Goal: Task Accomplishment & Management: Manage account settings

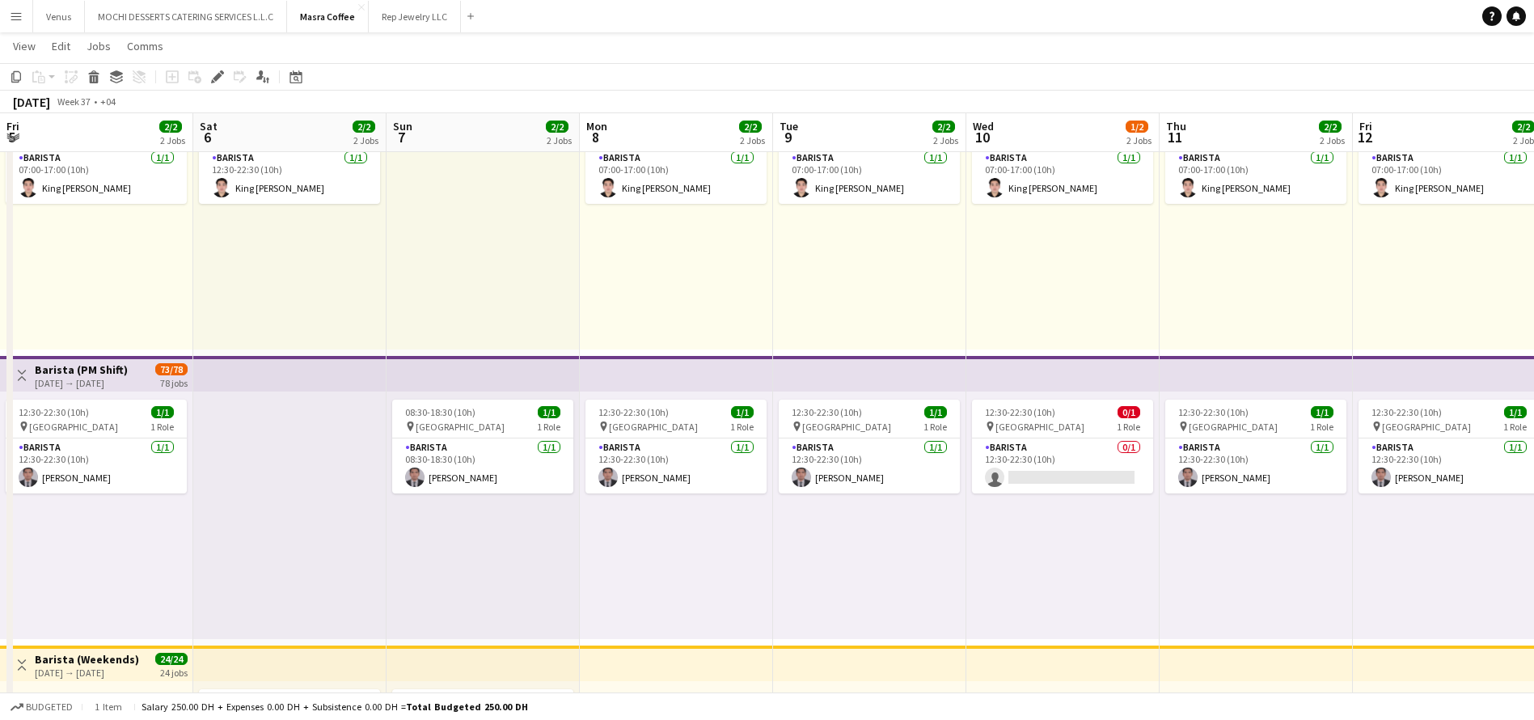
scroll to position [0, 636]
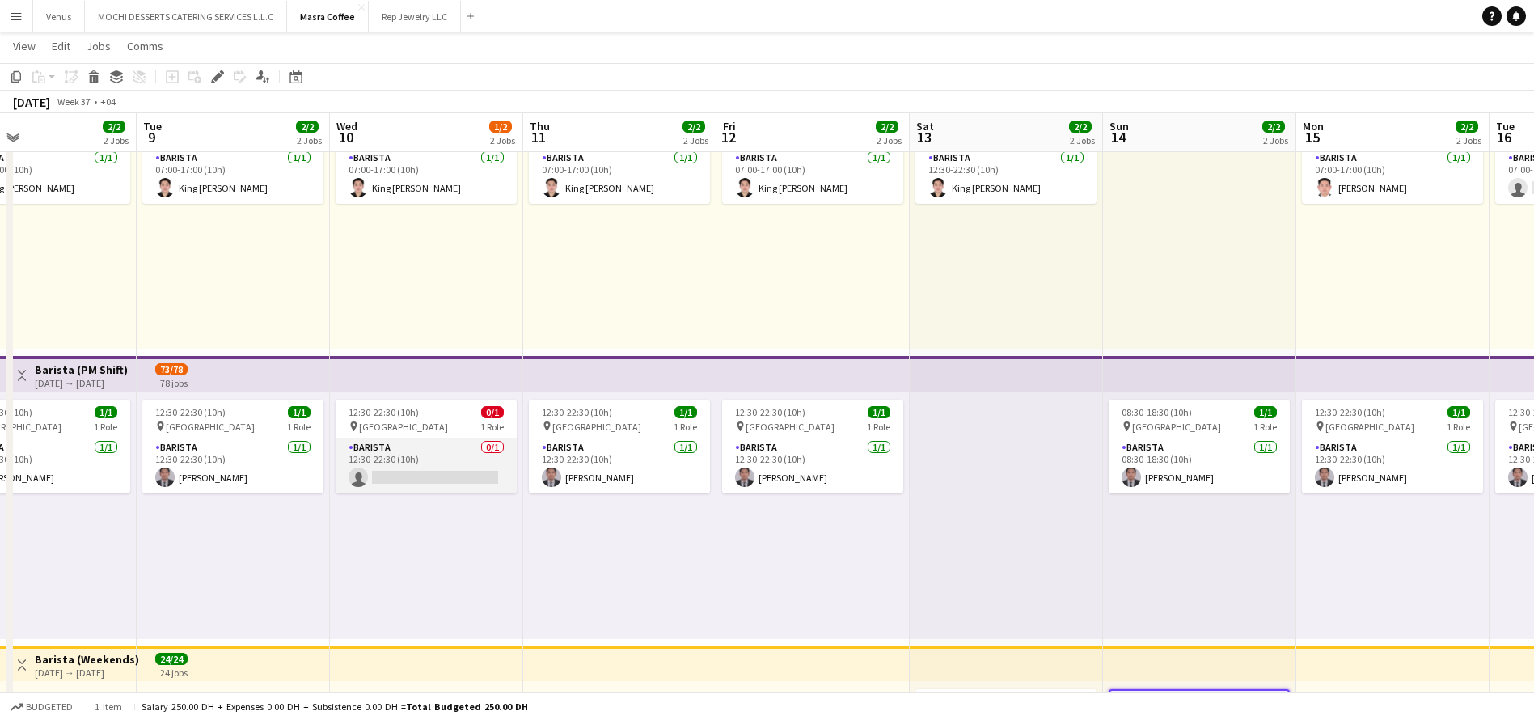
click at [416, 467] on app-card-role "Barista 0/1 12:30-22:30 (10h) single-neutral-actions" at bounding box center [426, 465] width 181 height 55
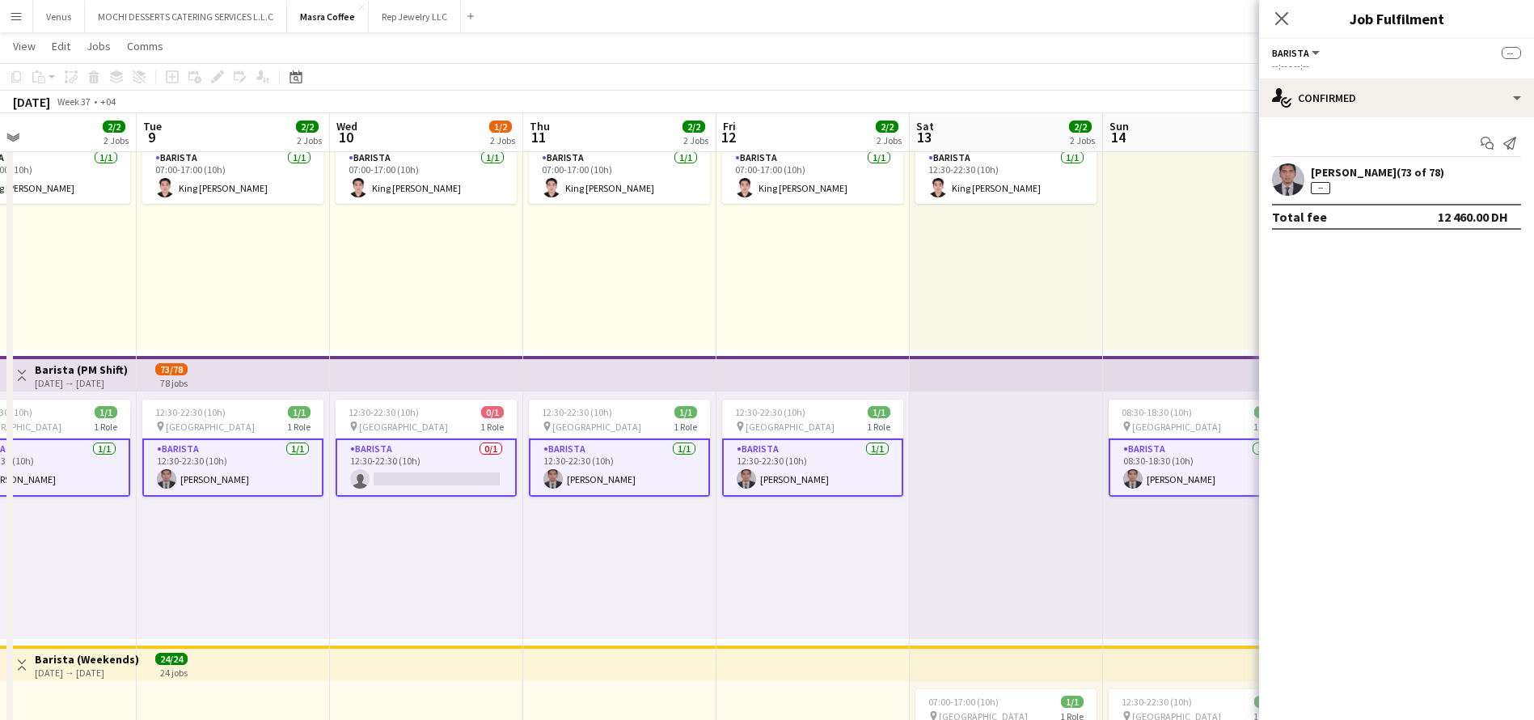
click at [442, 467] on app-card-role "Barista 0/1 12:30-22:30 (10h) single-neutral-actions" at bounding box center [426, 467] width 181 height 58
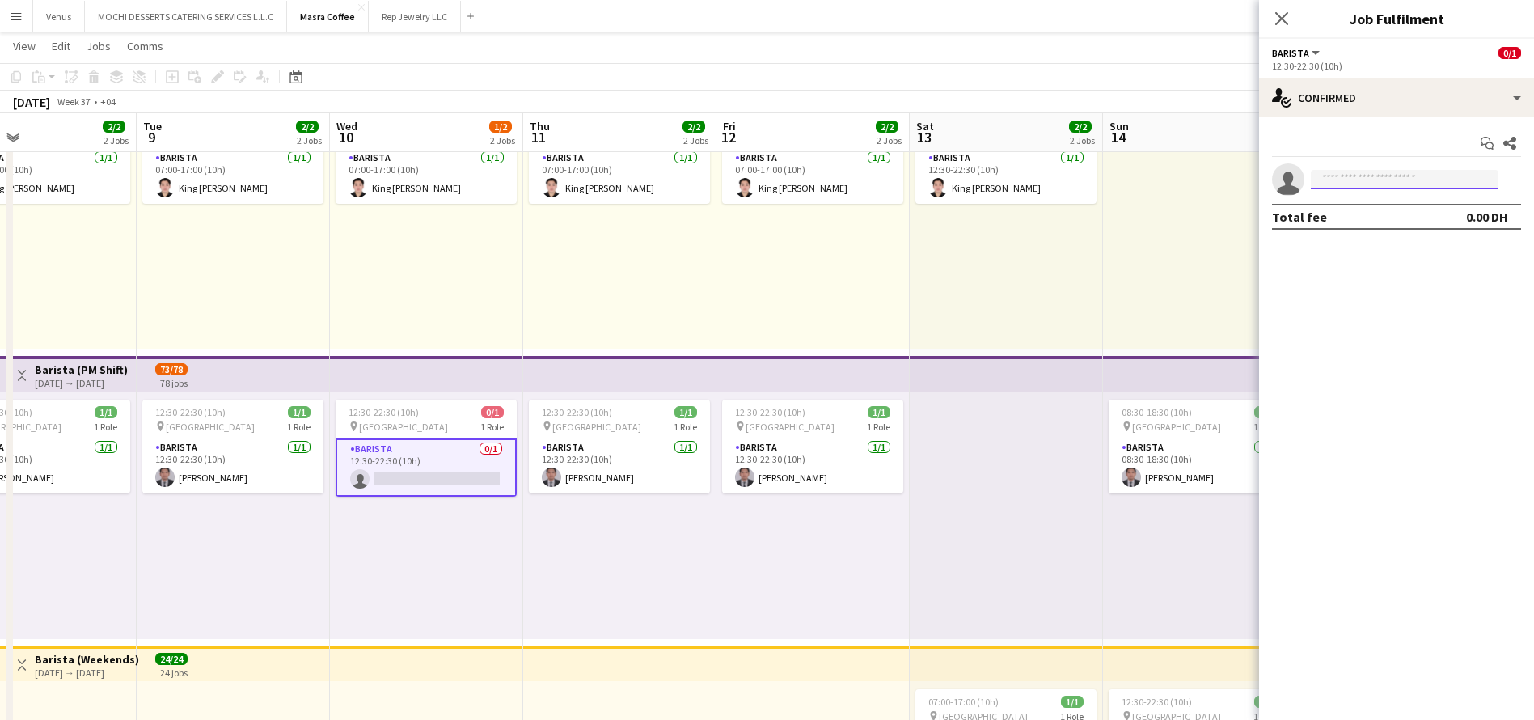
click at [1347, 168] on app-invite-slot "single-neutral-actions" at bounding box center [1396, 179] width 275 height 32
type input "******"
click at [1396, 210] on span "[PERSON_NAME][EMAIL_ADDRESS][DOMAIN_NAME]" at bounding box center [1405, 215] width 162 height 13
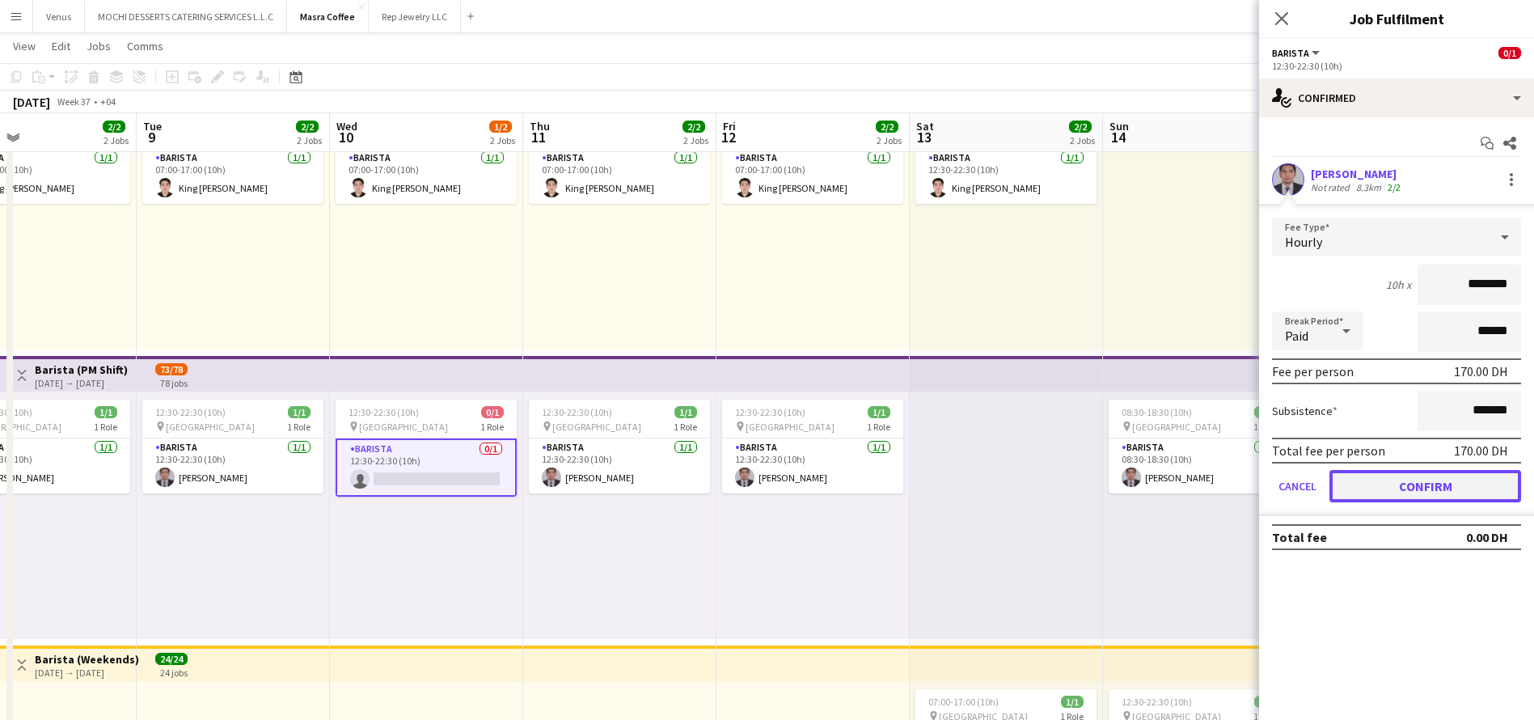
click at [1418, 487] on button "Confirm" at bounding box center [1425, 486] width 192 height 32
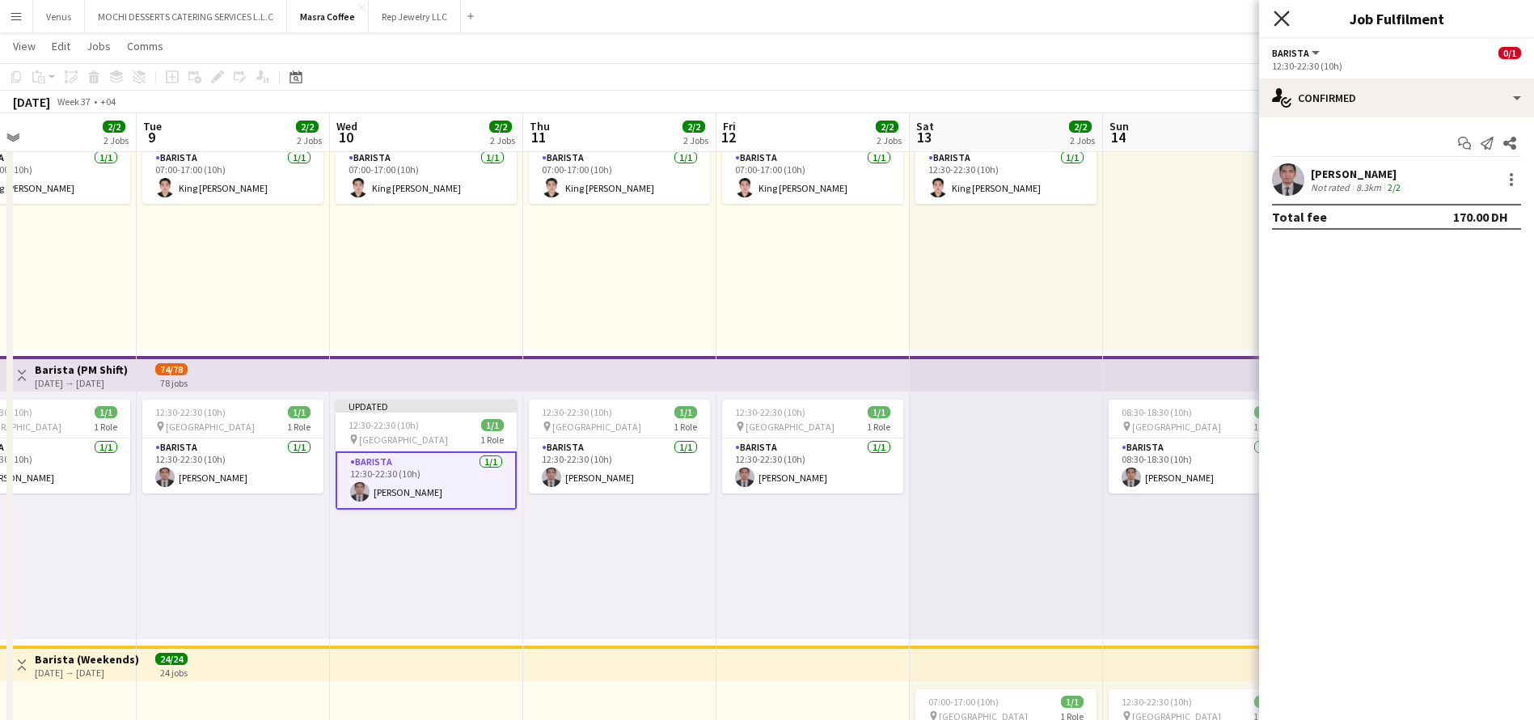
click at [1278, 11] on icon "Close pop-in" at bounding box center [1280, 18] width 15 height 15
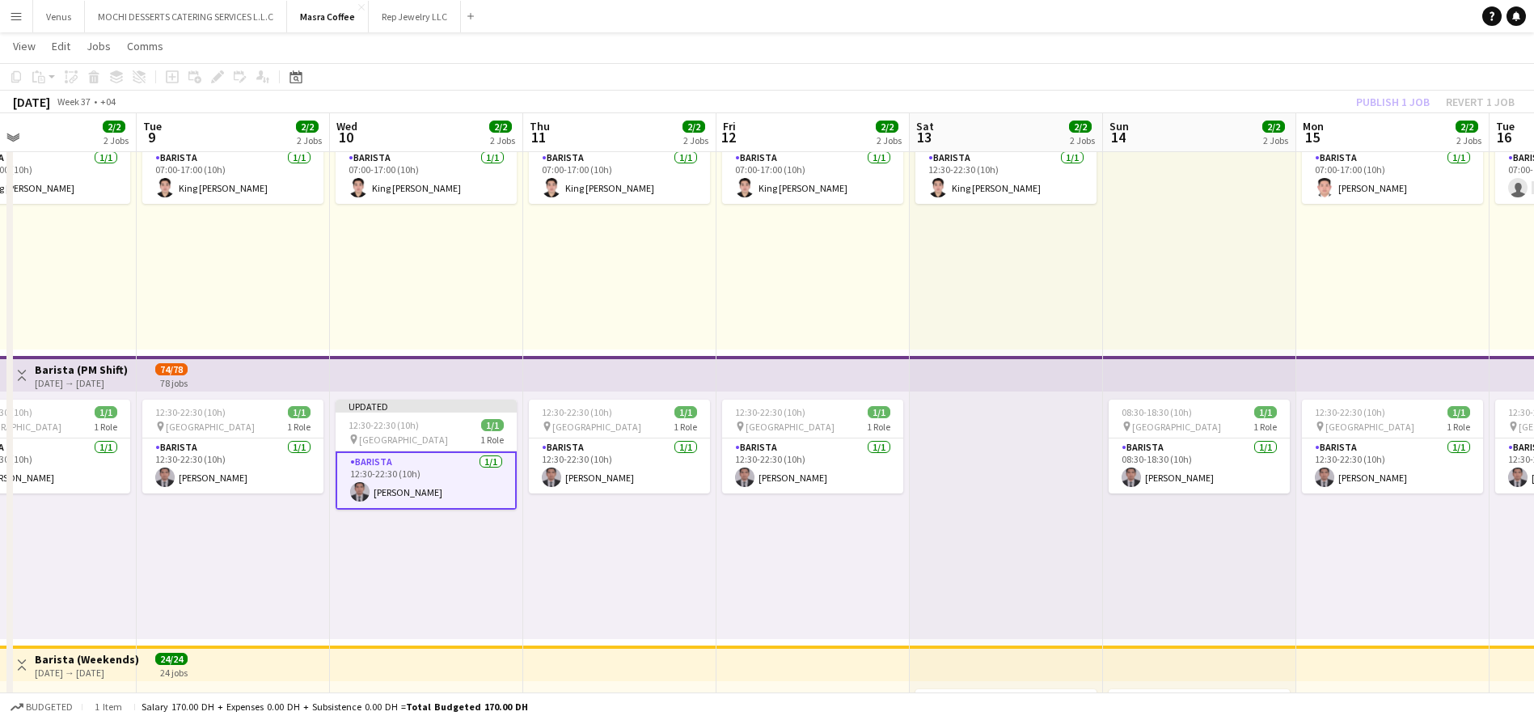
click at [1409, 101] on div "Publish 1 job Revert 1 job" at bounding box center [1435, 101] width 197 height 21
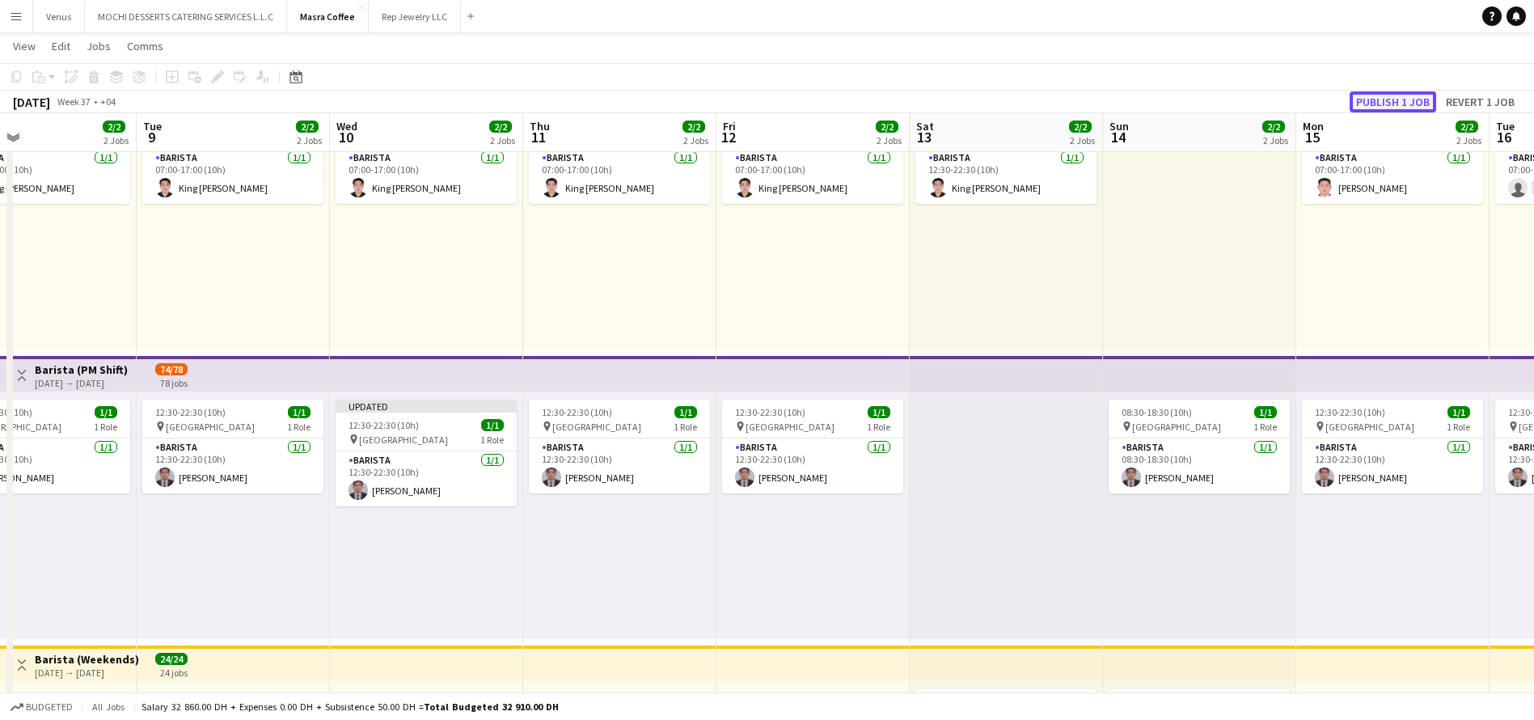
click at [1401, 103] on button "Publish 1 job" at bounding box center [1392, 101] width 87 height 21
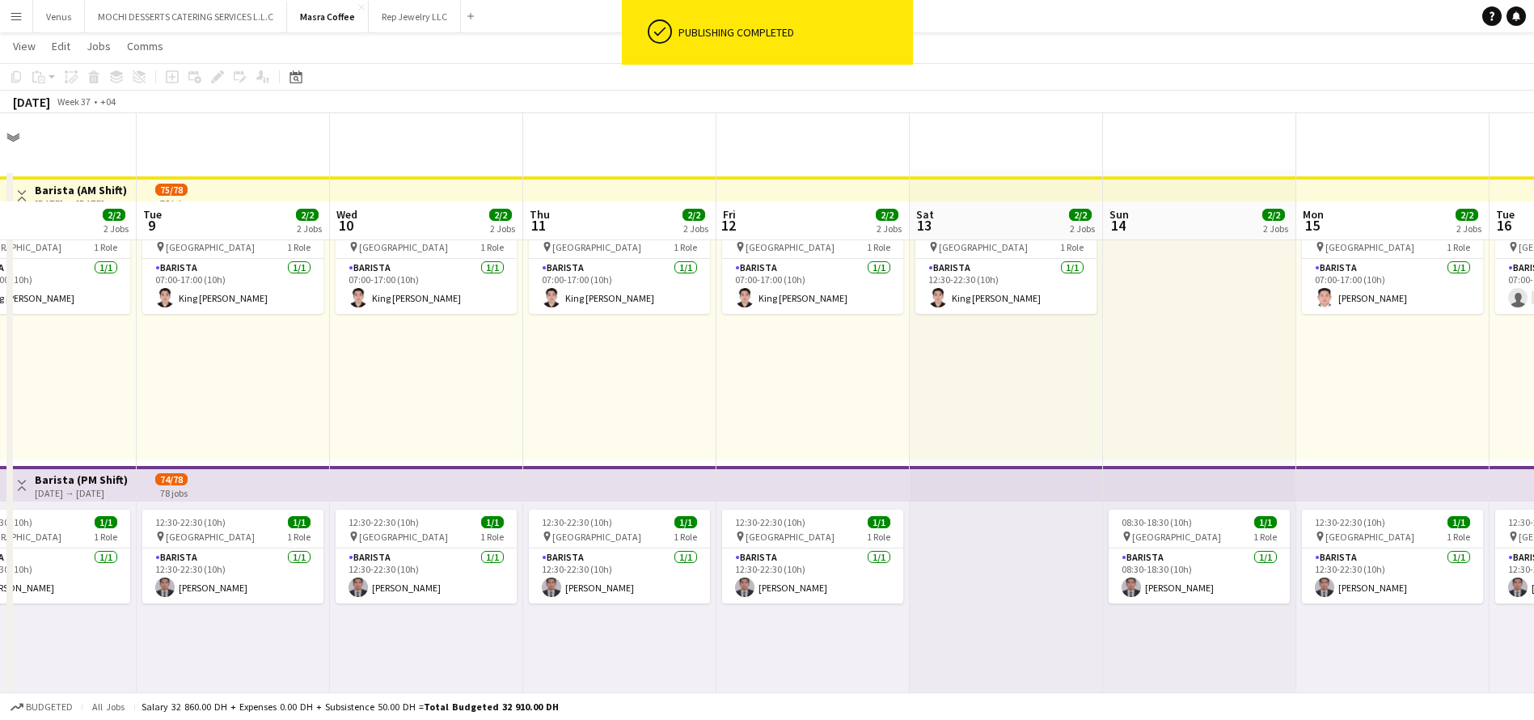
scroll to position [0, 0]
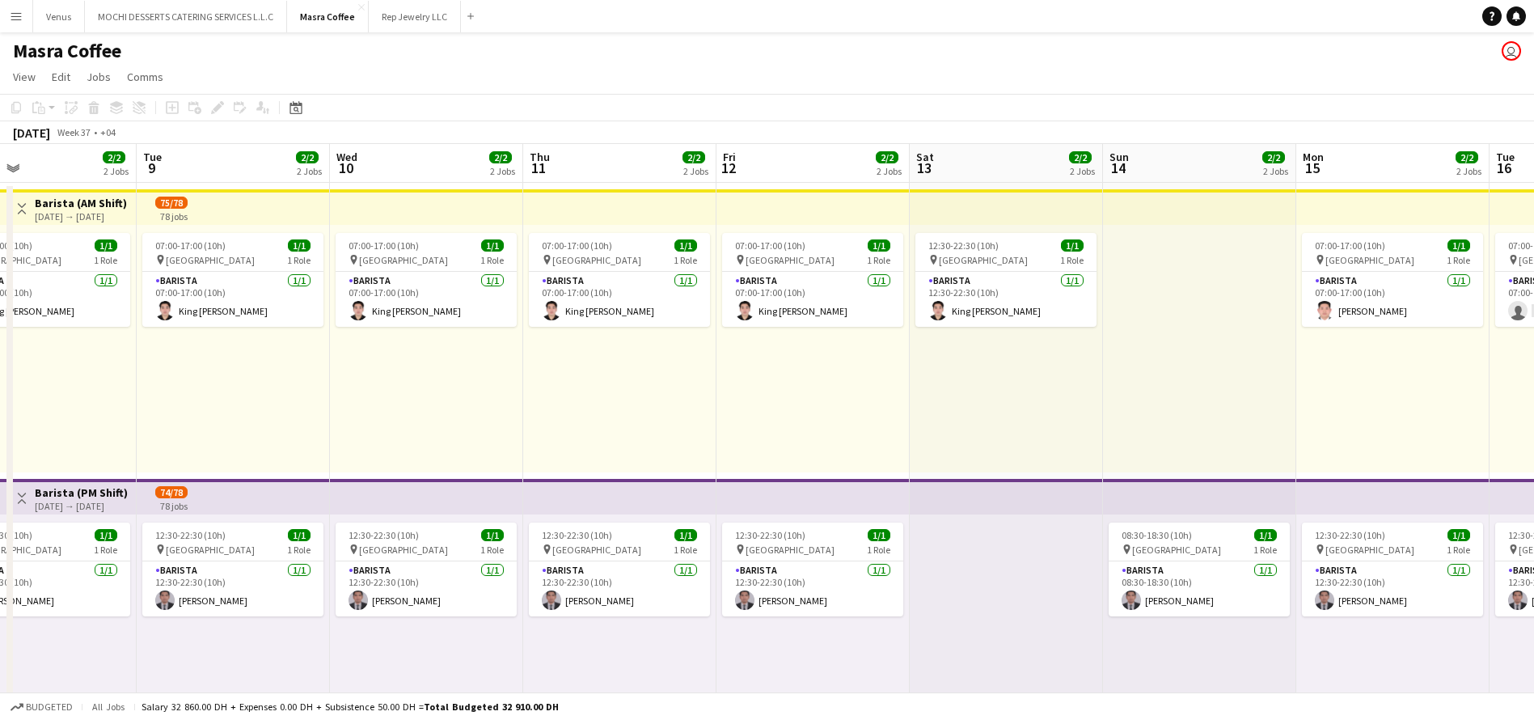
click at [1356, 158] on app-board-header-date "Mon 15 2/2 2 Jobs" at bounding box center [1392, 163] width 193 height 39
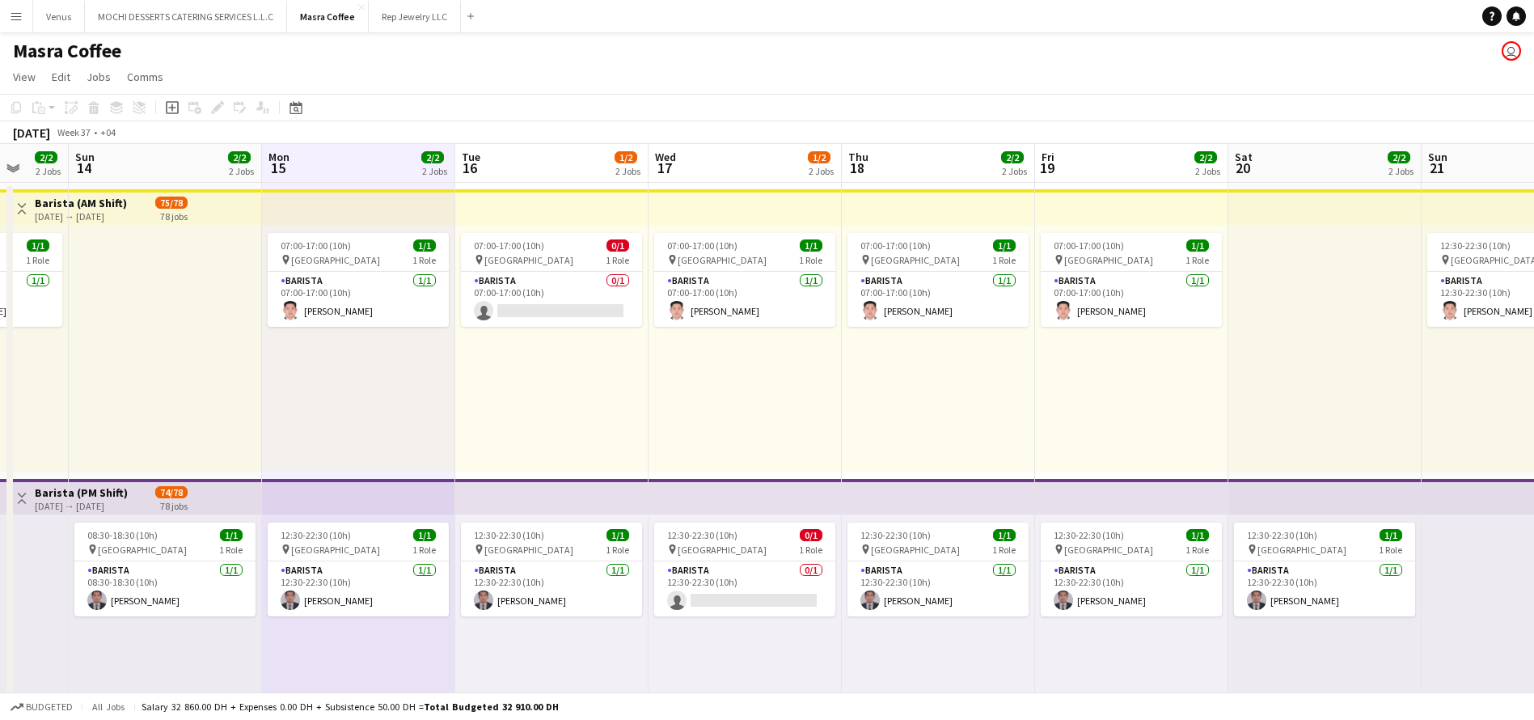
scroll to position [0, 544]
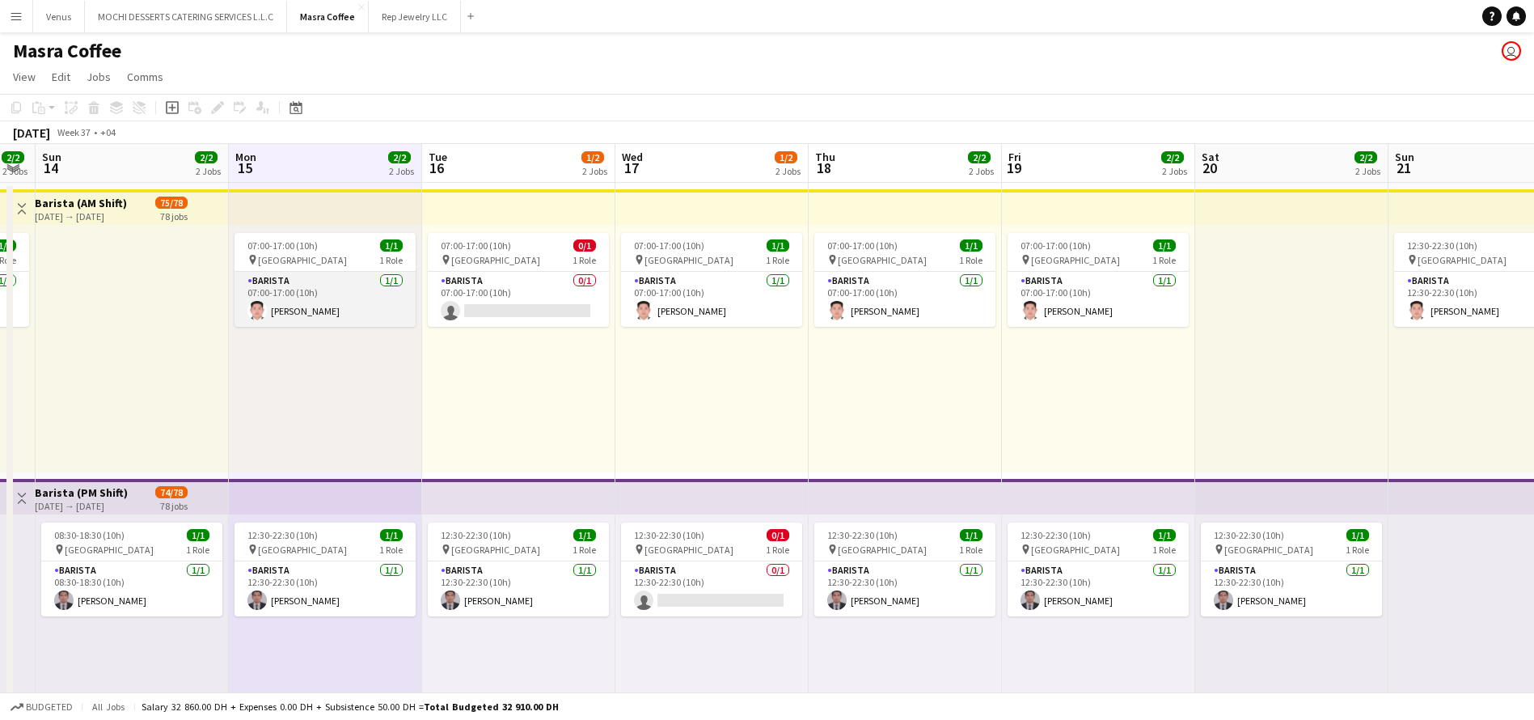
click at [374, 284] on app-card-role "Barista [DATE] 07:00-17:00 (10h) [PERSON_NAME]" at bounding box center [324, 299] width 181 height 55
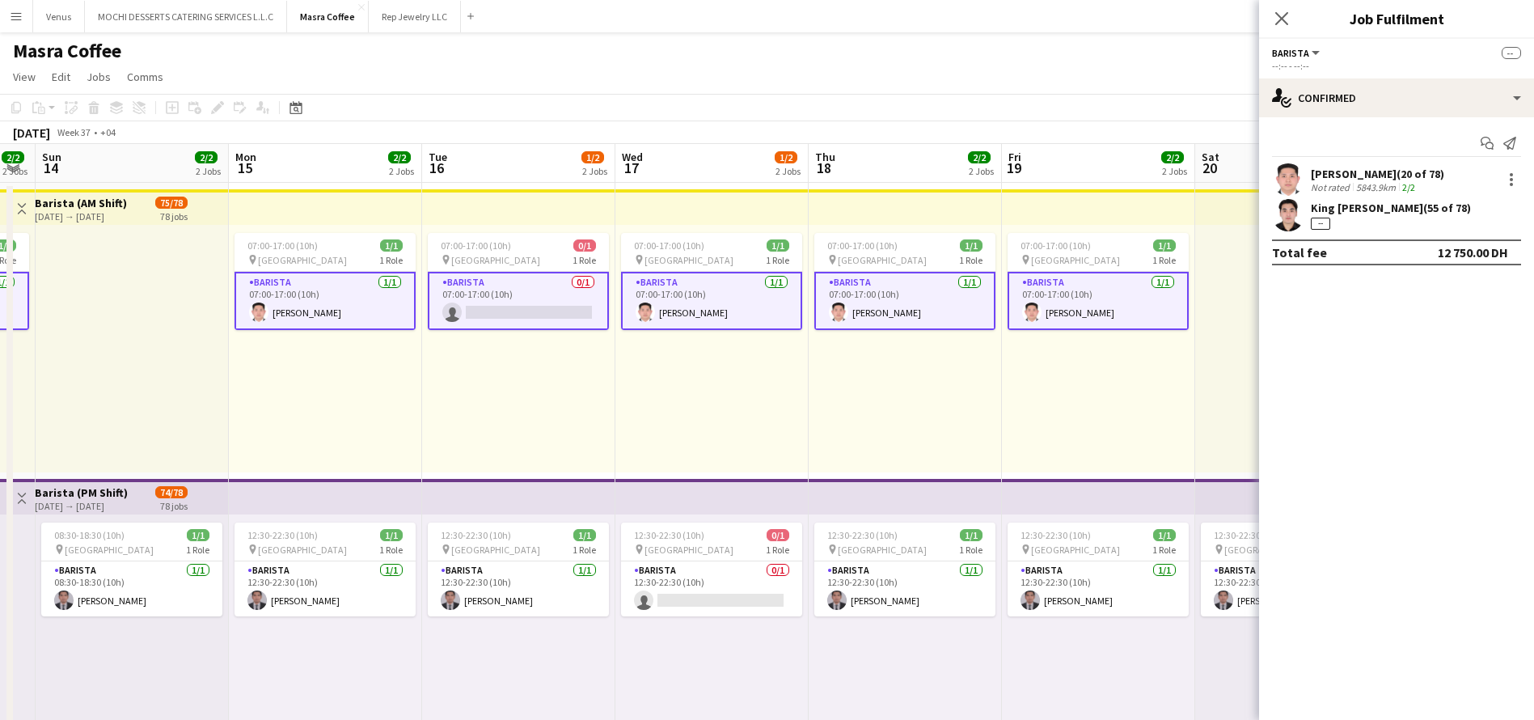
click at [393, 296] on app-card-role "Barista [DATE] 07:00-17:00 (10h) [PERSON_NAME]" at bounding box center [324, 301] width 181 height 58
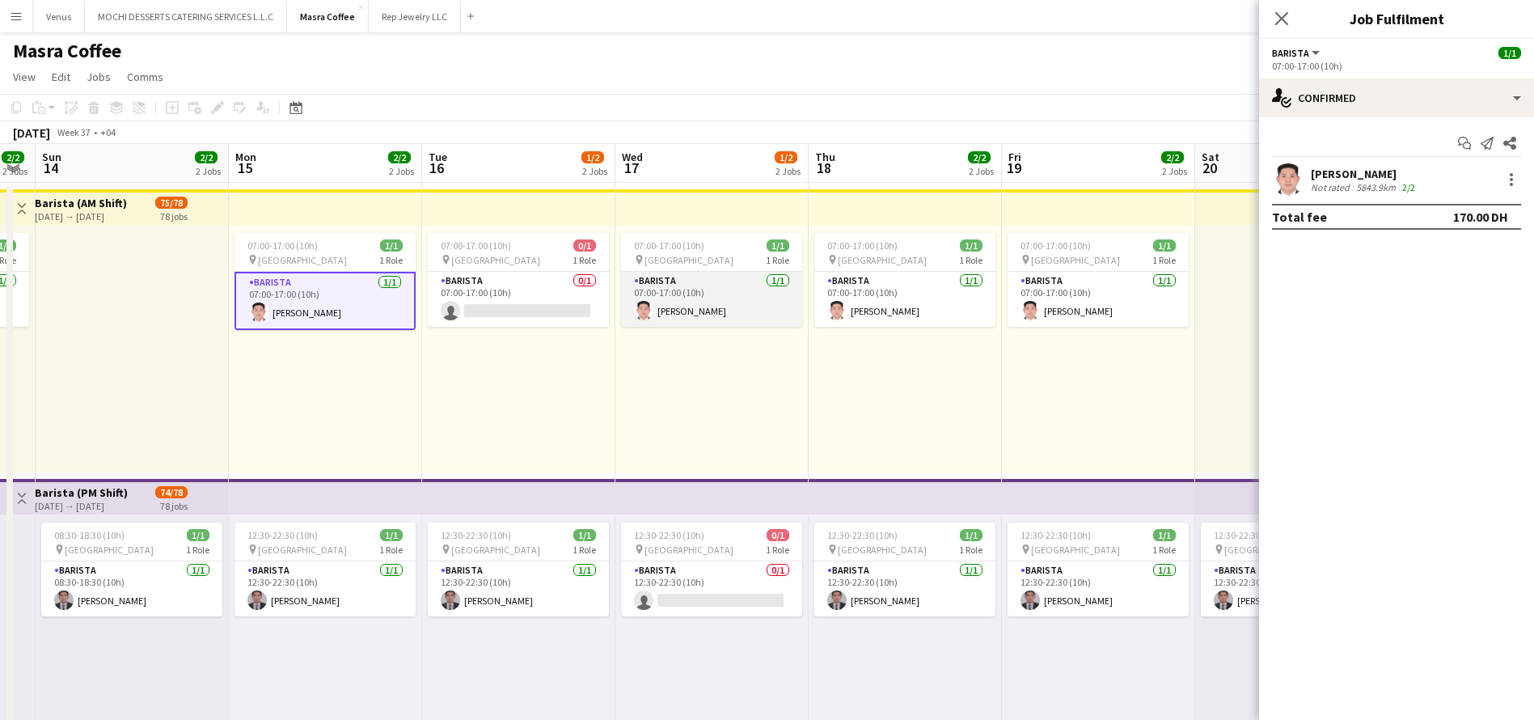
drag, startPoint x: 662, startPoint y: 299, endPoint x: 709, endPoint y: 298, distance: 46.9
click at [665, 299] on app-card-role "Barista [DATE] 07:00-17:00 (10h) [PERSON_NAME]" at bounding box center [711, 299] width 181 height 55
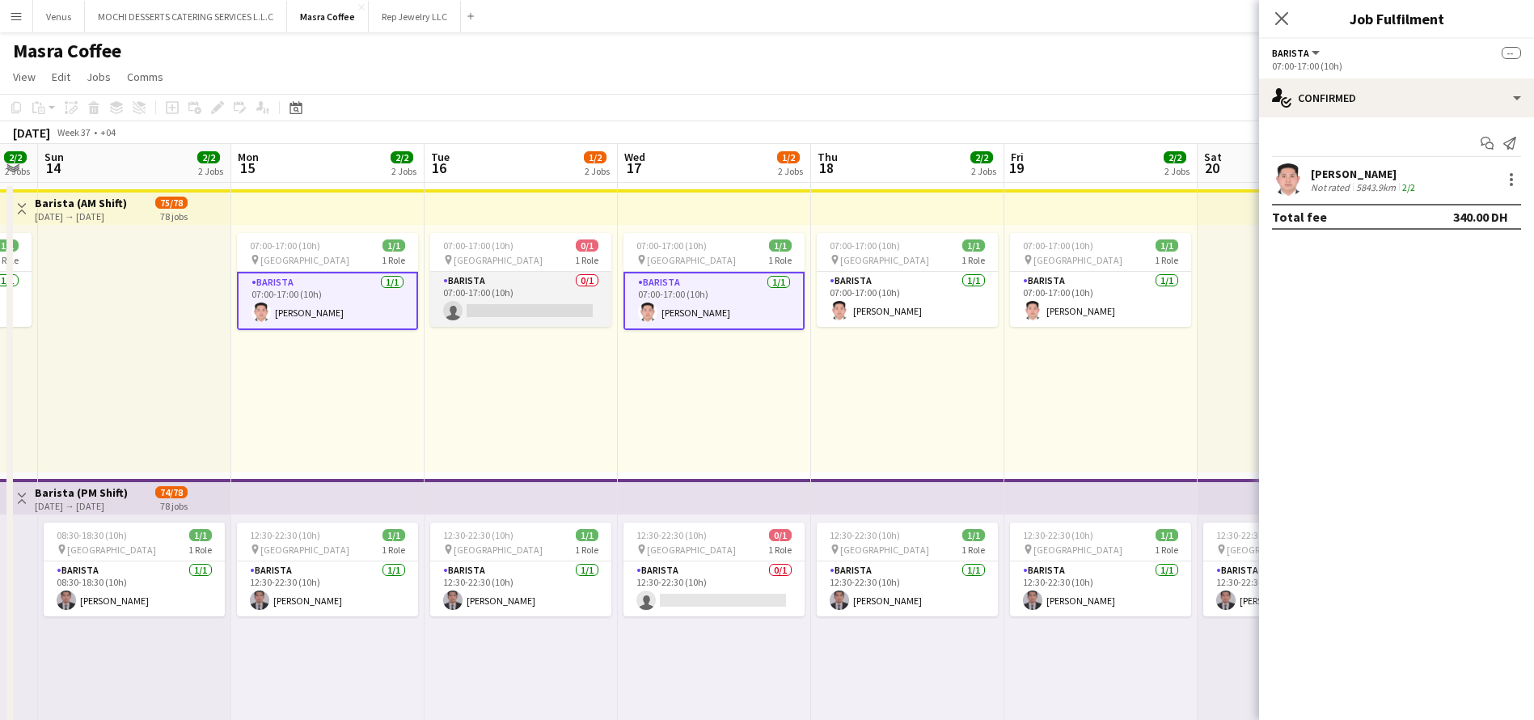
click at [498, 301] on app-card-role "Barista 0/1 07:00-17:00 (10h) single-neutral-actions" at bounding box center [520, 299] width 181 height 55
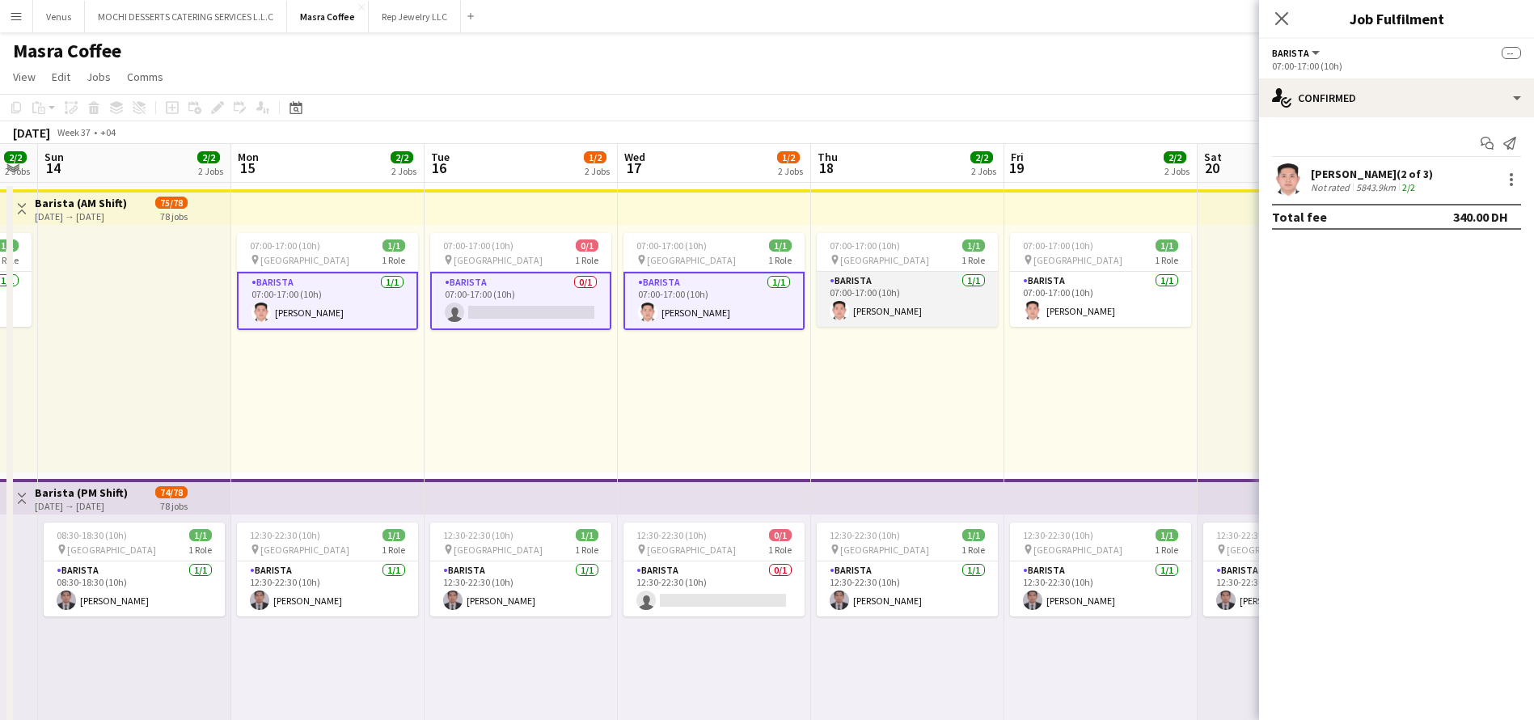
click at [884, 294] on app-card-role "Barista [DATE] 07:00-17:00 (10h) [PERSON_NAME]" at bounding box center [907, 299] width 181 height 55
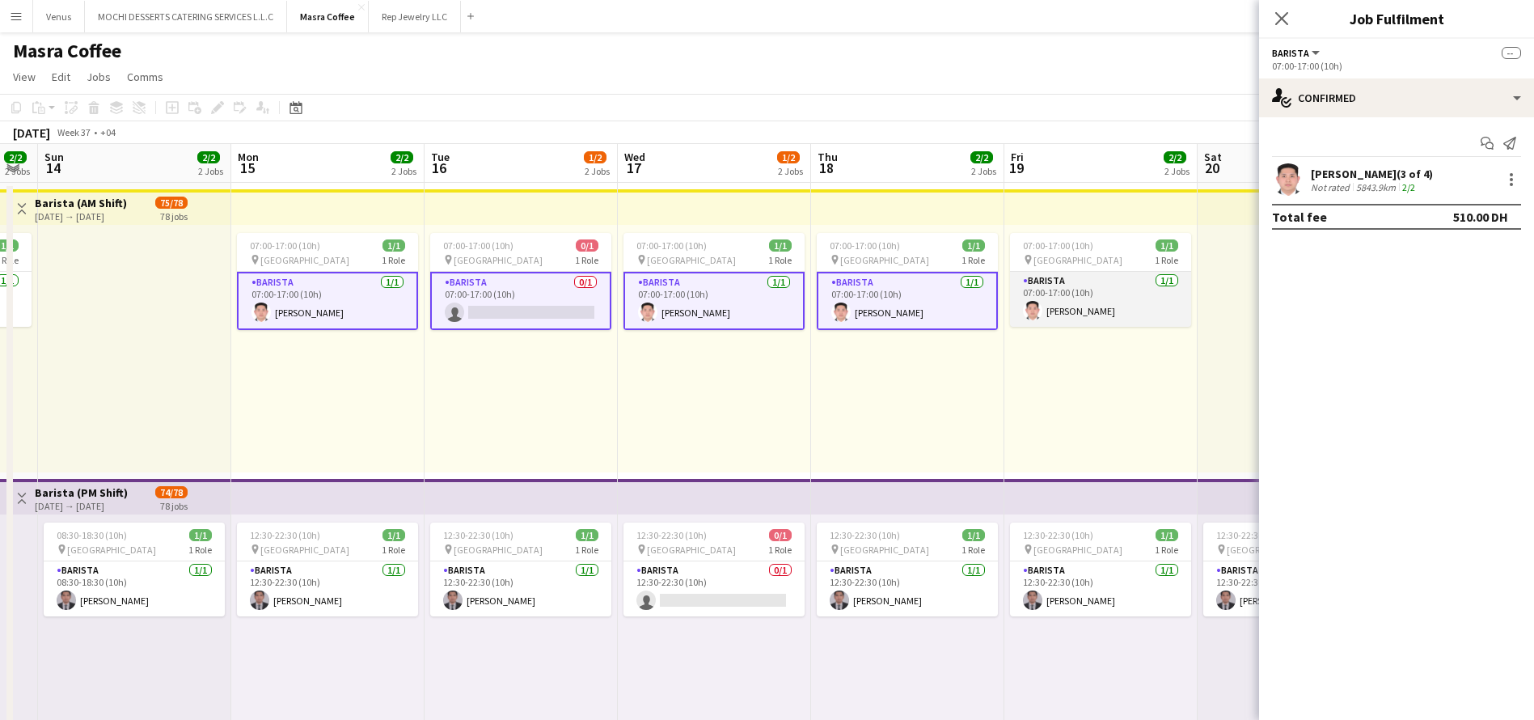
click at [1044, 294] on app-card-role "Barista [DATE] 07:00-17:00 (10h) [PERSON_NAME]" at bounding box center [1100, 299] width 181 height 55
click at [1516, 186] on div at bounding box center [1510, 179] width 19 height 19
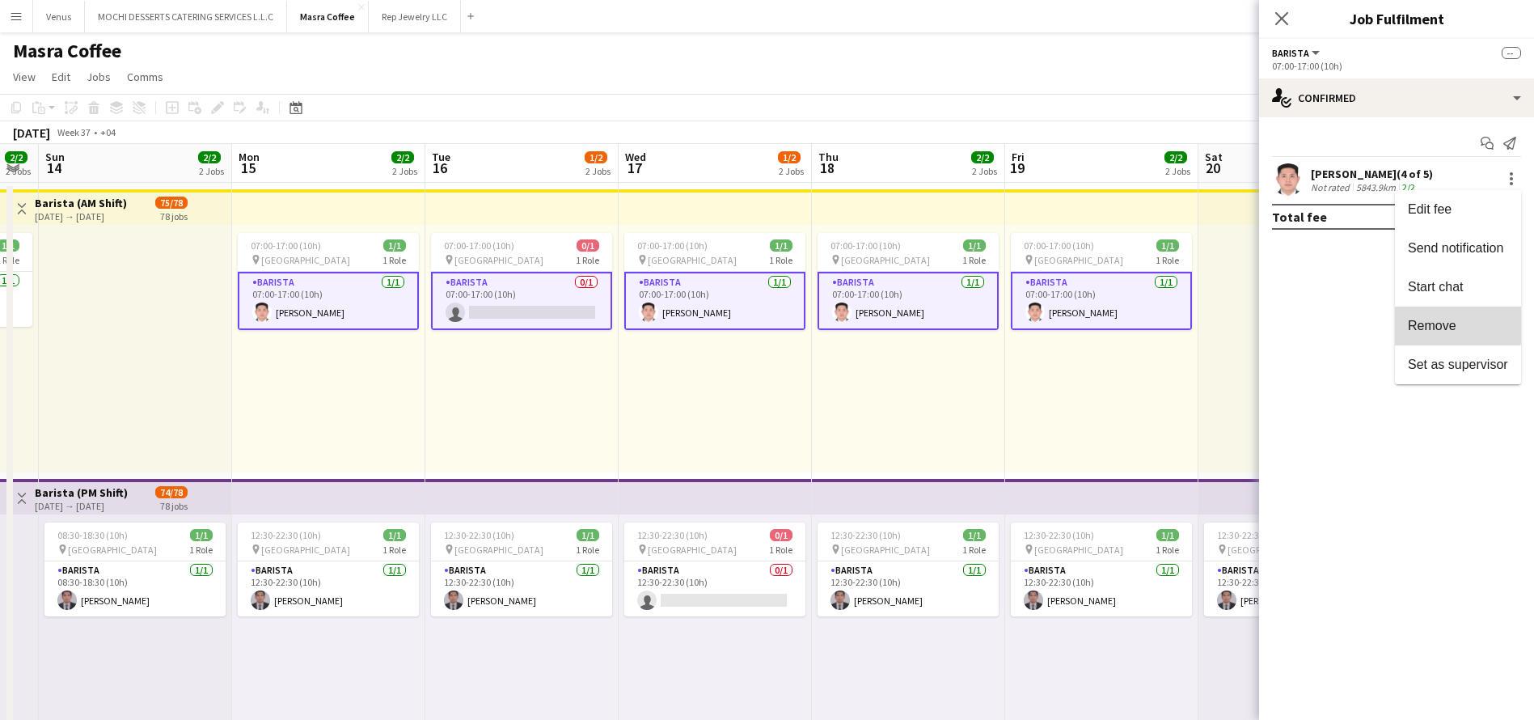
click at [1438, 320] on span "Remove" at bounding box center [1432, 326] width 49 height 14
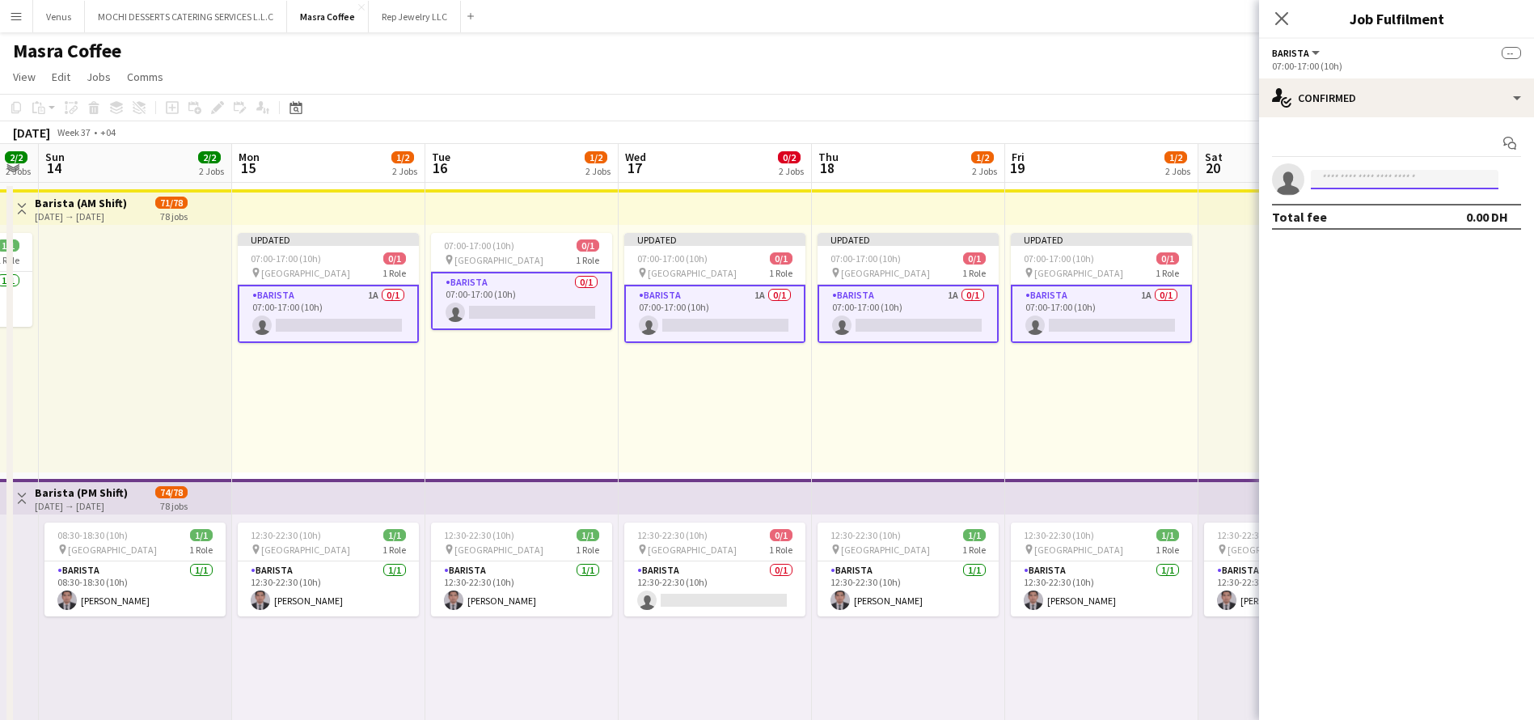
click at [1395, 178] on input at bounding box center [1405, 179] width 188 height 19
click at [1362, 217] on div "Total fee 0.00 DH" at bounding box center [1396, 217] width 249 height 26
click at [1404, 171] on input "********" at bounding box center [1405, 179] width 188 height 19
type input "********"
click at [1359, 200] on span "King [PERSON_NAME]" at bounding box center [1380, 203] width 112 height 14
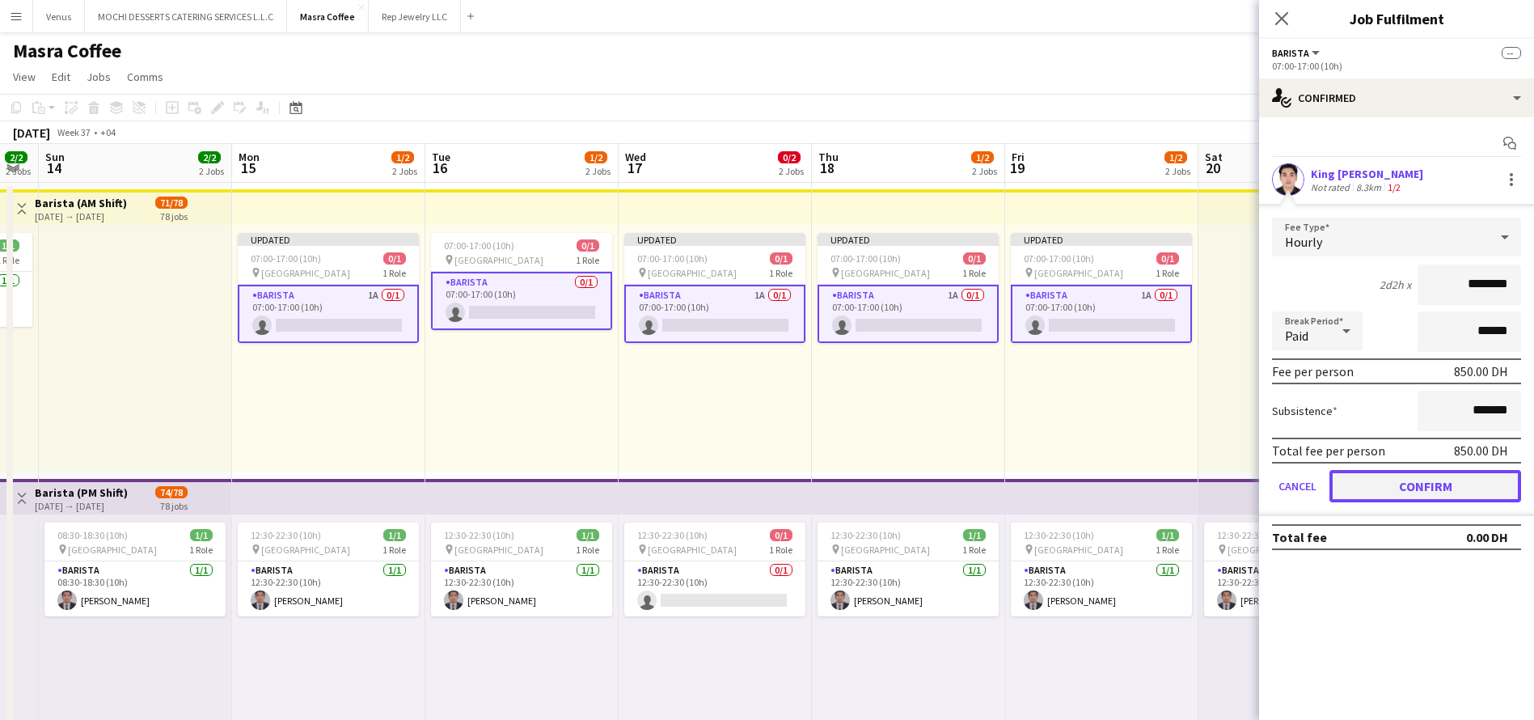
click at [1428, 482] on button "Confirm" at bounding box center [1425, 486] width 192 height 32
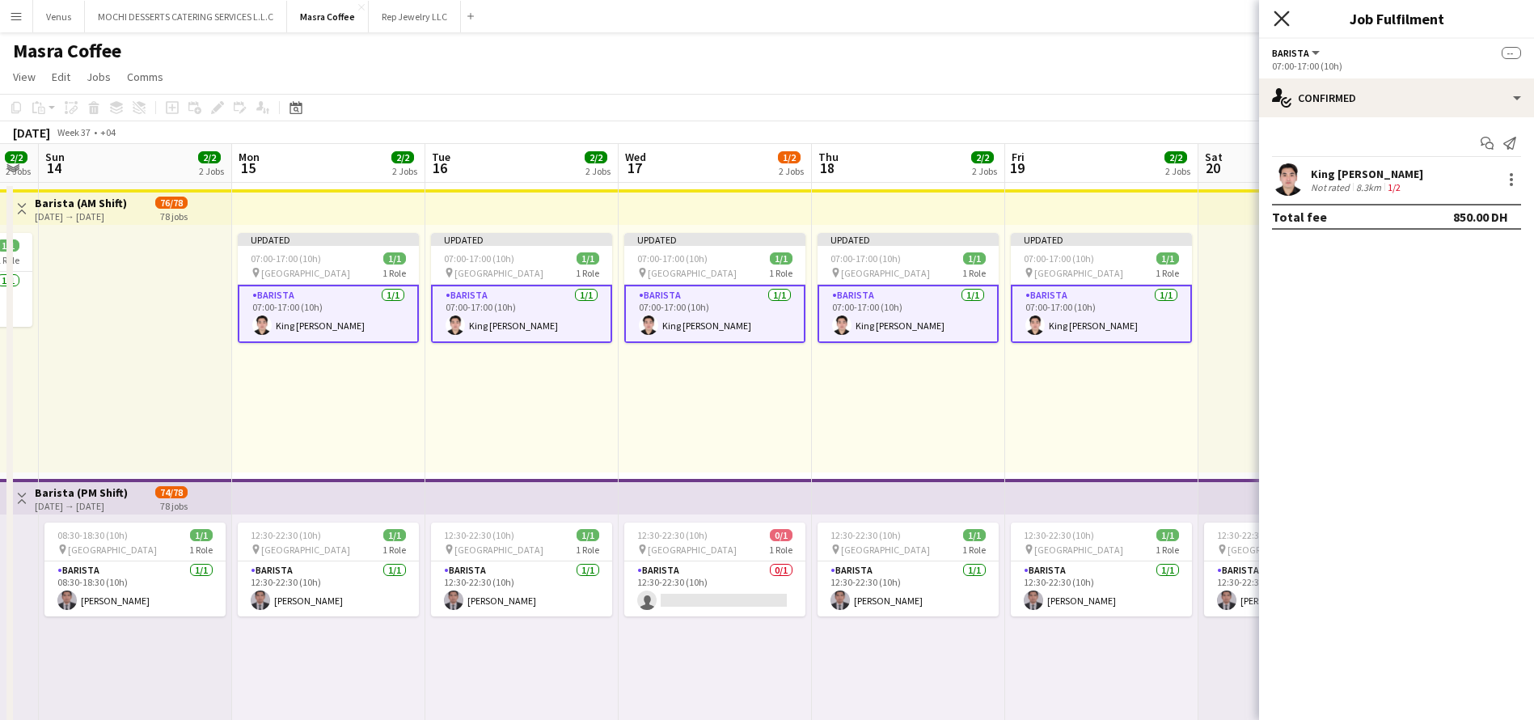
click at [1284, 19] on icon at bounding box center [1280, 18] width 15 height 15
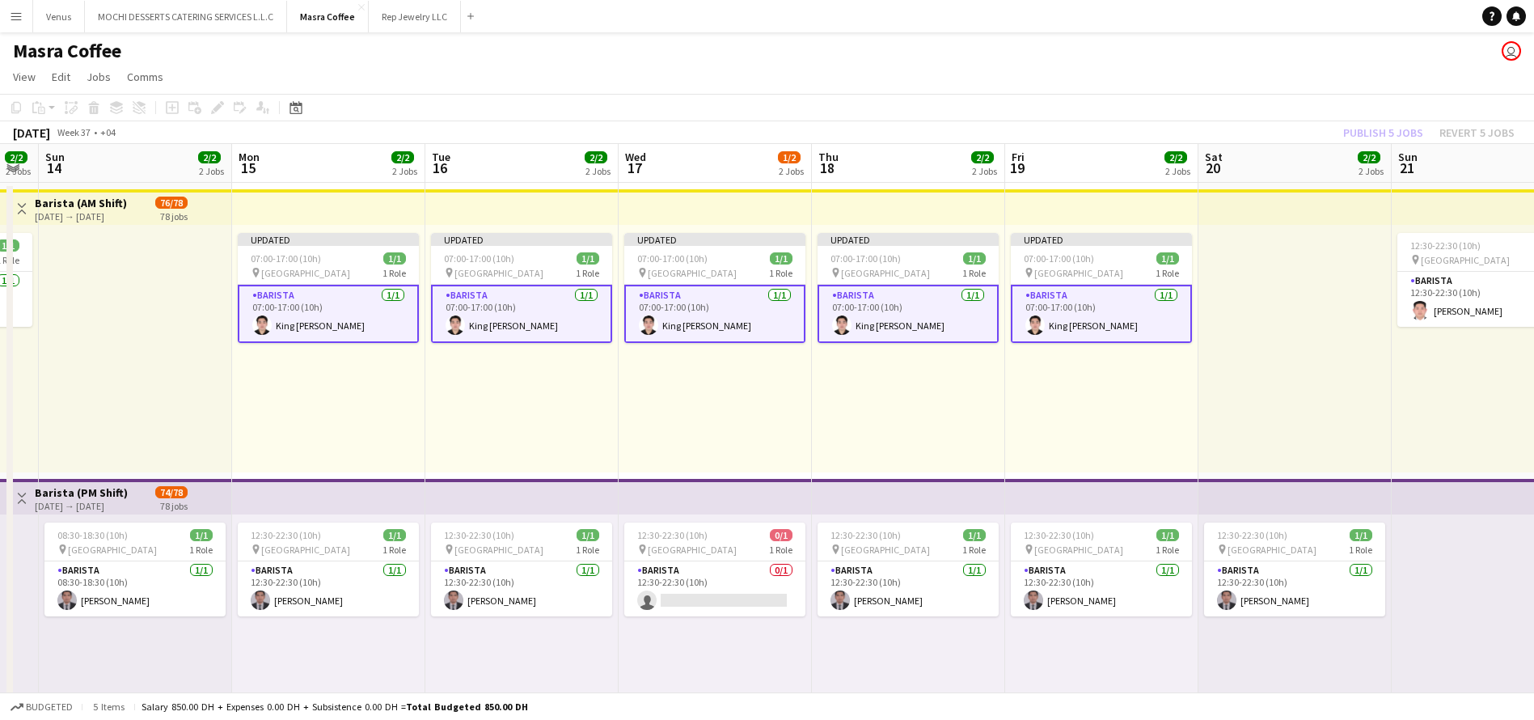
click at [1384, 120] on app-toolbar "Copy Paste Paste Ctrl+V Paste with crew Ctrl+Shift+V Paste linked Job [GEOGRAPH…" at bounding box center [767, 107] width 1534 height 27
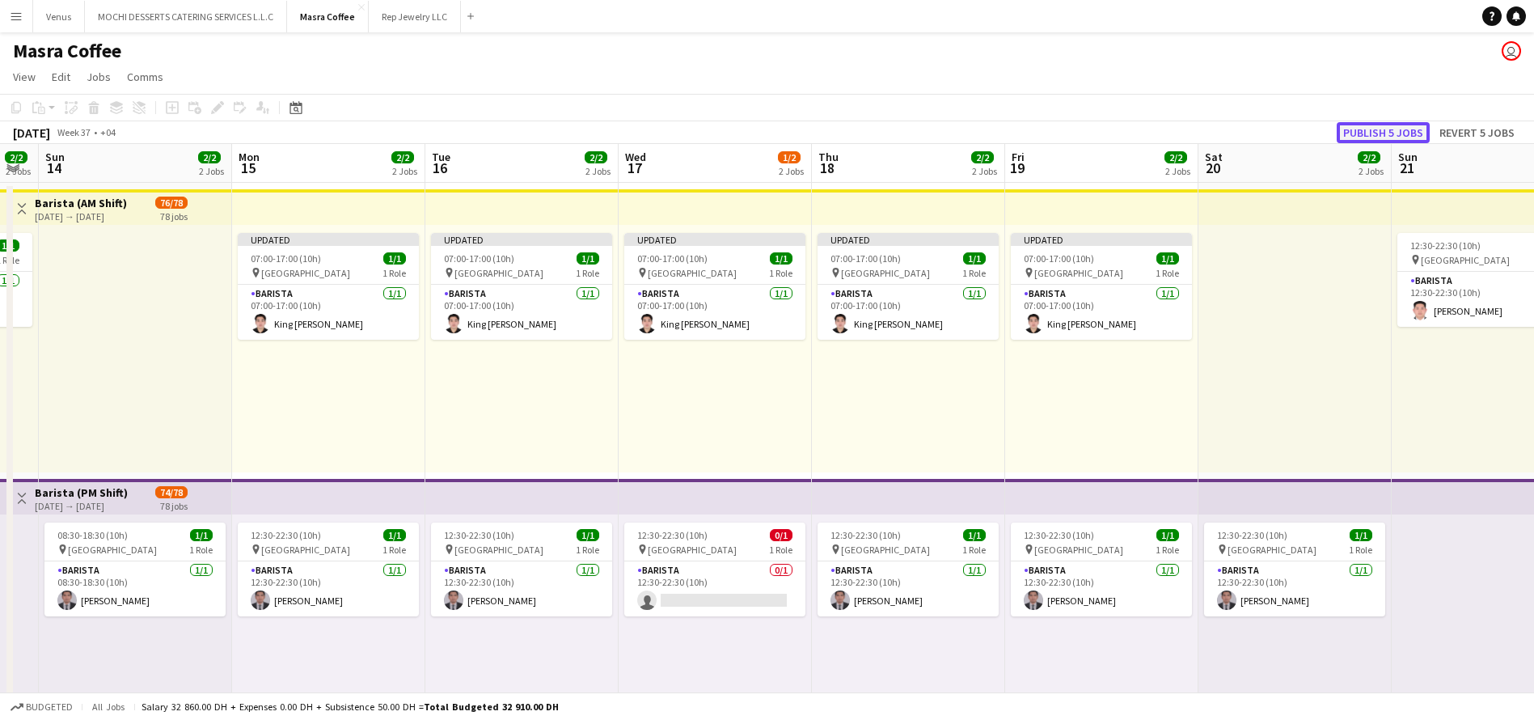
click at [1391, 139] on button "Publish 5 jobs" at bounding box center [1383, 132] width 93 height 21
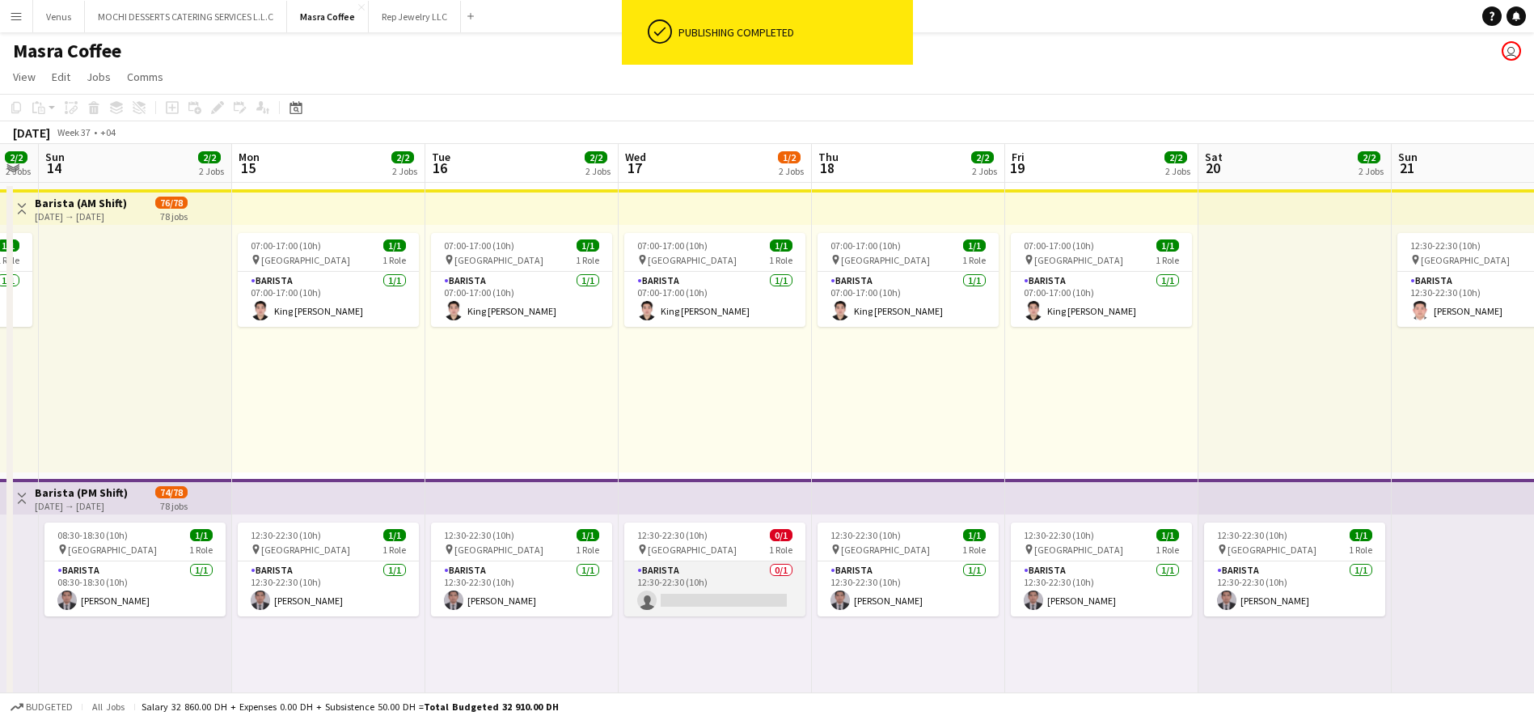
click at [769, 591] on app-card-role "Barista 0/1 12:30-22:30 (10h) single-neutral-actions" at bounding box center [714, 588] width 181 height 55
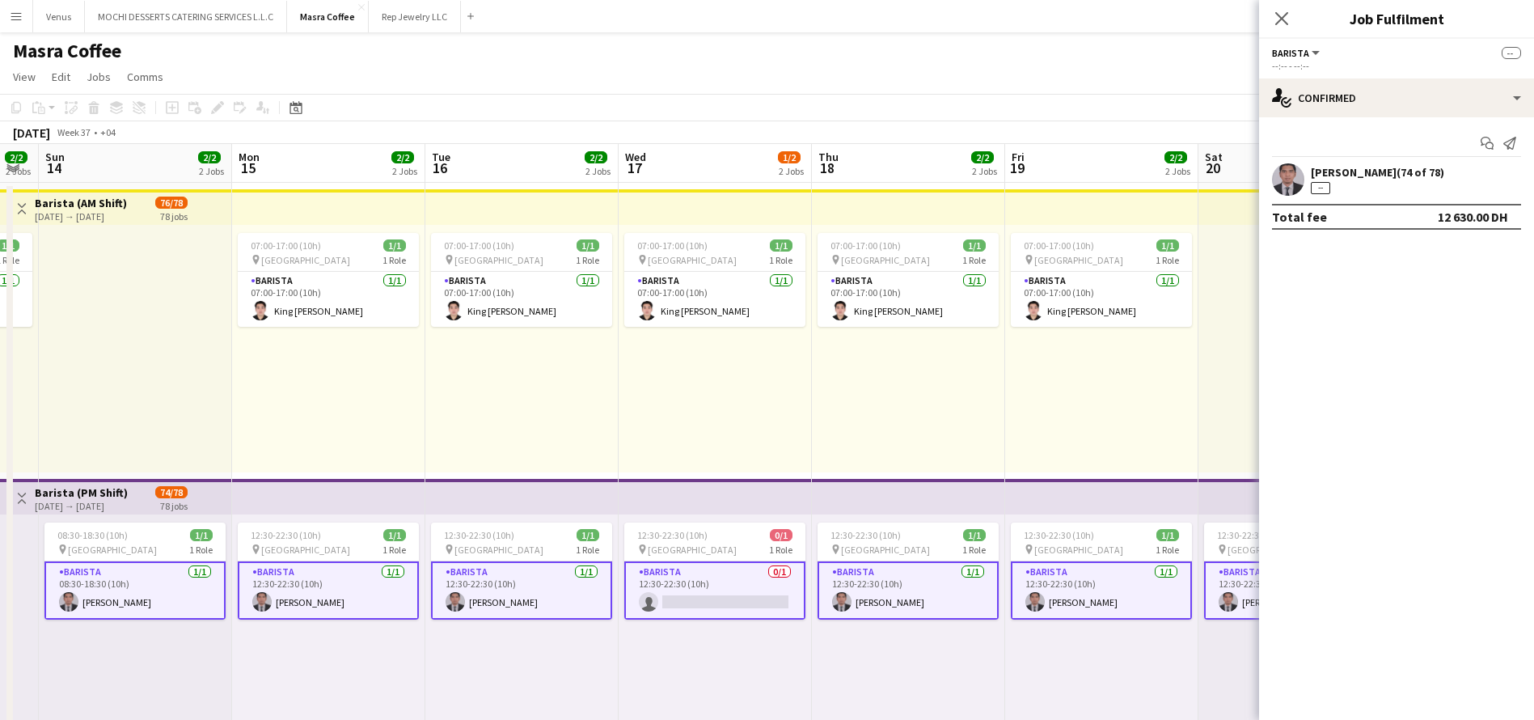
click at [766, 588] on app-card-role "Barista 0/1 12:30-22:30 (10h) single-neutral-actions" at bounding box center [714, 590] width 181 height 58
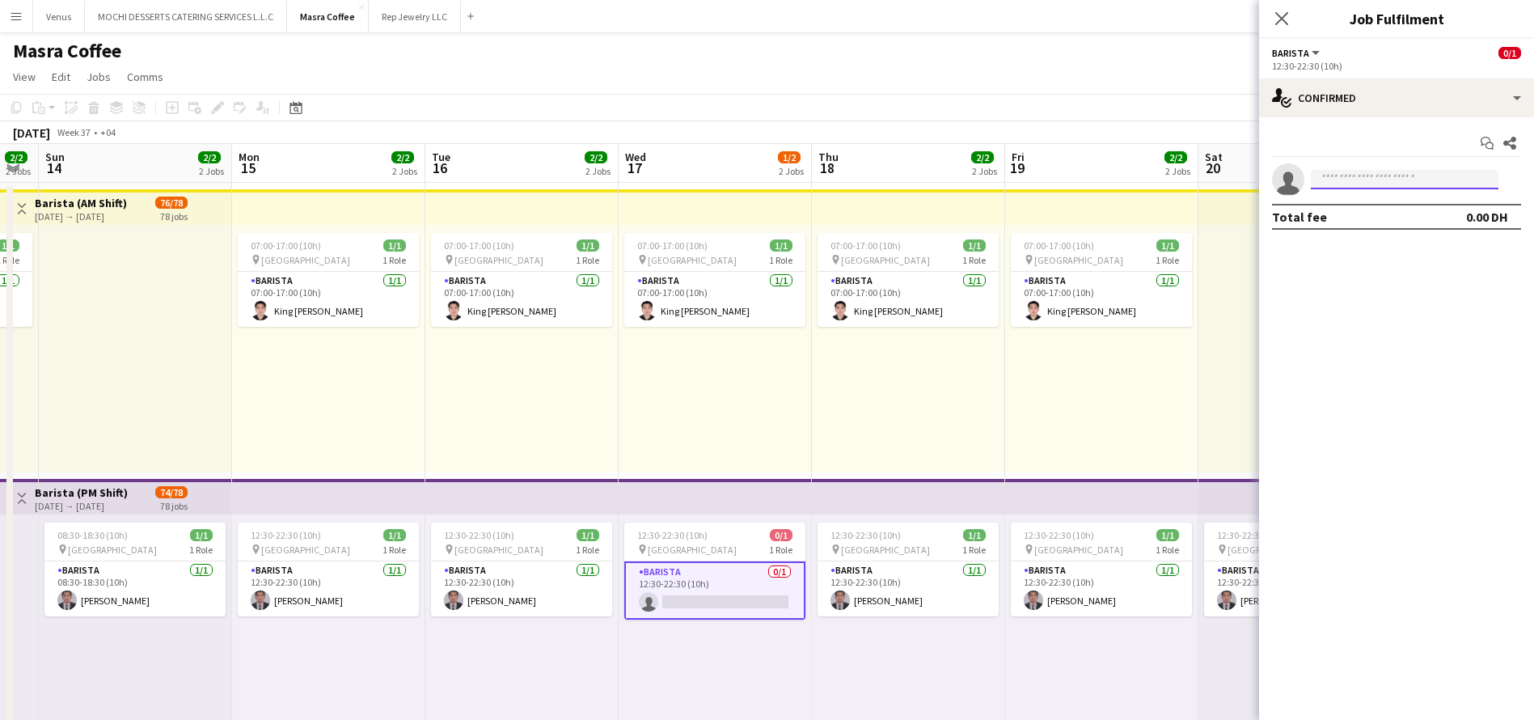
click at [1351, 179] on input at bounding box center [1405, 179] width 188 height 19
type input "******"
click at [1383, 211] on span "[PERSON_NAME][EMAIL_ADDRESS][DOMAIN_NAME]" at bounding box center [1405, 215] width 162 height 13
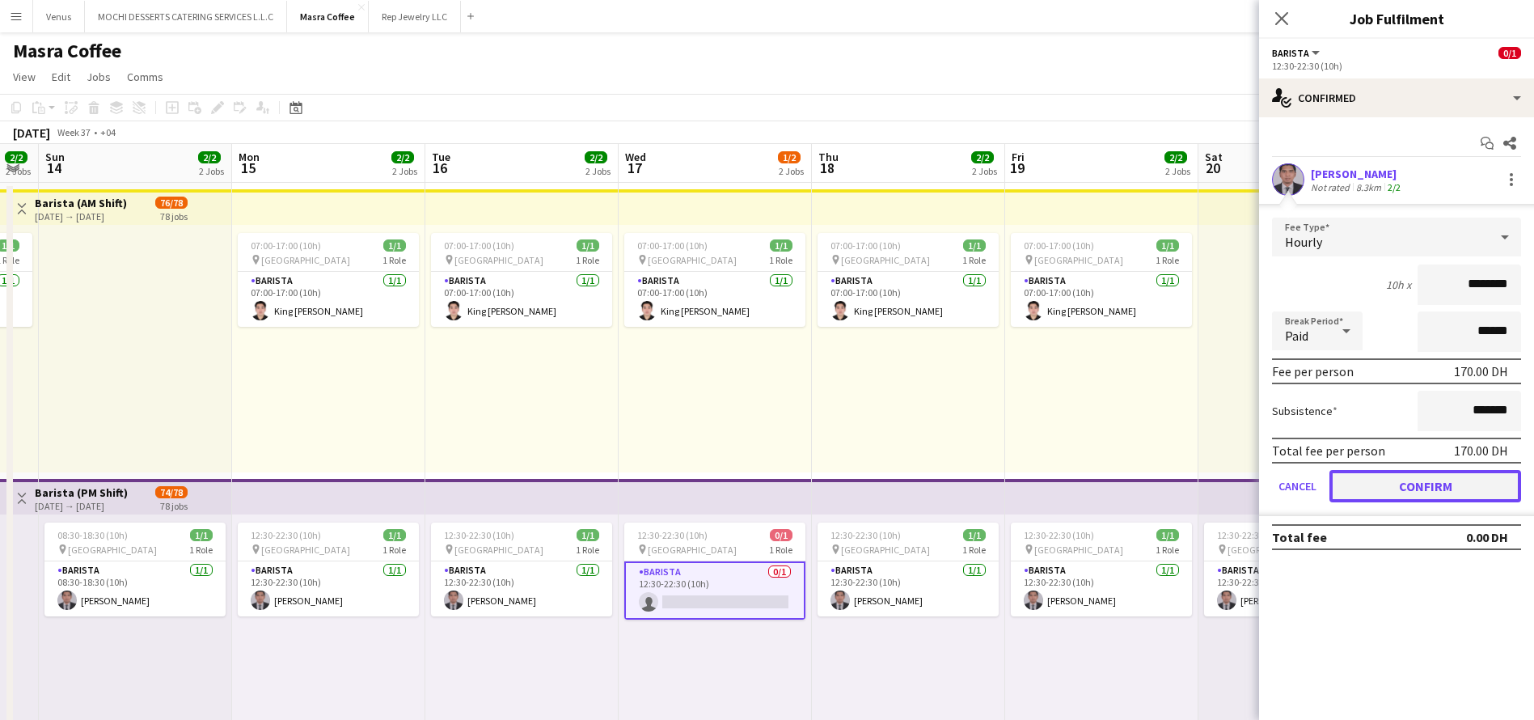
click at [1436, 488] on button "Confirm" at bounding box center [1425, 486] width 192 height 32
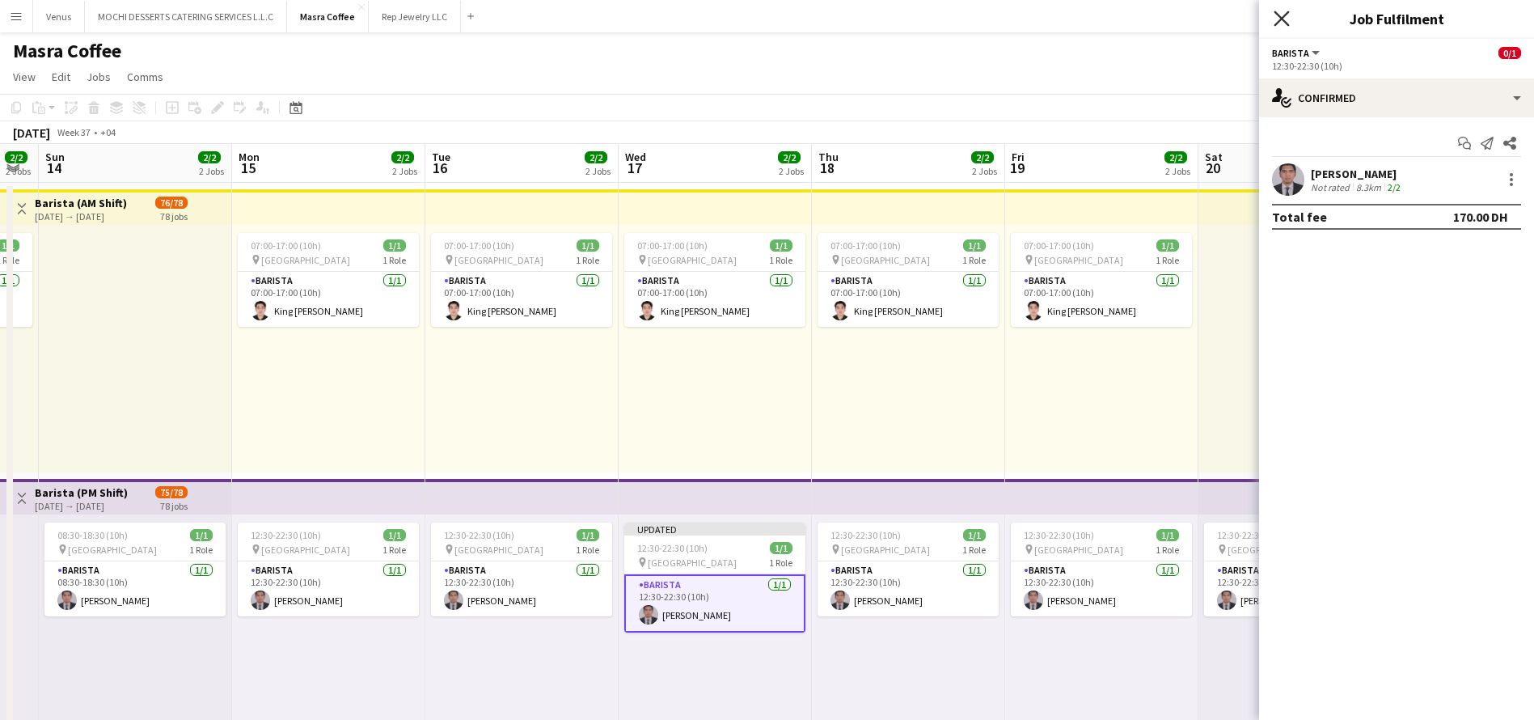
click at [1285, 18] on icon "Close pop-in" at bounding box center [1280, 18] width 15 height 15
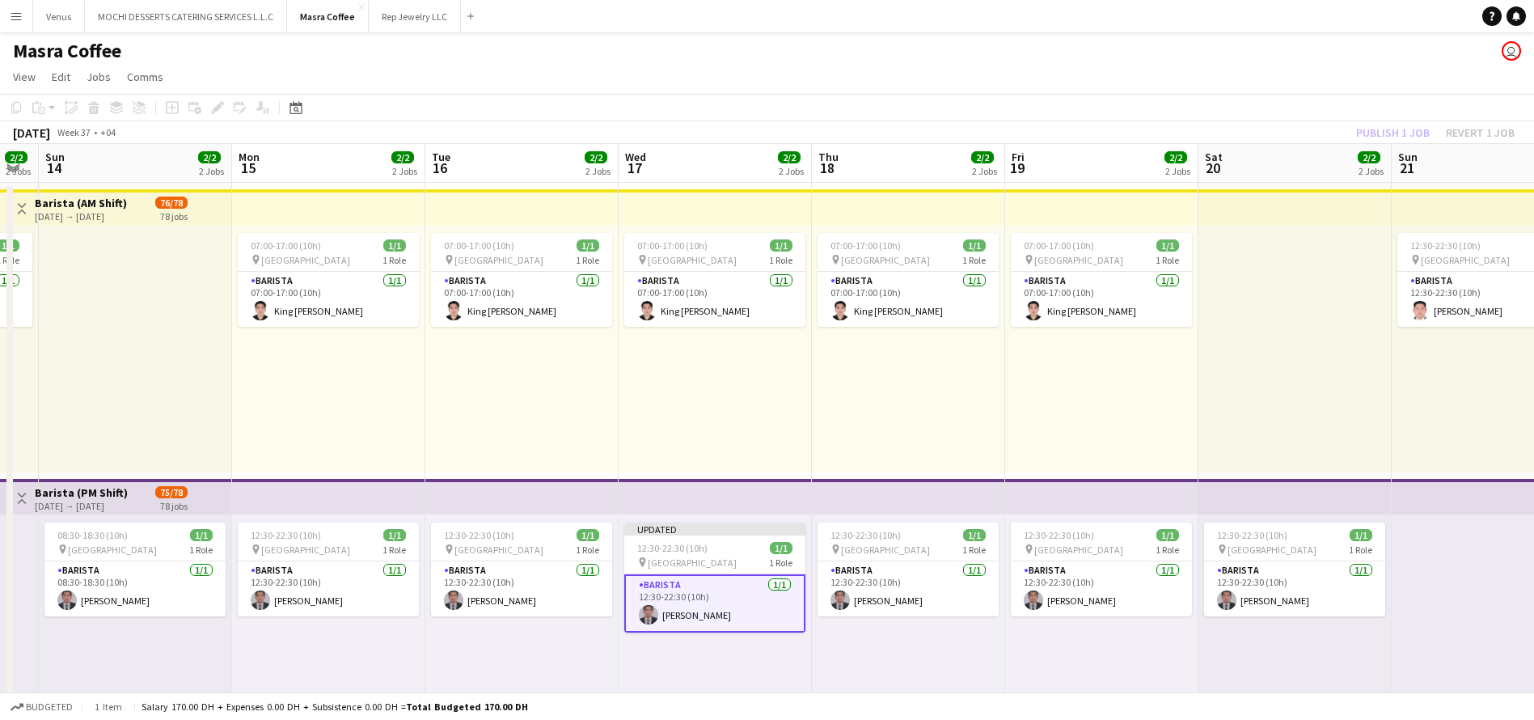
click at [1400, 140] on div "Publish 1 job Revert 1 job" at bounding box center [1435, 132] width 197 height 21
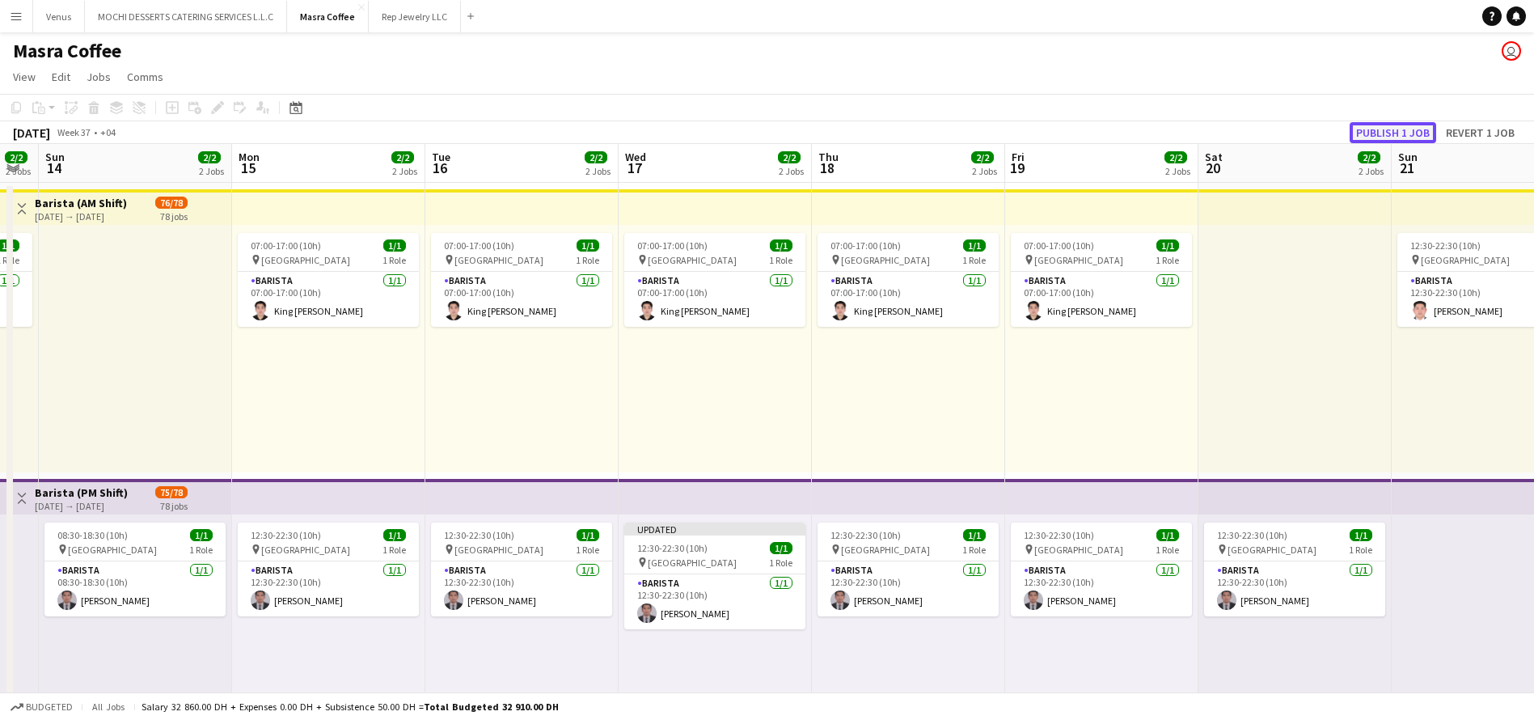
click at [1404, 132] on button "Publish 1 job" at bounding box center [1392, 132] width 87 height 21
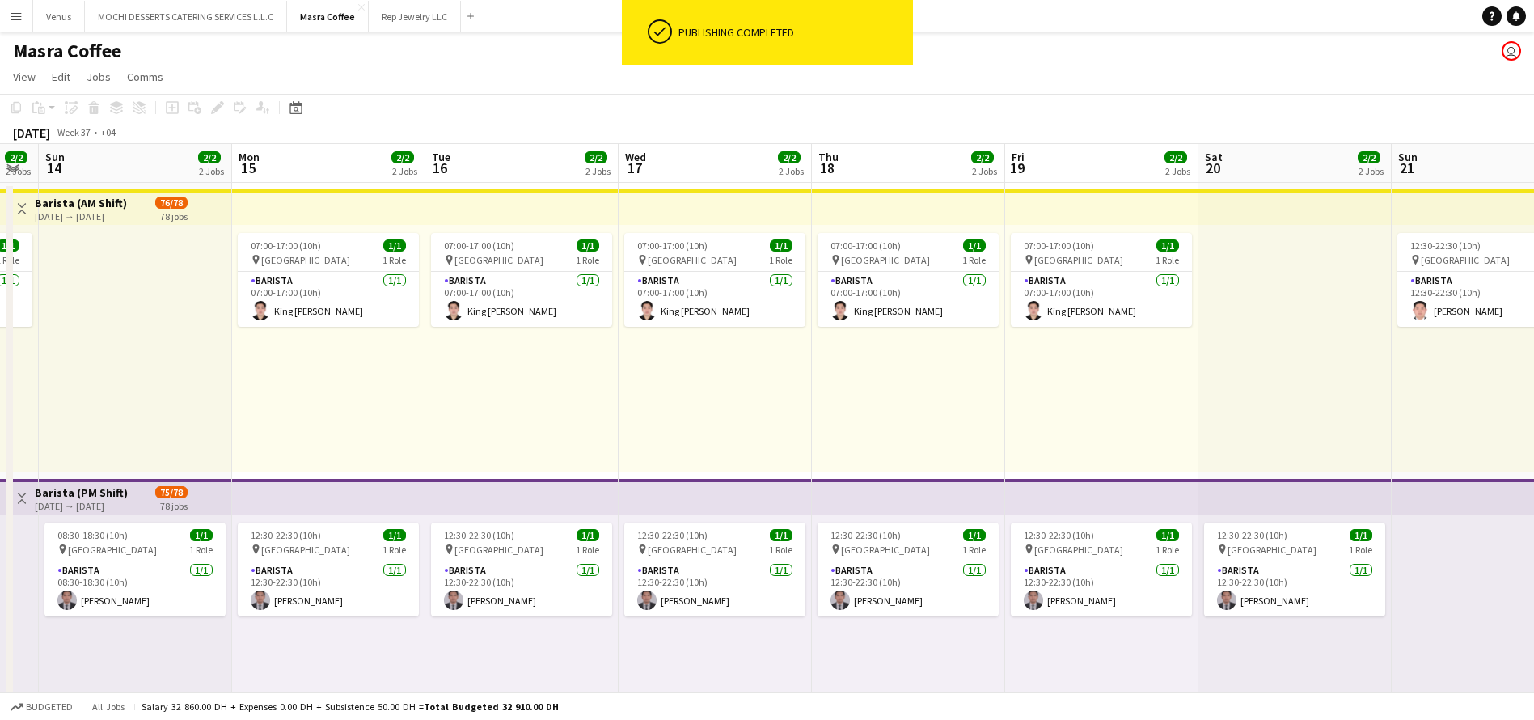
click at [1274, 161] on app-board-header-date "Sat 20 2/2 2 Jobs" at bounding box center [1294, 163] width 193 height 39
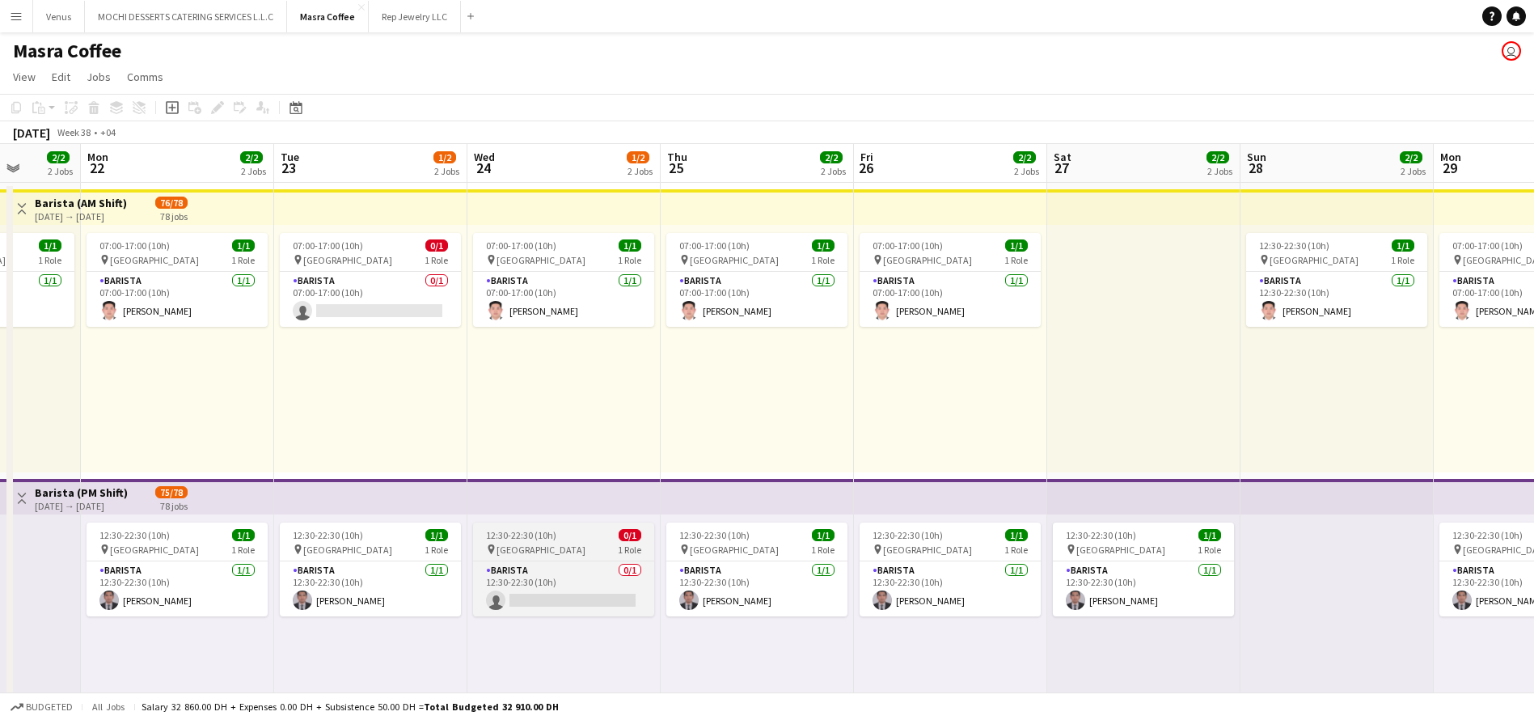
scroll to position [0, 500]
click at [598, 536] on div "12:30-22:30 (10h) 0/1" at bounding box center [562, 535] width 181 height 12
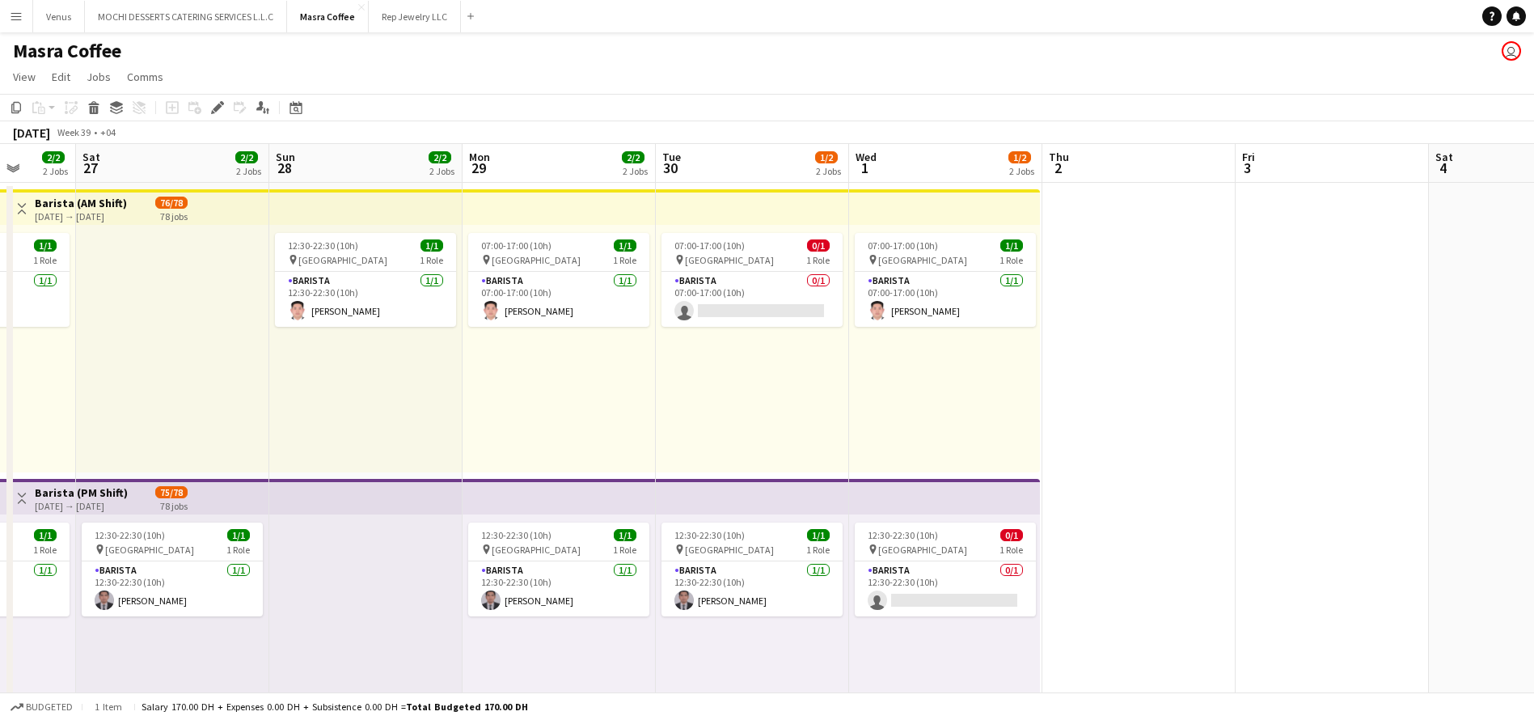
scroll to position [0, 505]
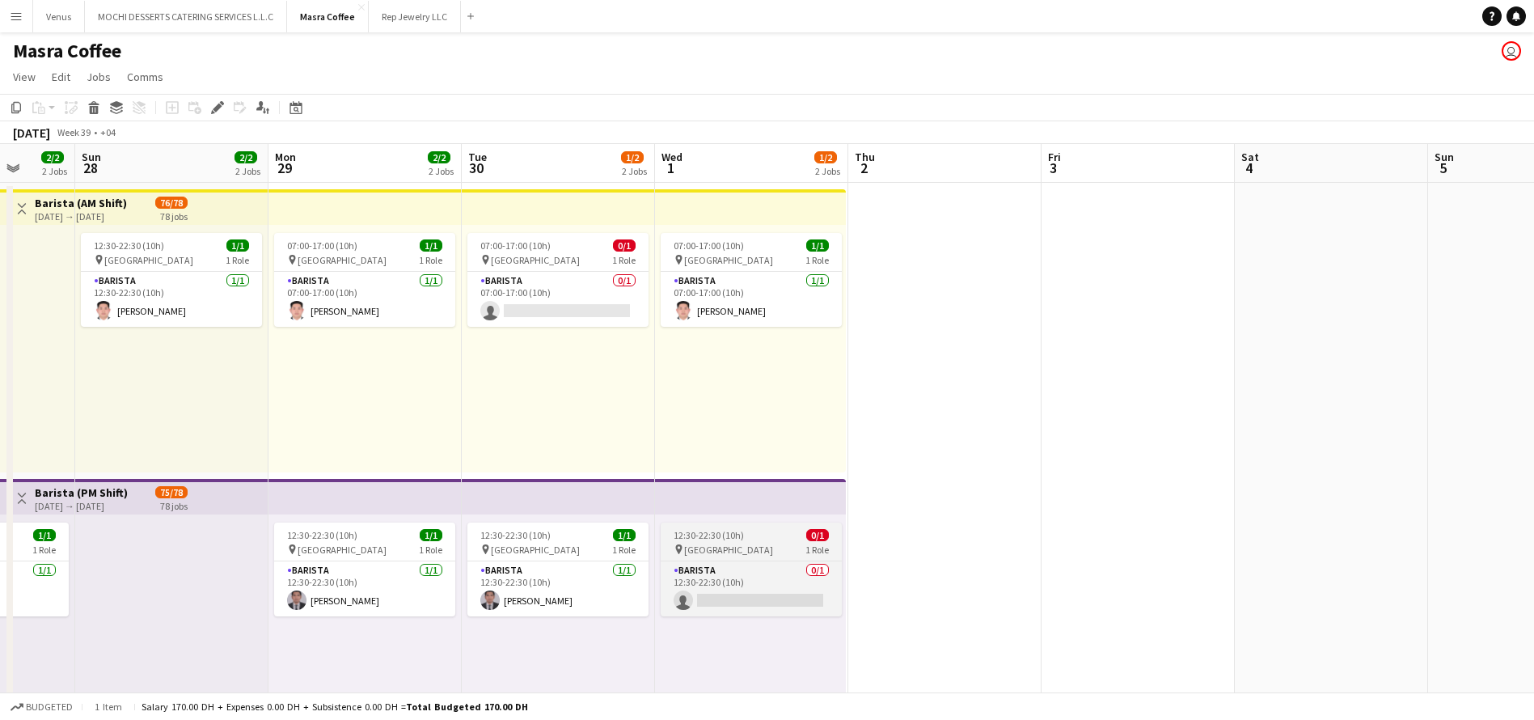
click at [767, 535] on div "12:30-22:30 (10h) 0/1" at bounding box center [751, 535] width 181 height 12
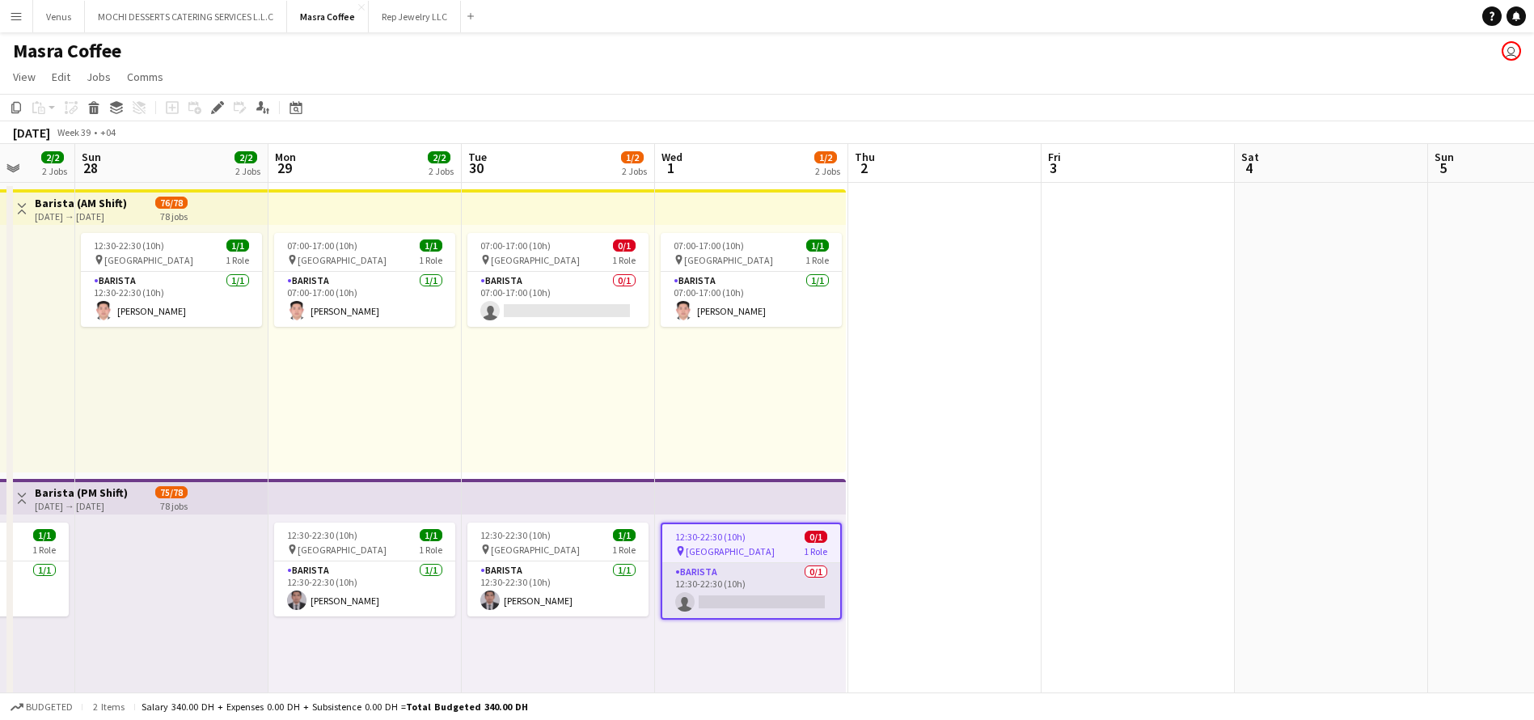
click at [789, 600] on app-card-role "Barista 0/1 12:30-22:30 (10h) single-neutral-actions" at bounding box center [751, 590] width 178 height 55
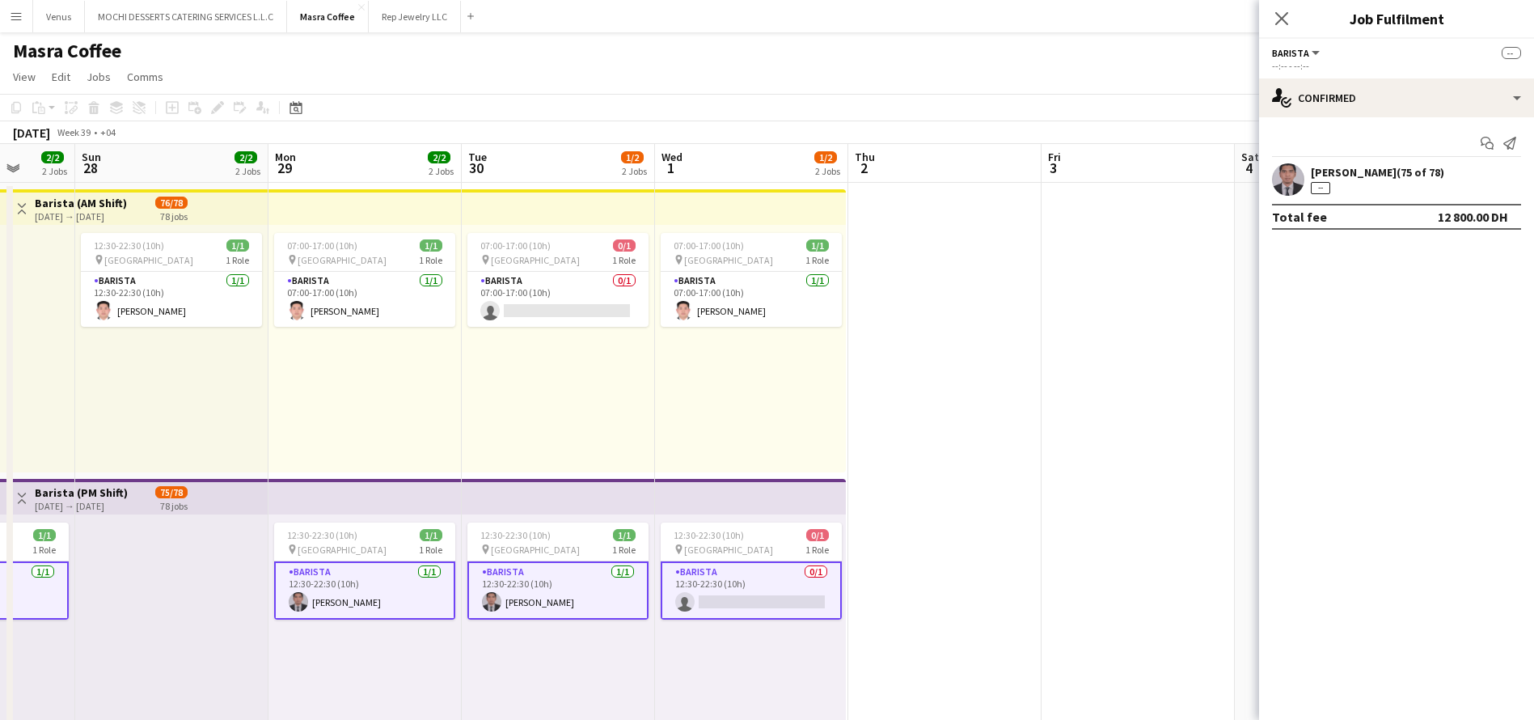
click at [789, 601] on app-card-role "Barista 0/1 12:30-22:30 (10h) single-neutral-actions" at bounding box center [751, 590] width 181 height 58
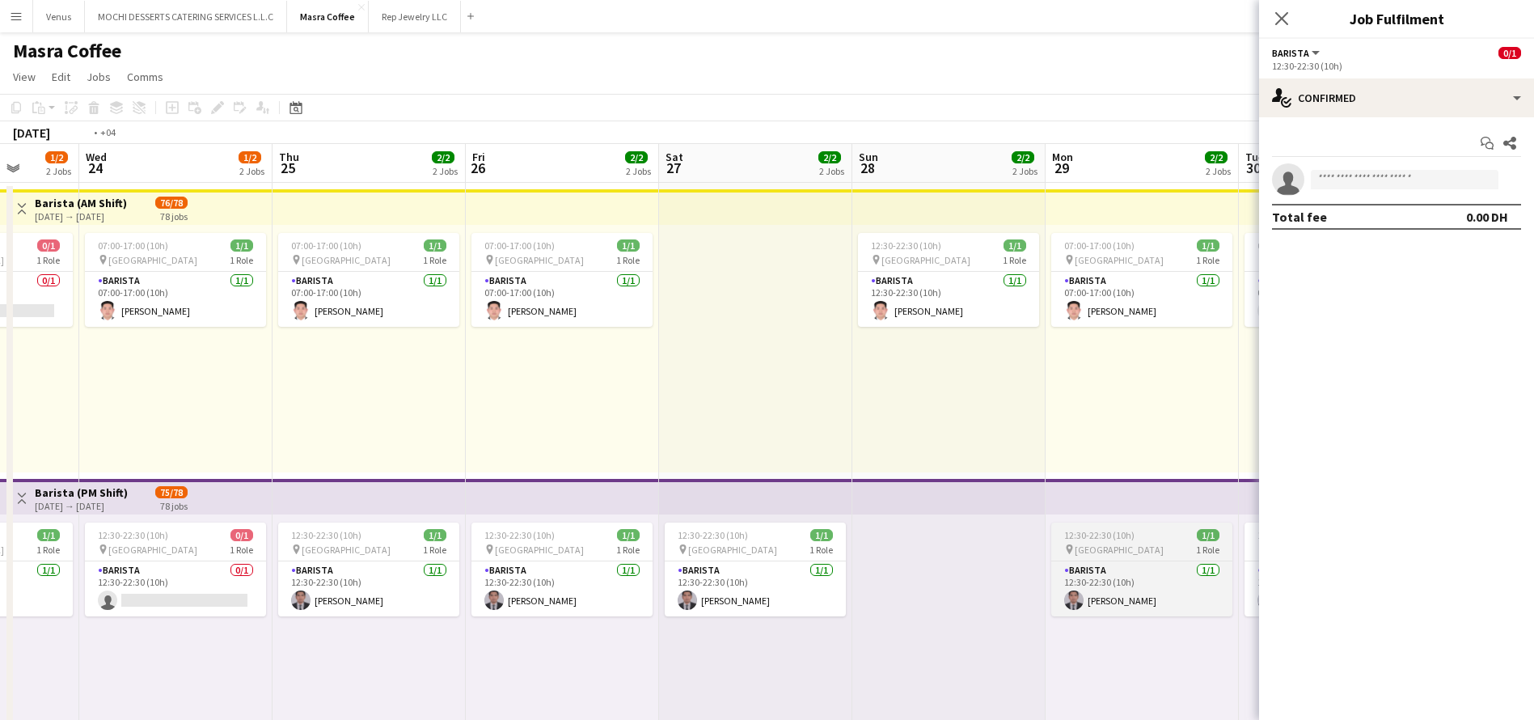
scroll to position [0, 355]
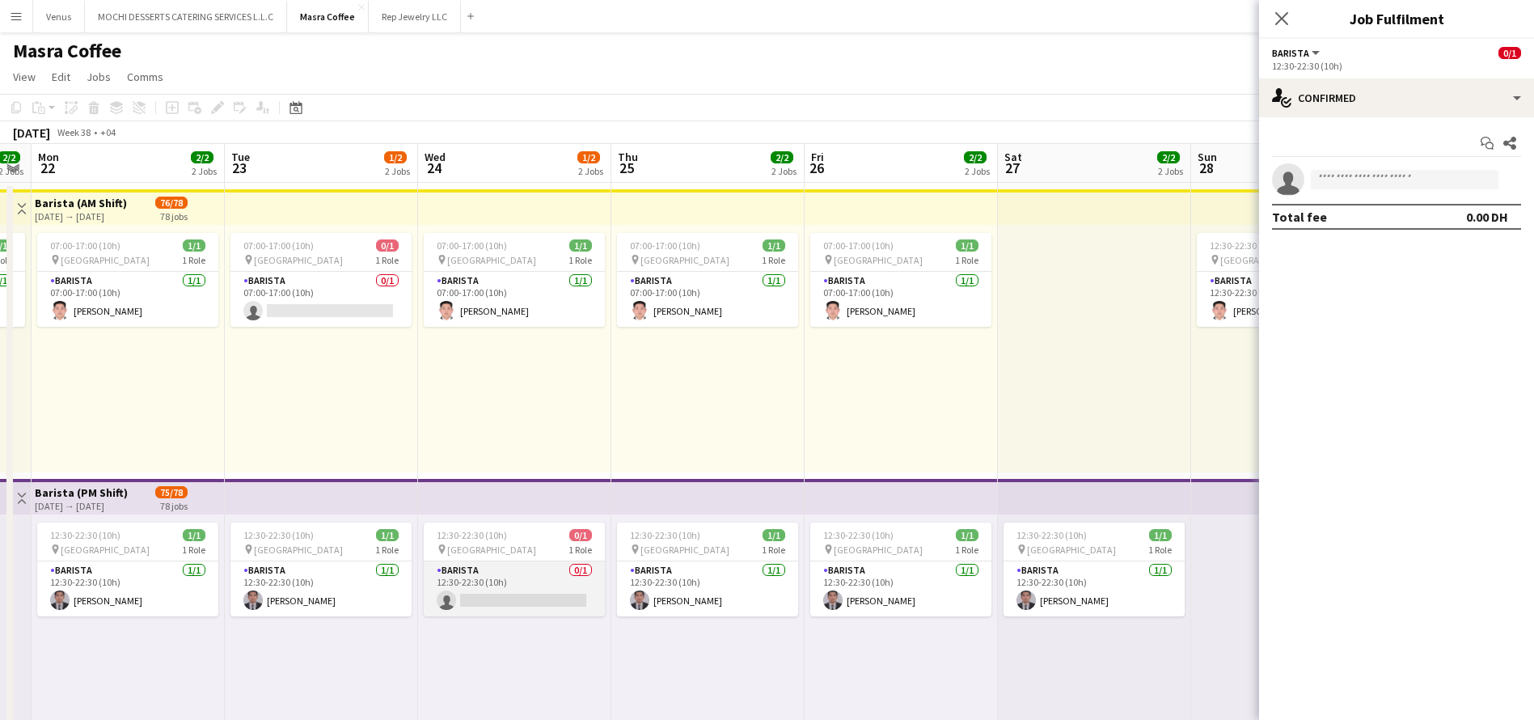
click at [505, 593] on app-card-role "Barista 0/1 12:30-22:30 (10h) single-neutral-actions" at bounding box center [514, 588] width 181 height 55
click at [1409, 181] on input at bounding box center [1405, 179] width 188 height 19
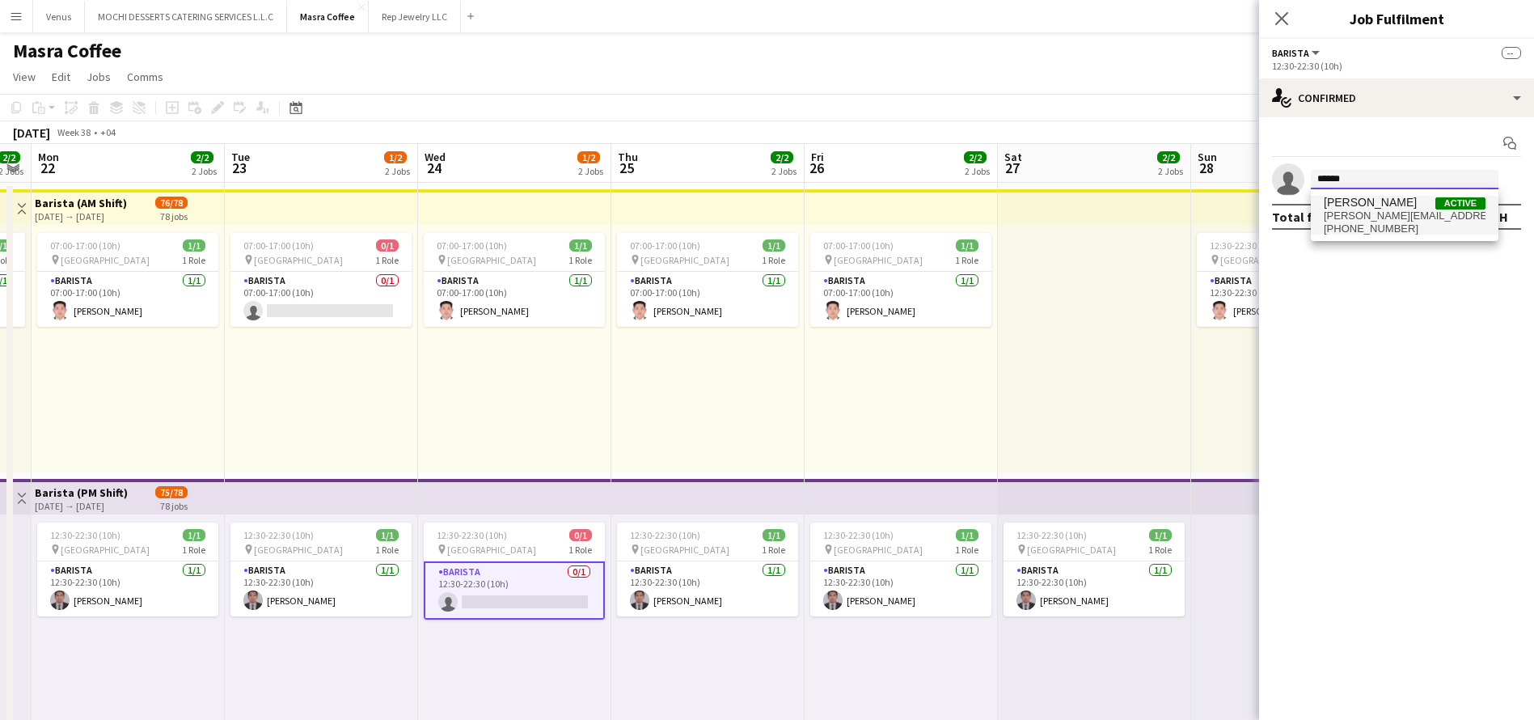
type input "******"
drag, startPoint x: 1364, startPoint y: 217, endPoint x: 1365, endPoint y: 237, distance: 19.4
click at [1365, 216] on span "[PERSON_NAME][EMAIL_ADDRESS][DOMAIN_NAME]" at bounding box center [1405, 215] width 162 height 13
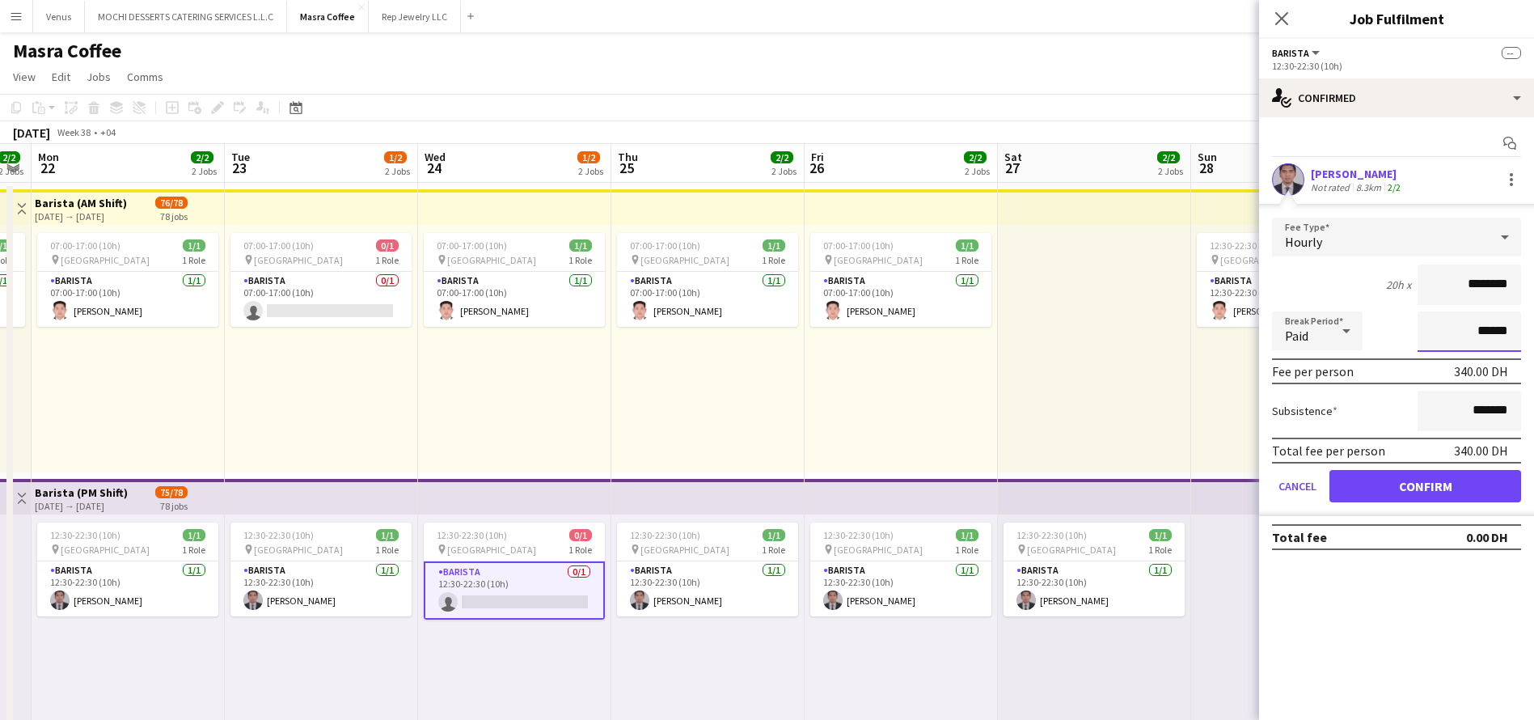
drag, startPoint x: 1544, startPoint y: 367, endPoint x: 1552, endPoint y: 378, distance: 12.8
drag, startPoint x: 1552, startPoint y: 378, endPoint x: 1055, endPoint y: 323, distance: 499.5
click at [1055, 323] on div at bounding box center [1094, 348] width 193 height 247
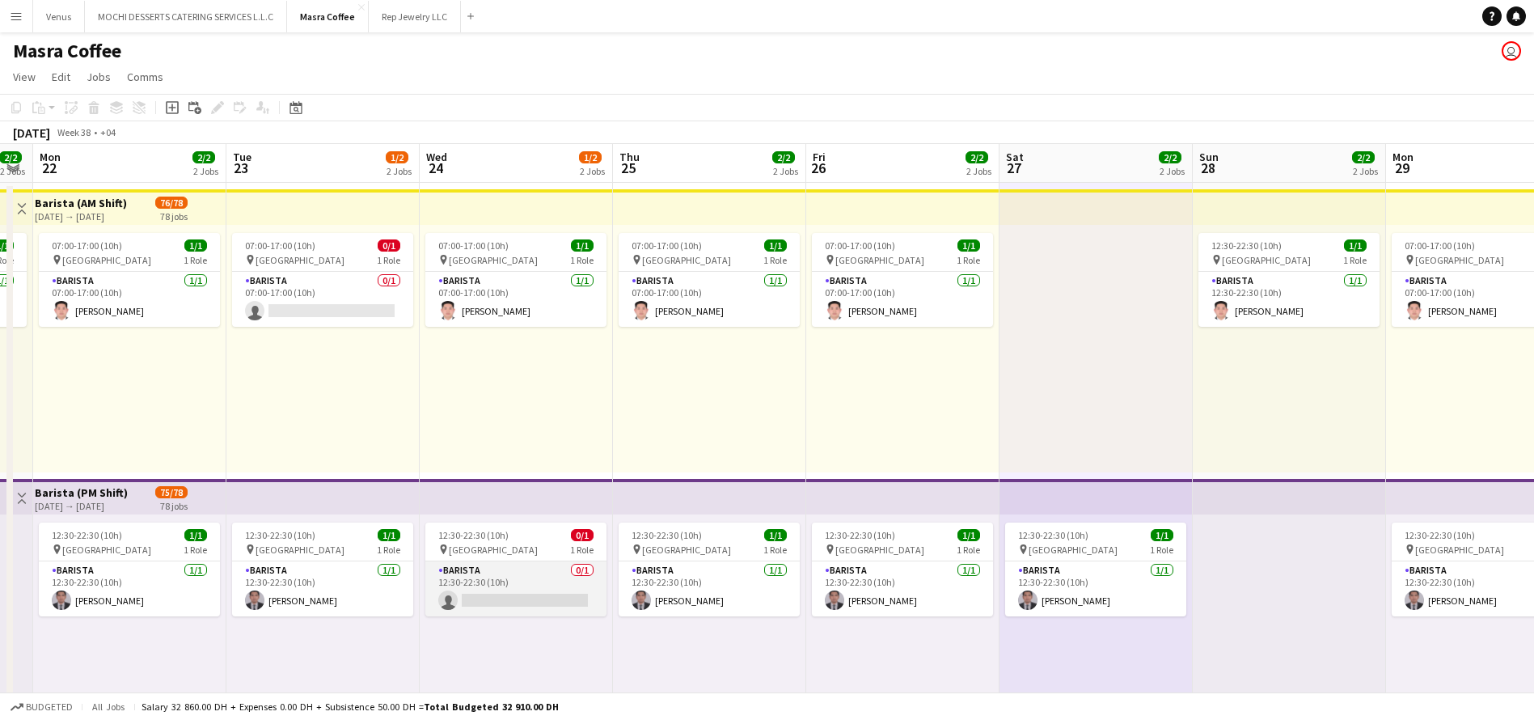
click at [570, 598] on app-card-role "Barista 0/1 12:30-22:30 (10h) single-neutral-actions" at bounding box center [515, 588] width 181 height 55
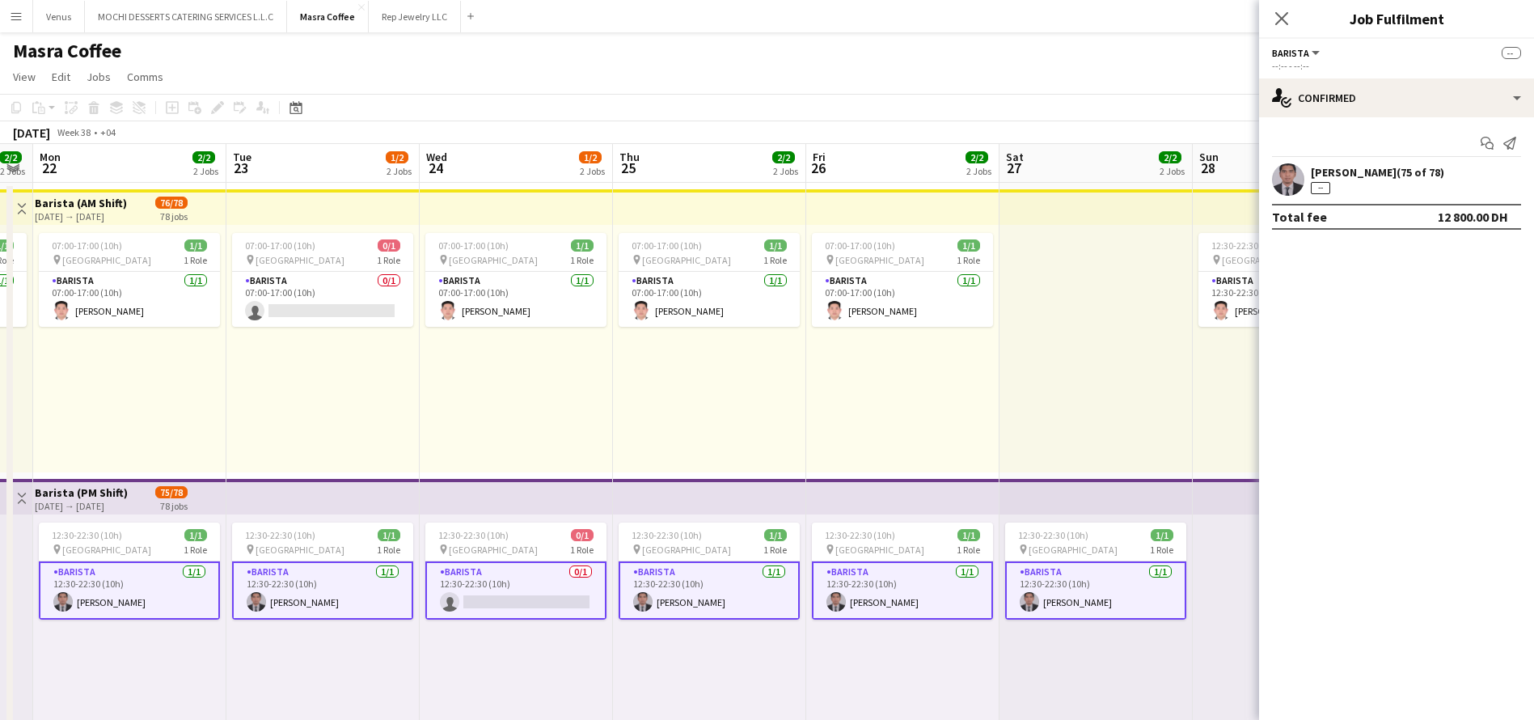
click at [548, 565] on app-card-role "Barista 0/1 12:30-22:30 (10h) single-neutral-actions" at bounding box center [515, 590] width 181 height 58
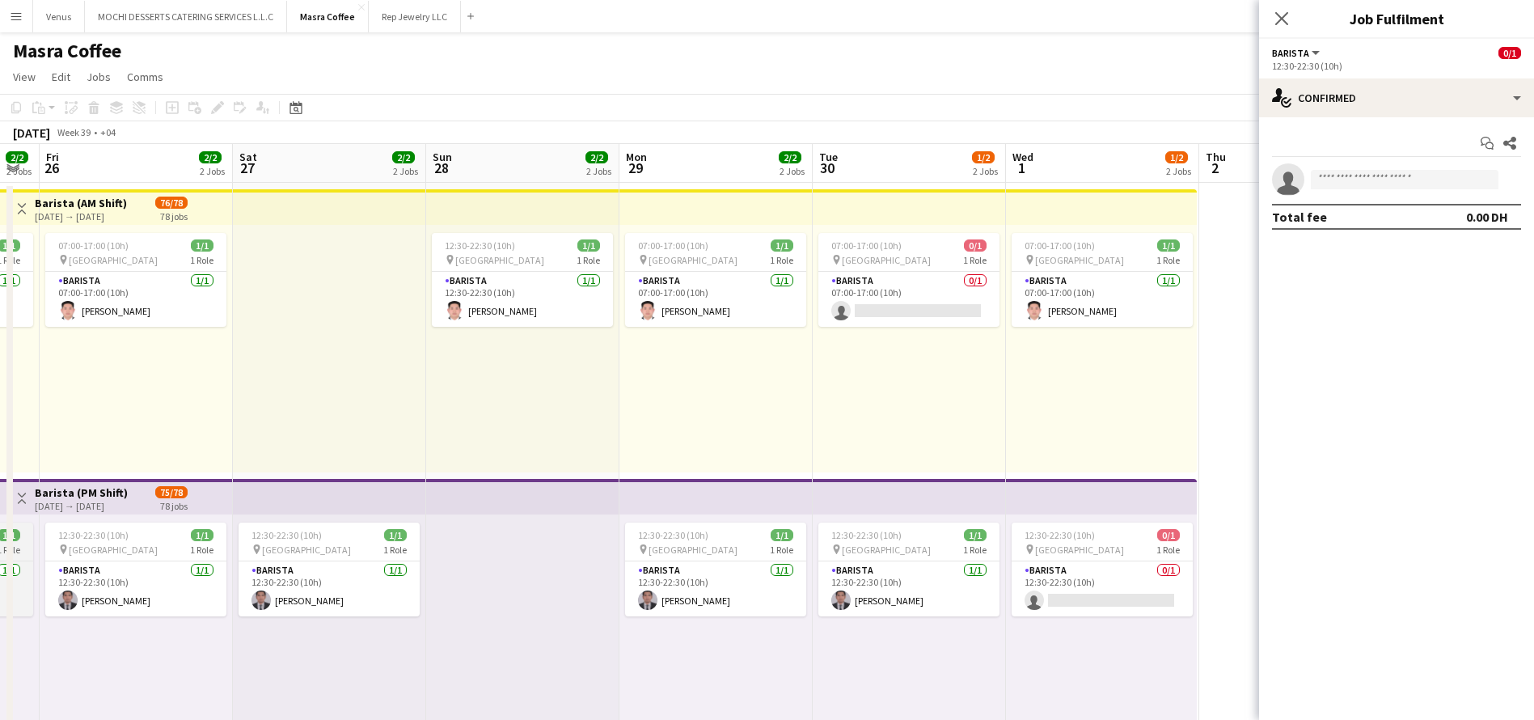
scroll to position [0, 598]
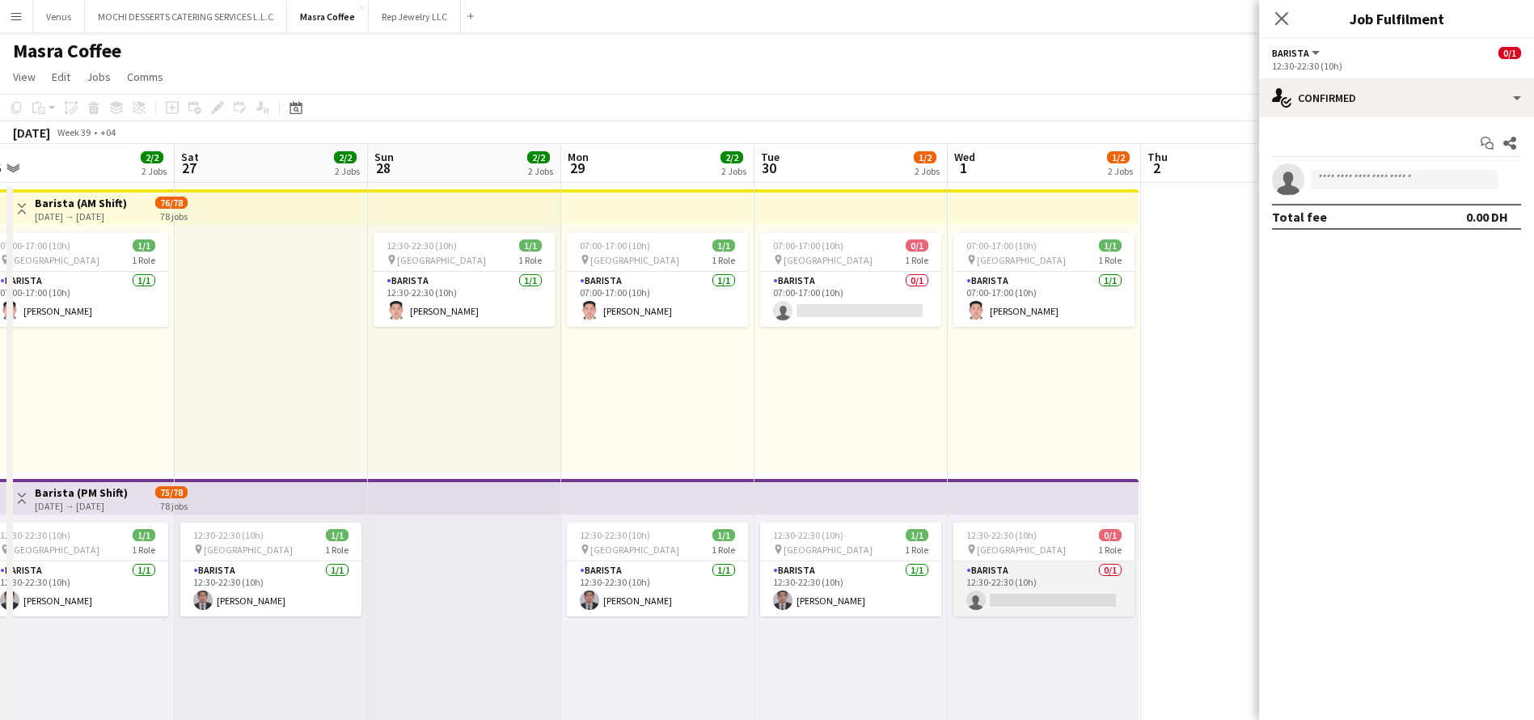
click at [1049, 587] on app-card-role "Barista 0/1 12:30-22:30 (10h) single-neutral-actions" at bounding box center [1043, 588] width 181 height 55
click at [1394, 183] on input at bounding box center [1405, 179] width 188 height 19
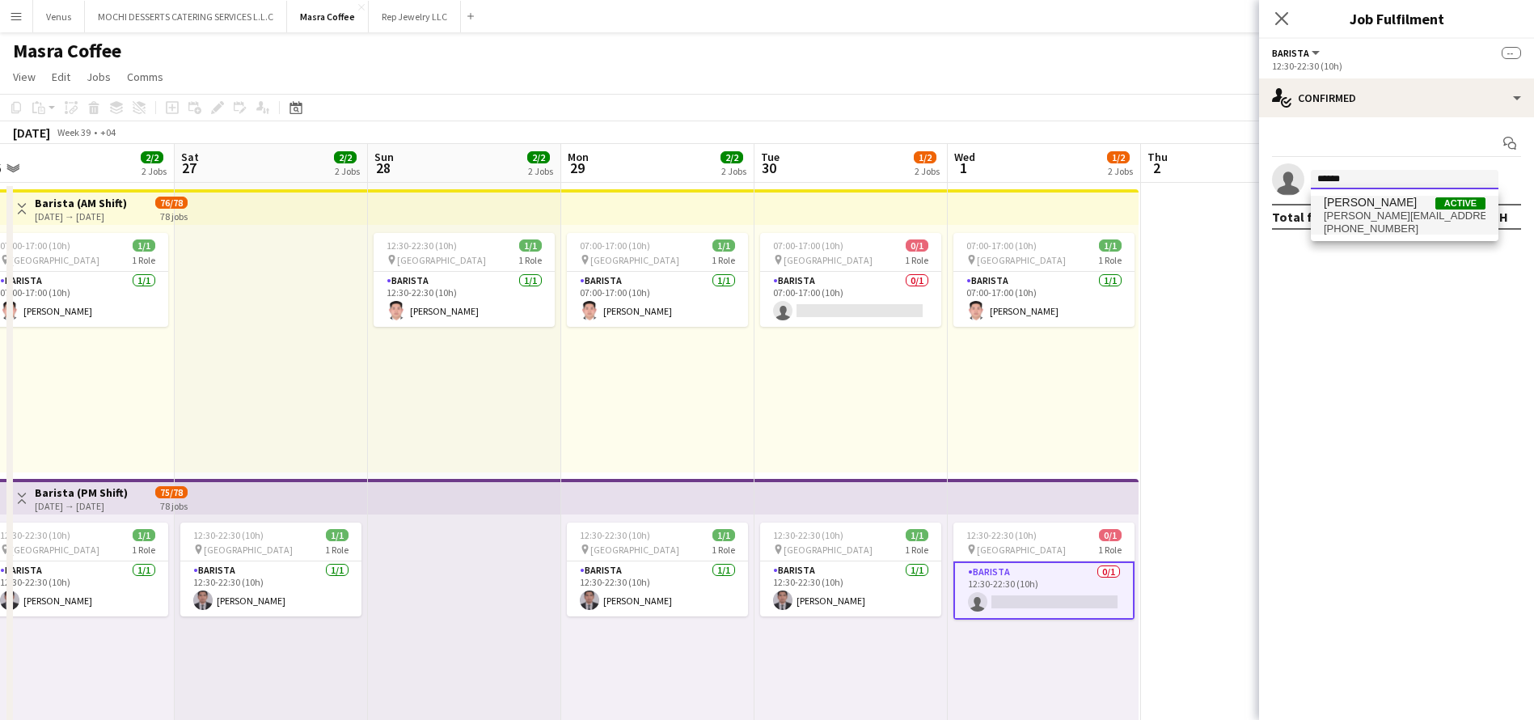
type input "******"
click at [1387, 226] on span "[PHONE_NUMBER]" at bounding box center [1405, 228] width 162 height 13
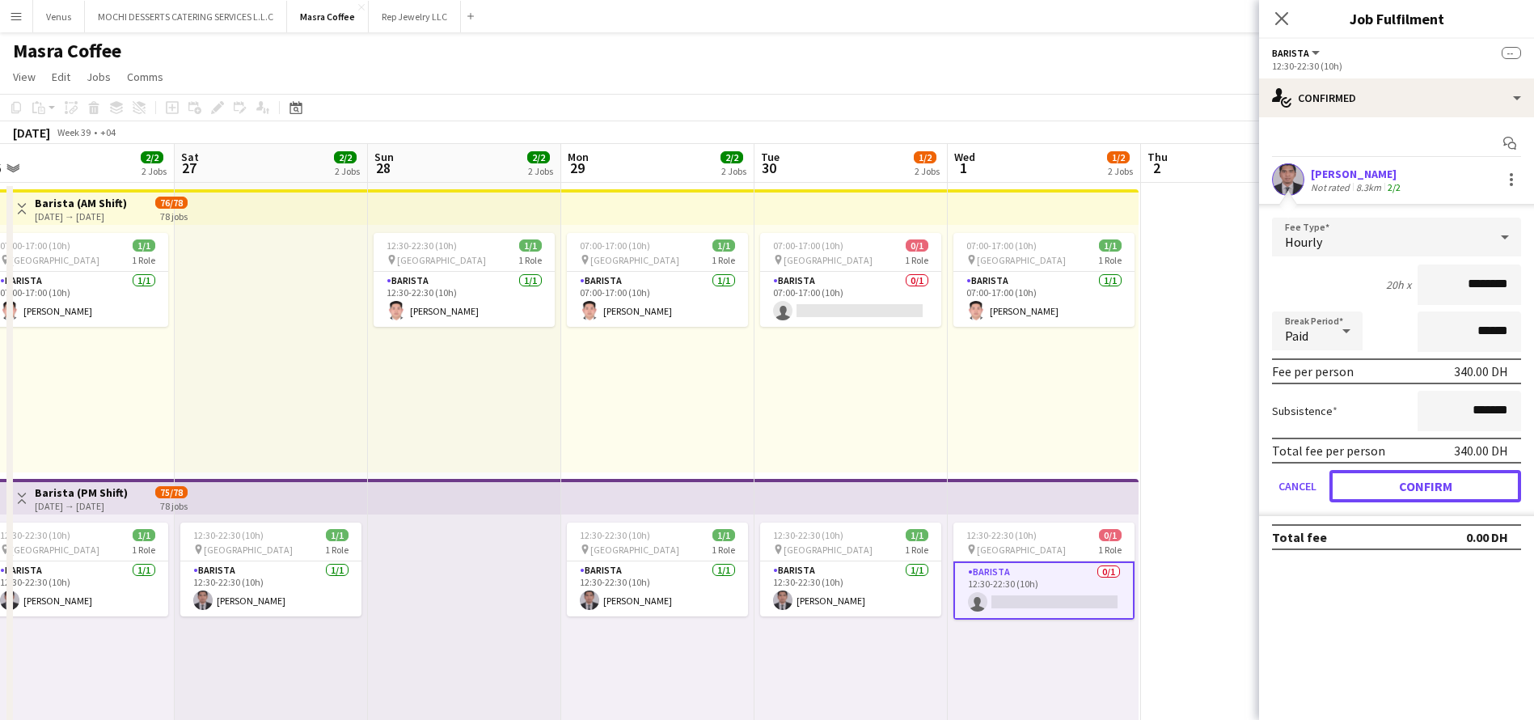
click at [1435, 479] on button "Confirm" at bounding box center [1425, 486] width 192 height 32
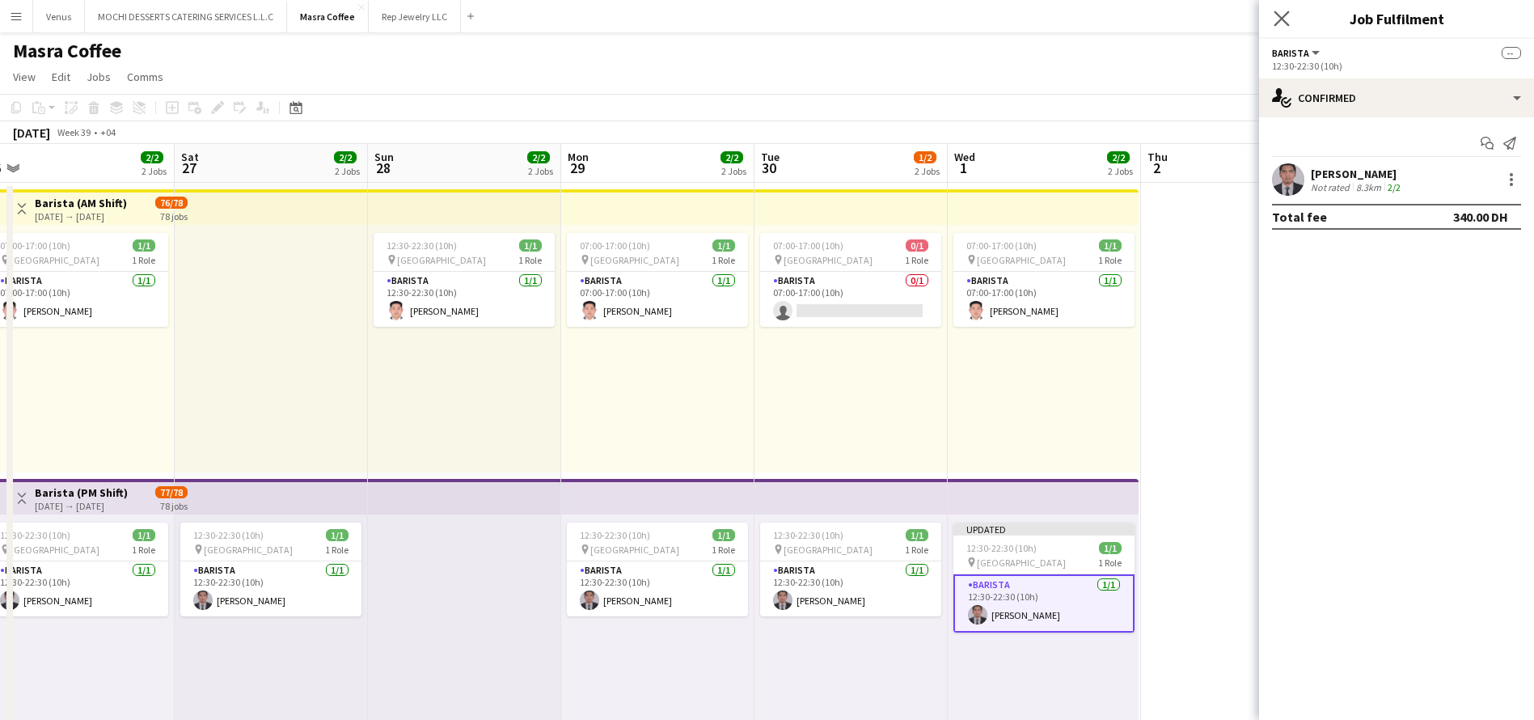
click at [1276, 11] on icon "Close pop-in" at bounding box center [1280, 18] width 15 height 15
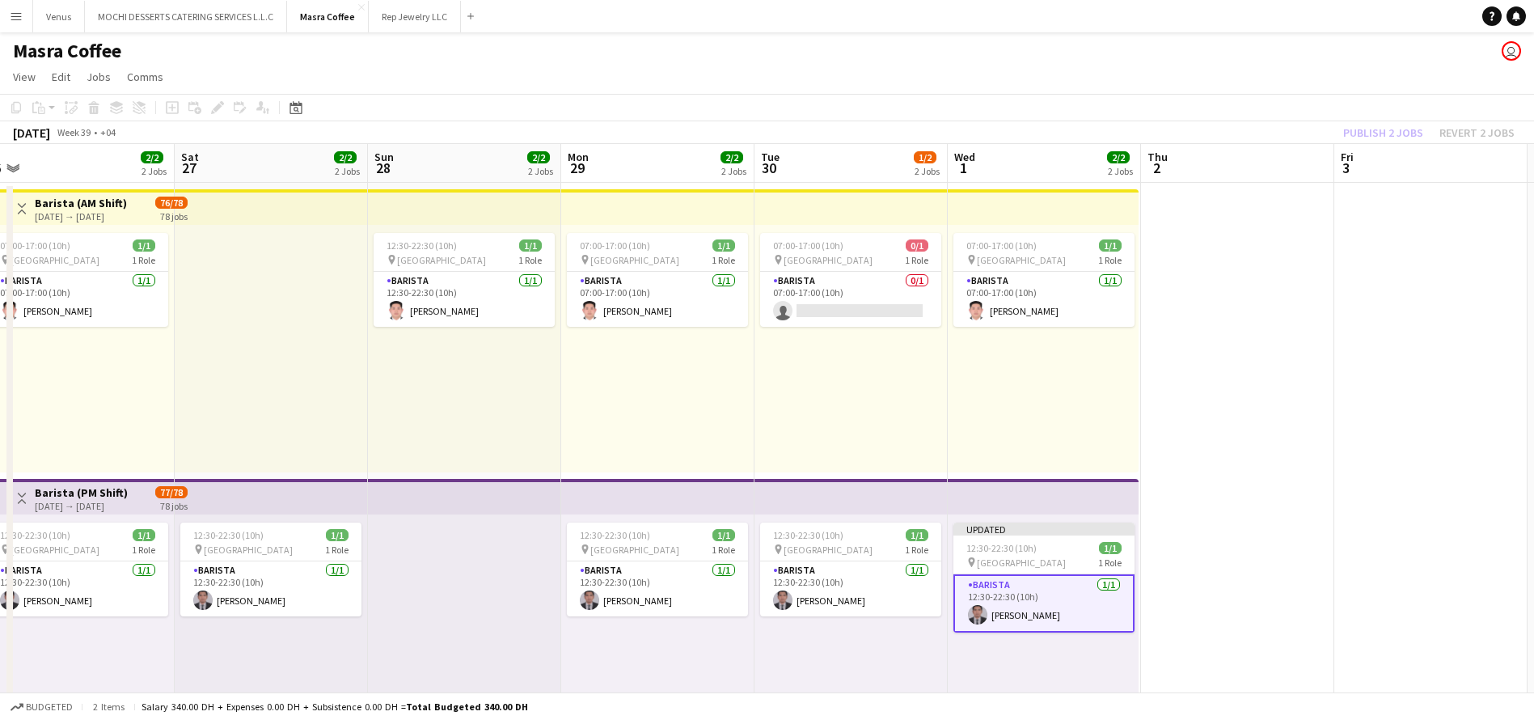
click at [1384, 119] on app-toolbar "Copy Paste Paste Ctrl+V Paste with crew Ctrl+Shift+V Paste linked Job [GEOGRAPH…" at bounding box center [767, 107] width 1534 height 27
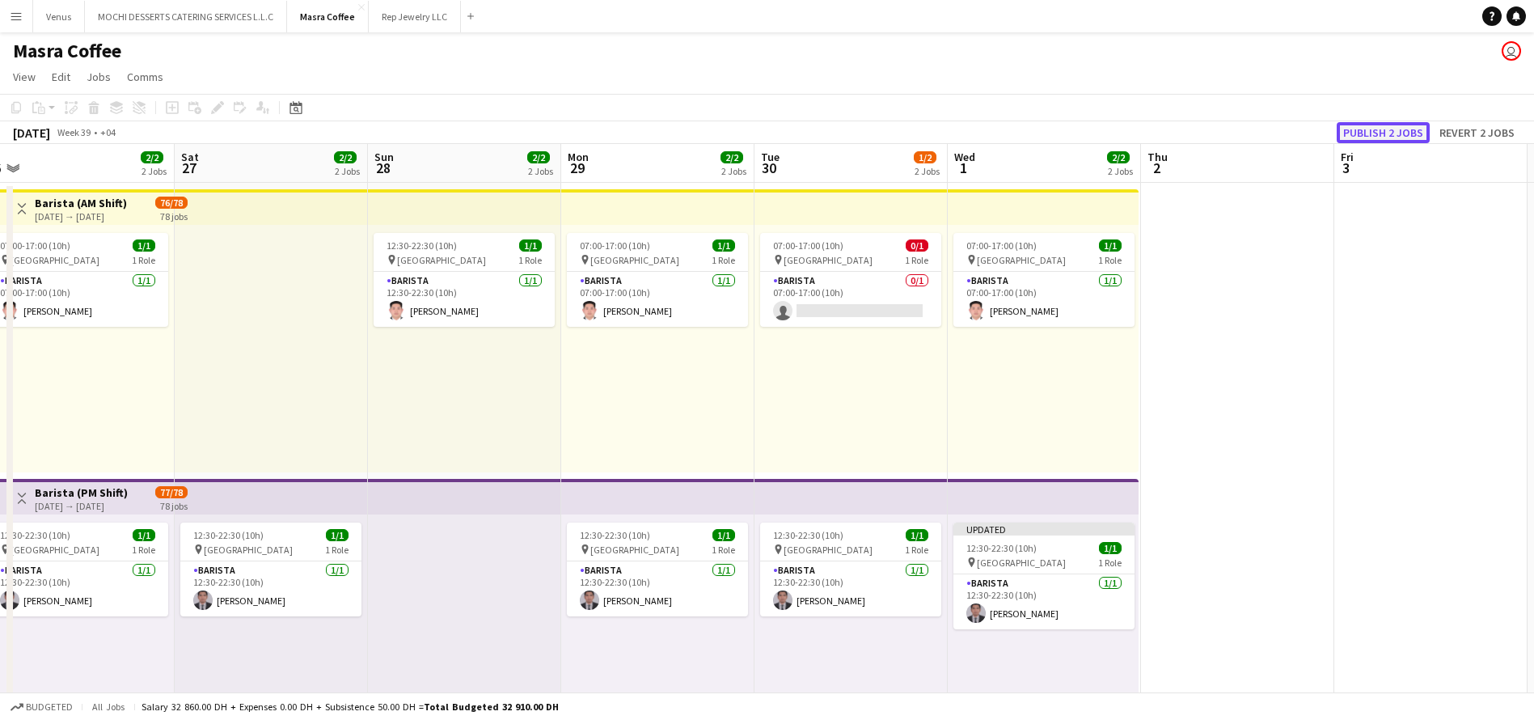
click at [1382, 132] on button "Publish 2 jobs" at bounding box center [1383, 132] width 93 height 21
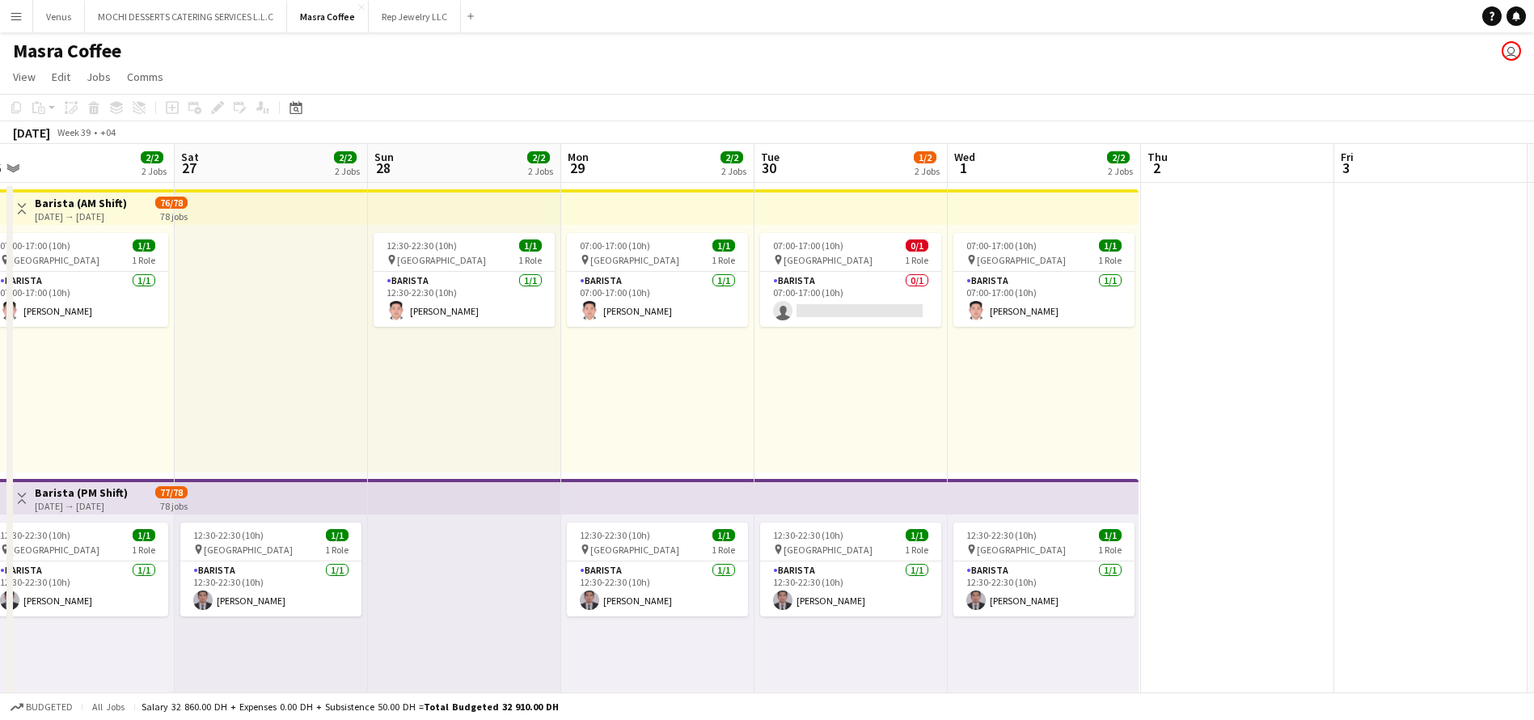
click at [998, 160] on app-board-header-date "Wed 1 2/2 2 Jobs" at bounding box center [1044, 163] width 193 height 39
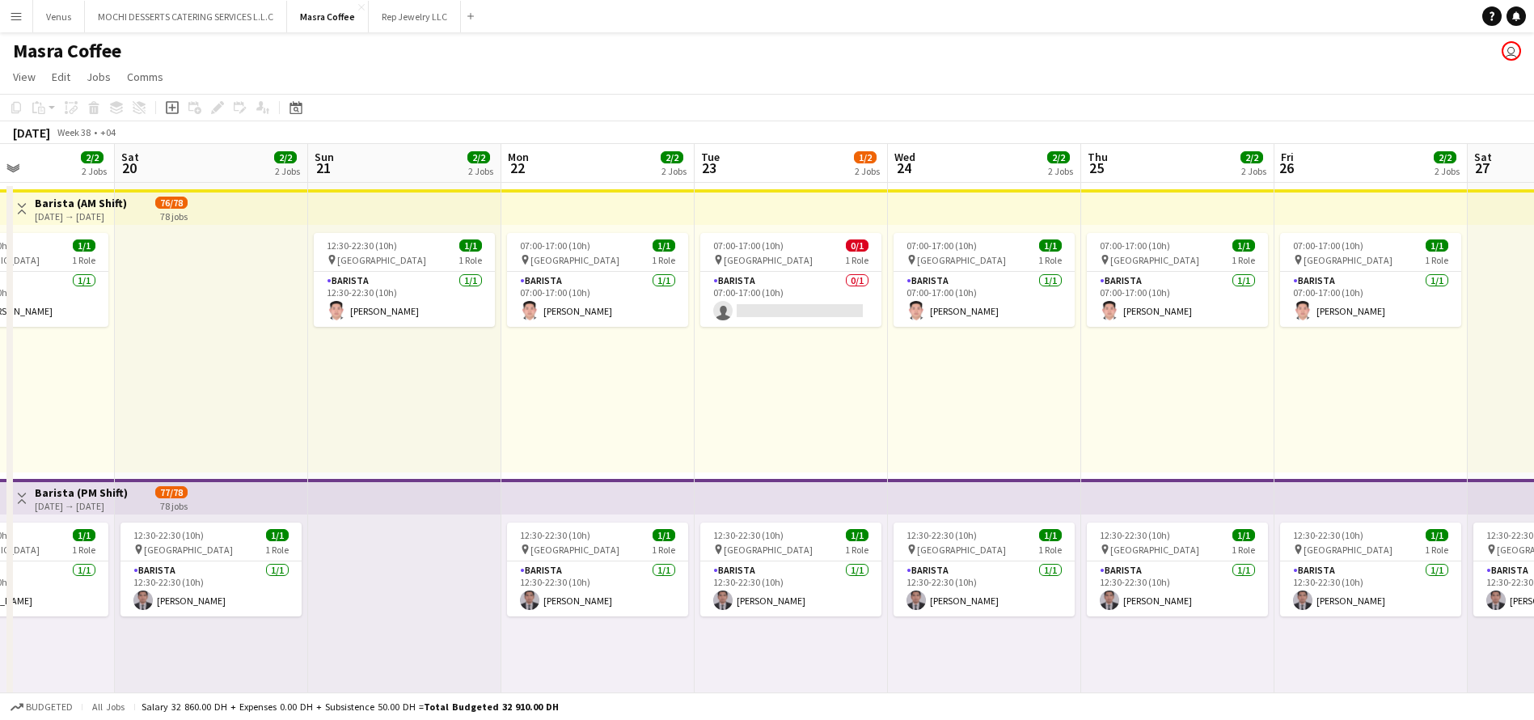
scroll to position [0, 448]
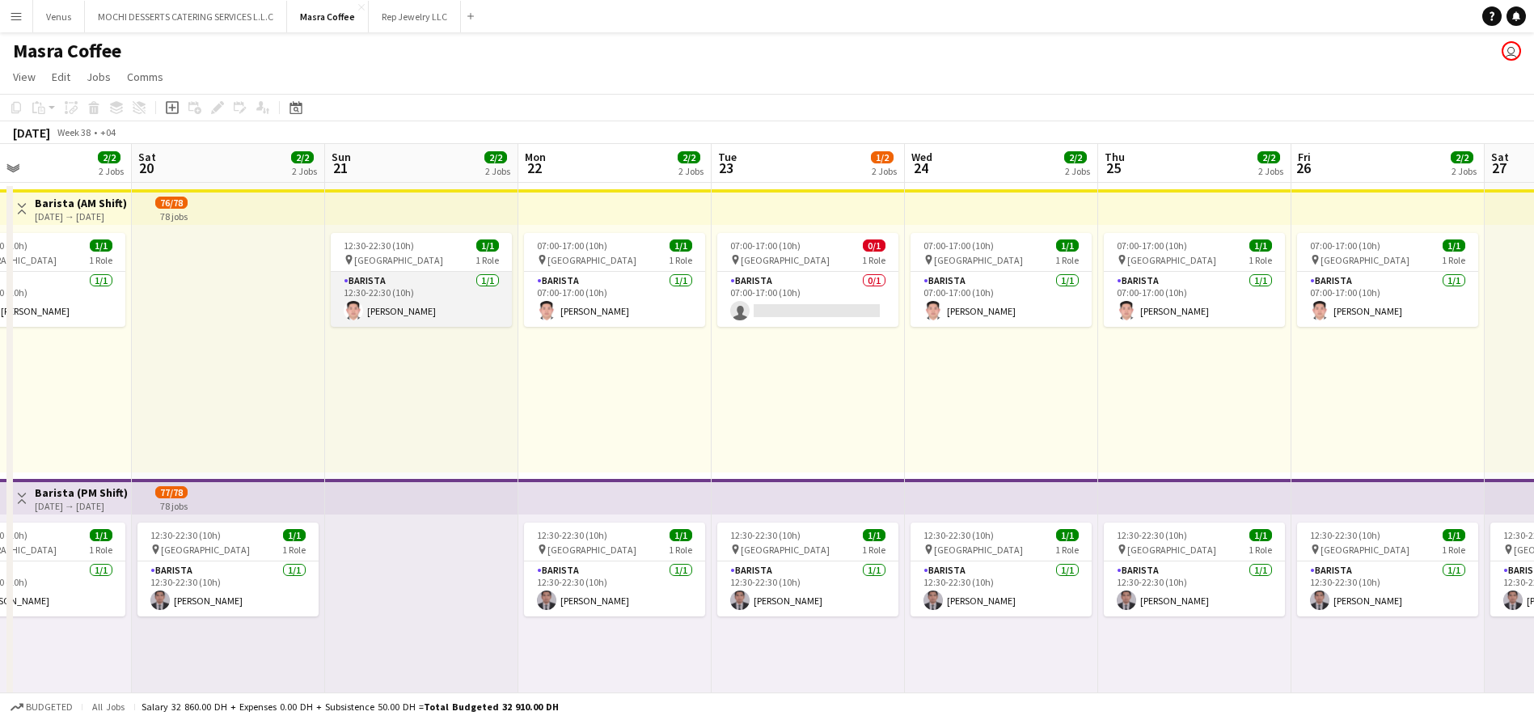
click at [437, 298] on app-card-role "Barista [DATE] 12:30-22:30 (10h) [PERSON_NAME]" at bounding box center [421, 299] width 181 height 55
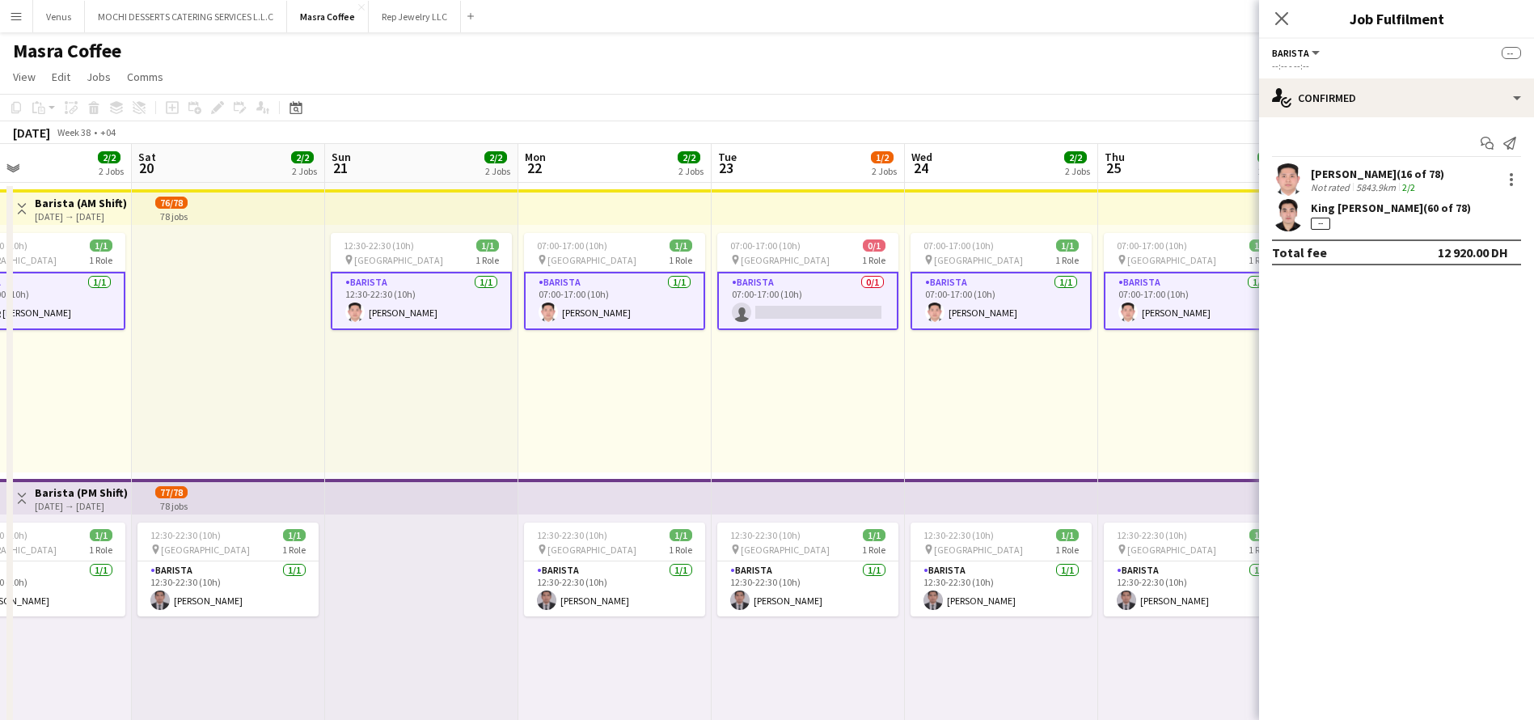
click at [467, 303] on app-card-role "Barista [DATE] 12:30-22:30 (10h) [PERSON_NAME]" at bounding box center [421, 301] width 181 height 58
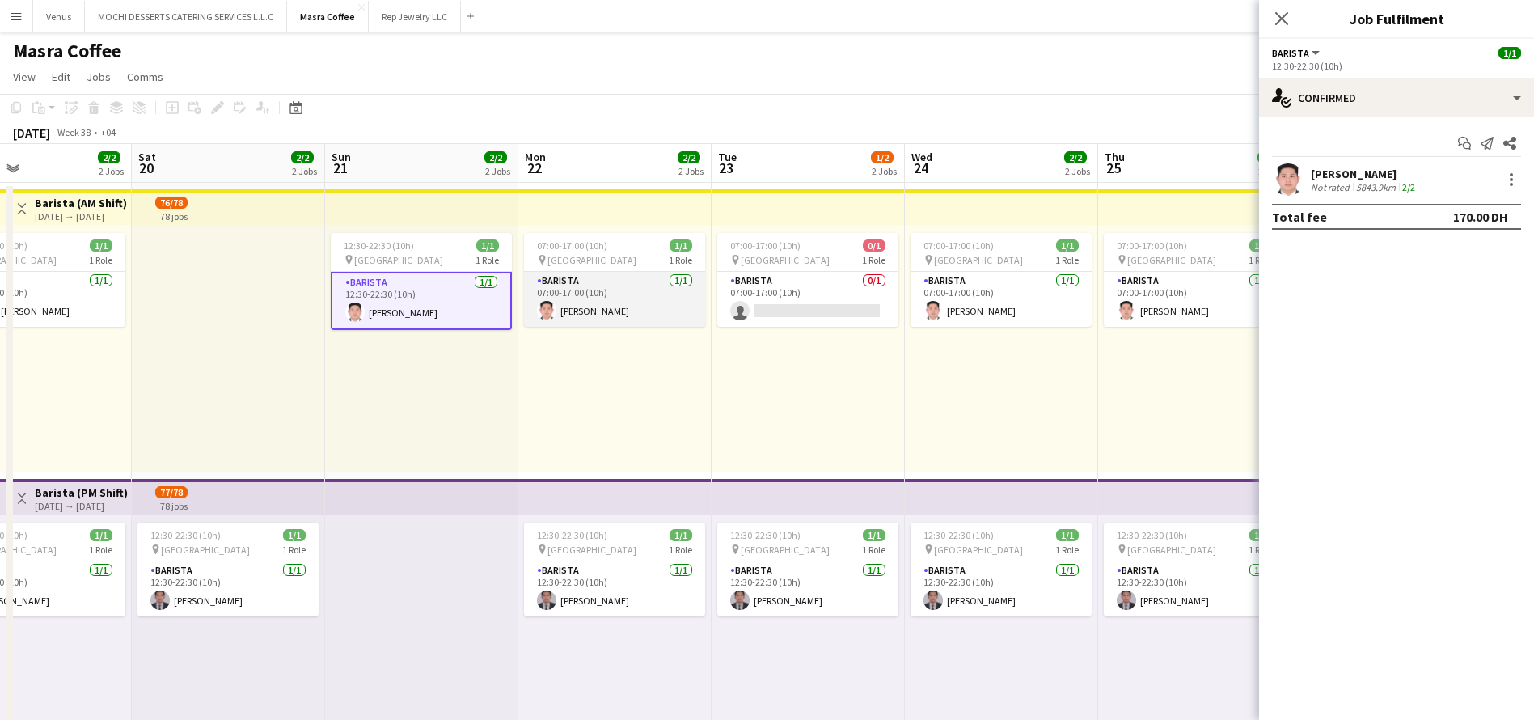
drag, startPoint x: 585, startPoint y: 298, endPoint x: 603, endPoint y: 296, distance: 18.7
click at [585, 298] on app-card-role "Barista [DATE] 07:00-17:00 (10h) [PERSON_NAME]" at bounding box center [614, 299] width 181 height 55
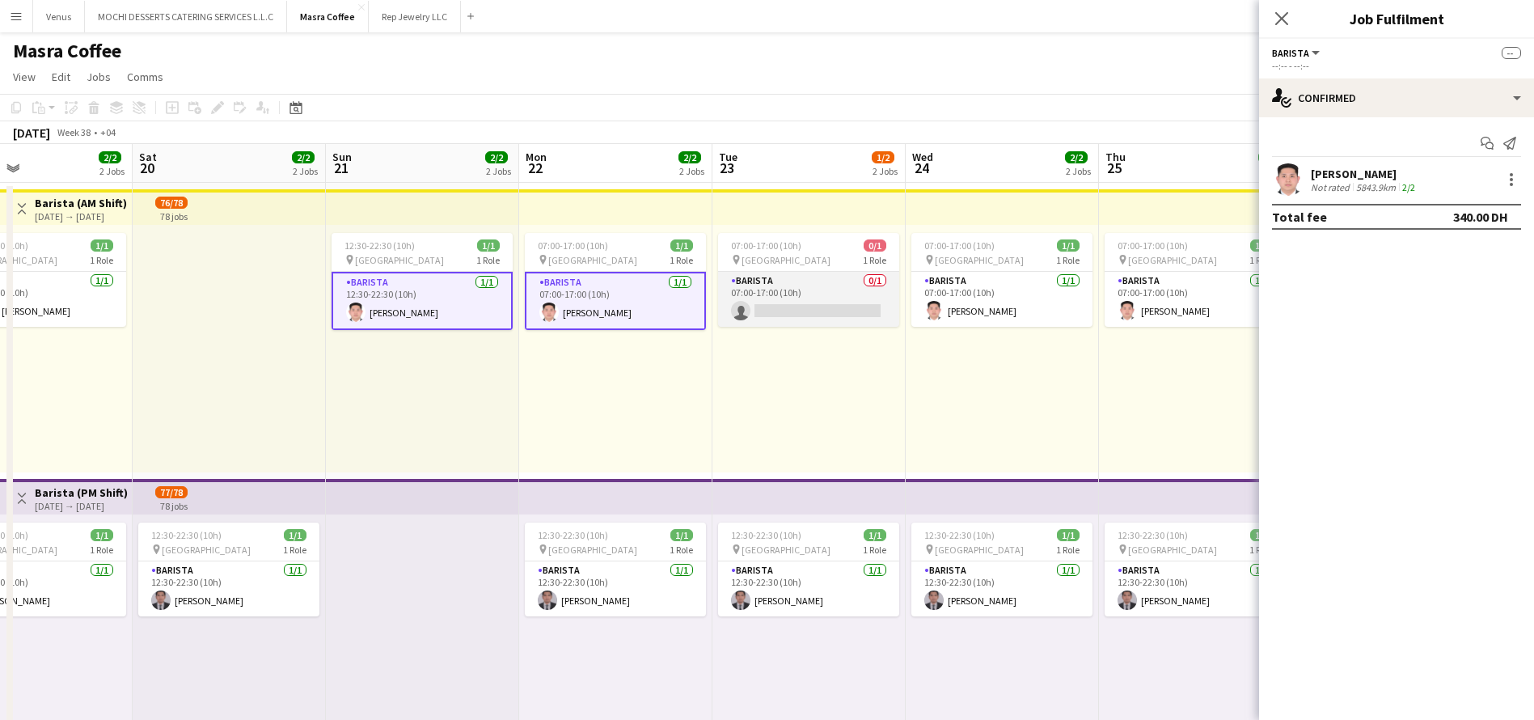
drag, startPoint x: 789, startPoint y: 295, endPoint x: 854, endPoint y: 294, distance: 64.7
click at [790, 296] on app-card-role "Barista 0/1 07:00-17:00 (10h) single-neutral-actions" at bounding box center [808, 299] width 181 height 55
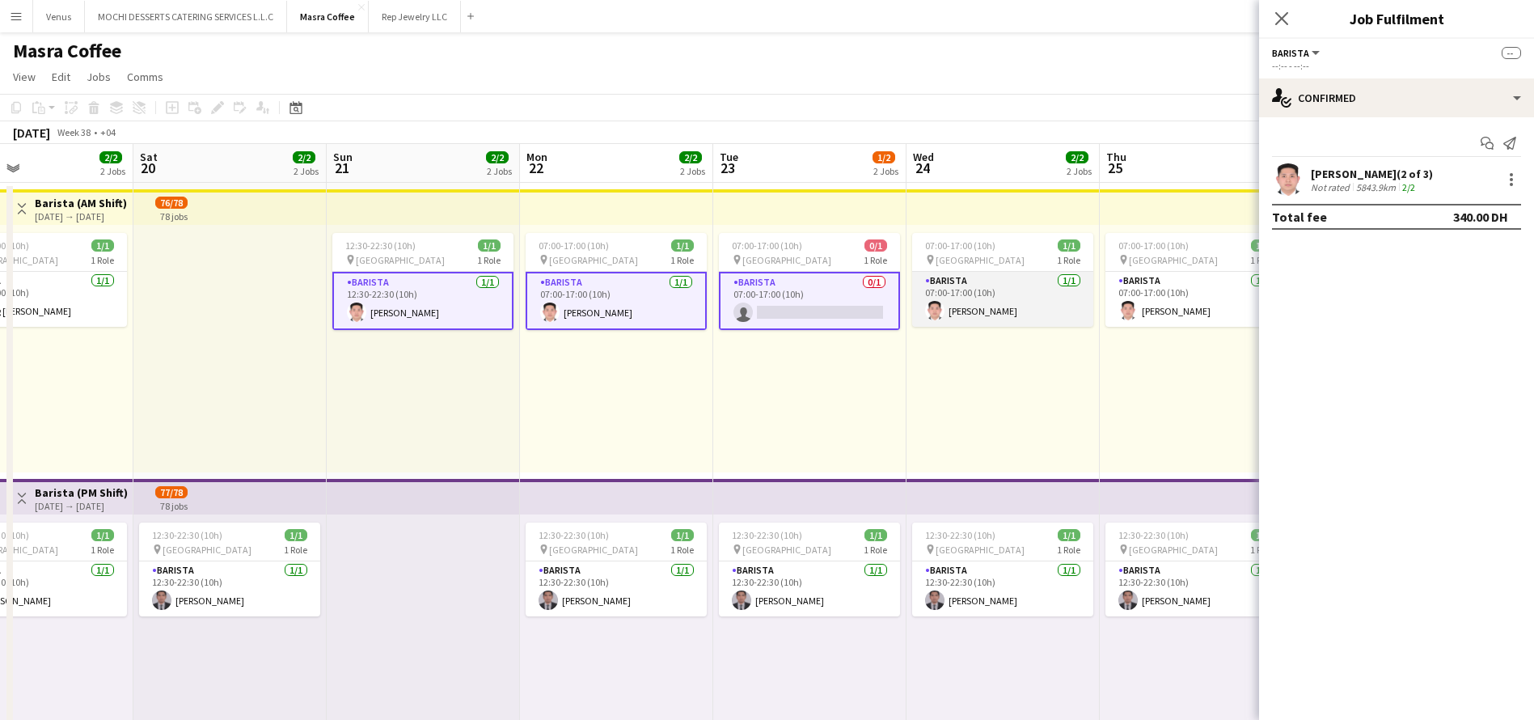
drag, startPoint x: 1019, startPoint y: 292, endPoint x: 1039, endPoint y: 294, distance: 20.3
click at [1020, 292] on app-card-role "Barista [DATE] 07:00-17:00 (10h) [PERSON_NAME]" at bounding box center [1002, 299] width 181 height 55
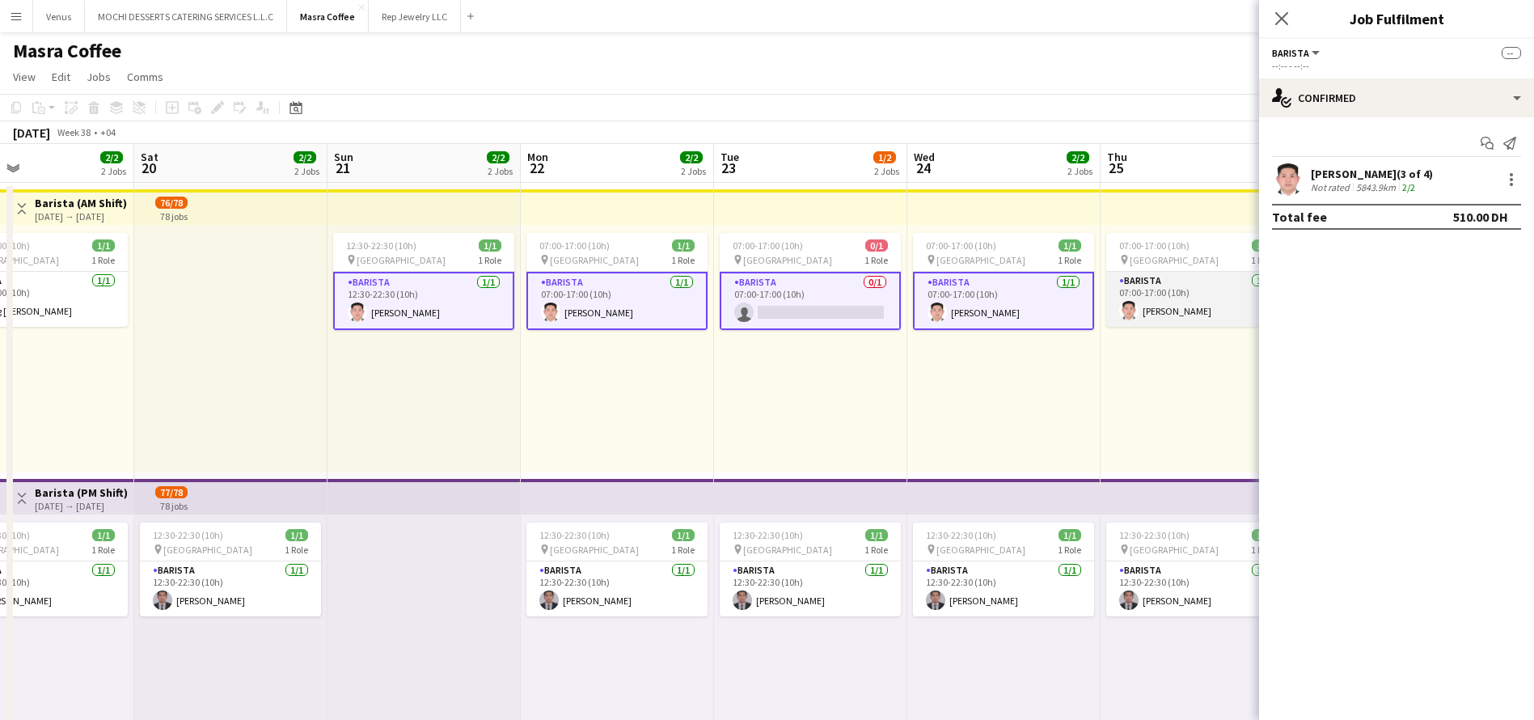
click at [1208, 304] on app-card-role "Barista [DATE] 07:00-17:00 (10h) [PERSON_NAME]" at bounding box center [1196, 299] width 181 height 55
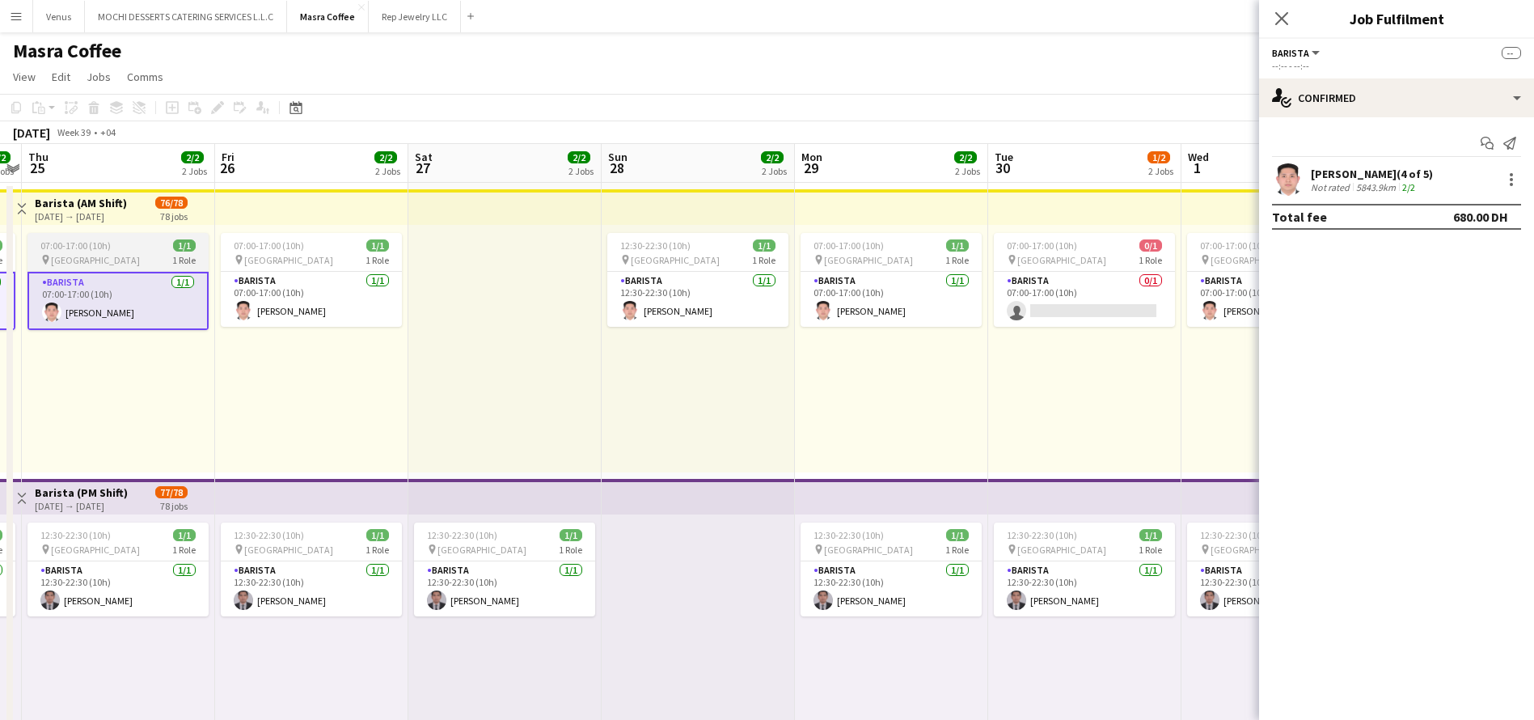
scroll to position [0, 595]
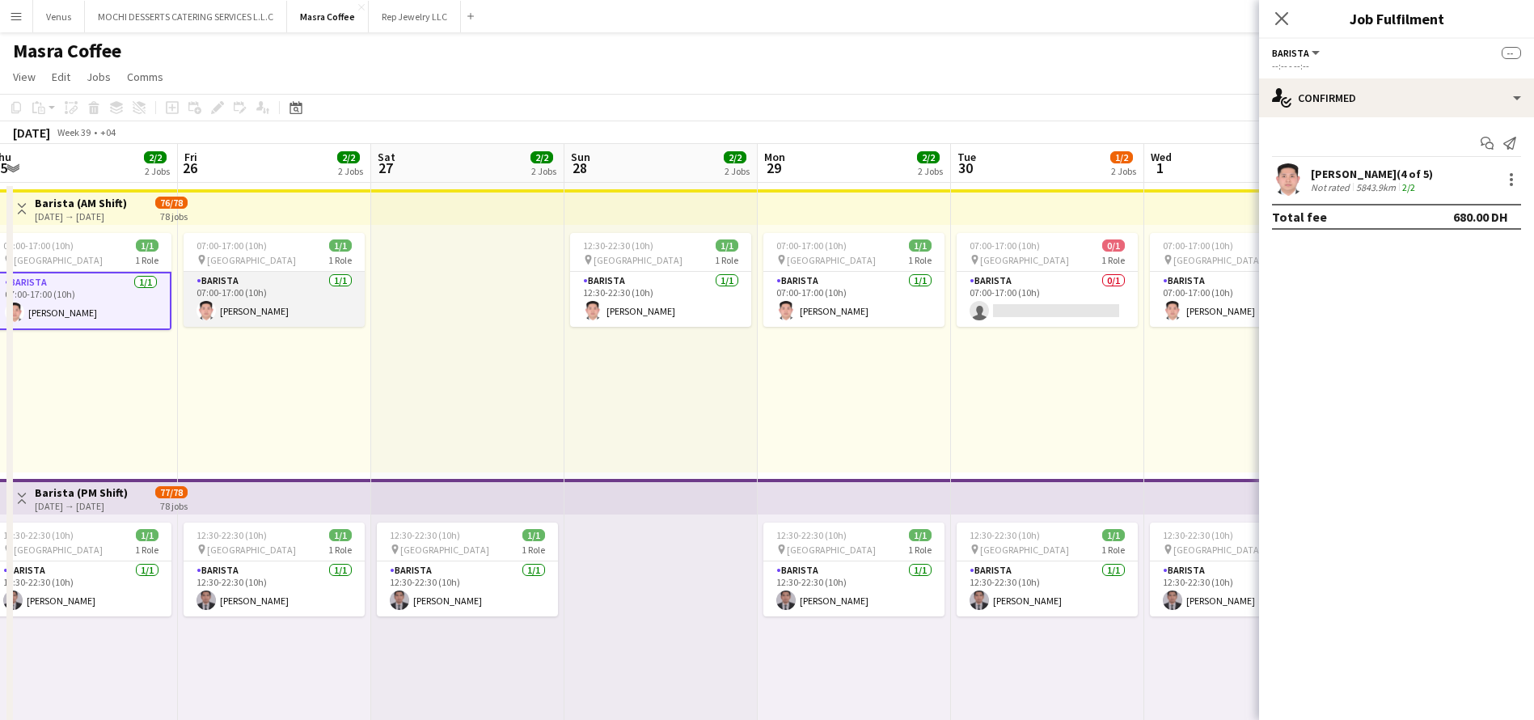
drag, startPoint x: 285, startPoint y: 305, endPoint x: 302, endPoint y: 306, distance: 17.0
click at [285, 305] on app-card-role "Barista [DATE] 07:00-17:00 (10h) [PERSON_NAME]" at bounding box center [274, 299] width 181 height 55
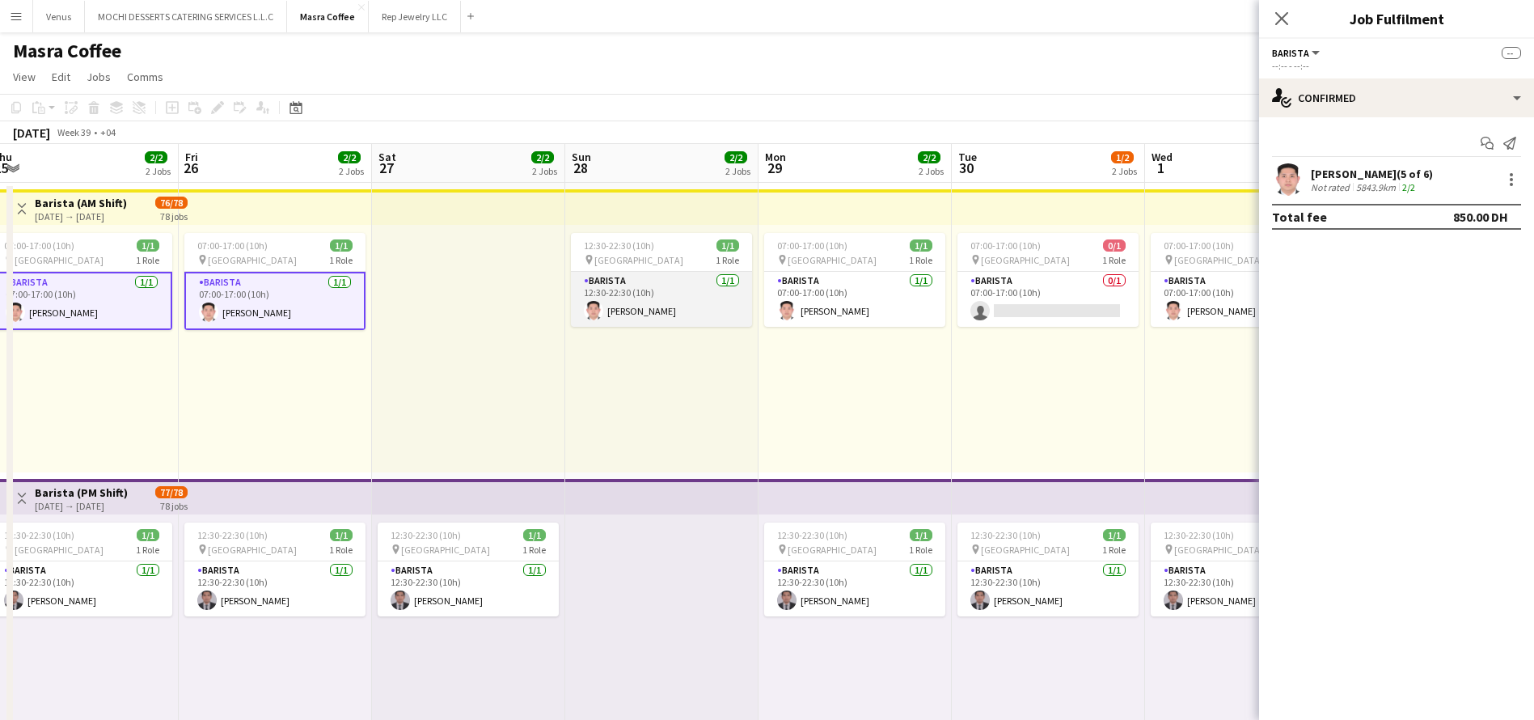
click at [657, 306] on app-card-role "Barista [DATE] 12:30-22:30 (10h) [PERSON_NAME]" at bounding box center [661, 299] width 181 height 55
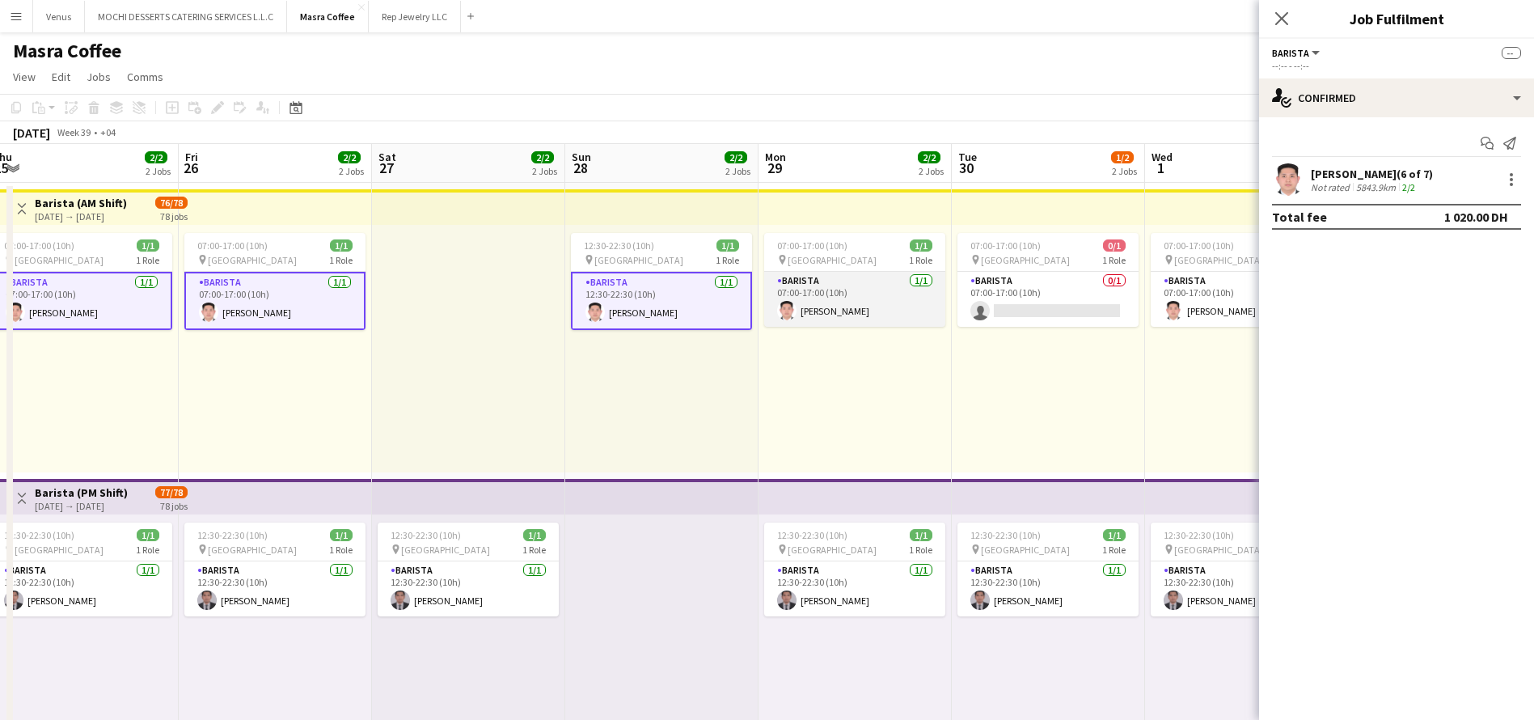
click at [796, 281] on app-card-role "Barista [DATE] 07:00-17:00 (10h) [PERSON_NAME]" at bounding box center [854, 299] width 181 height 55
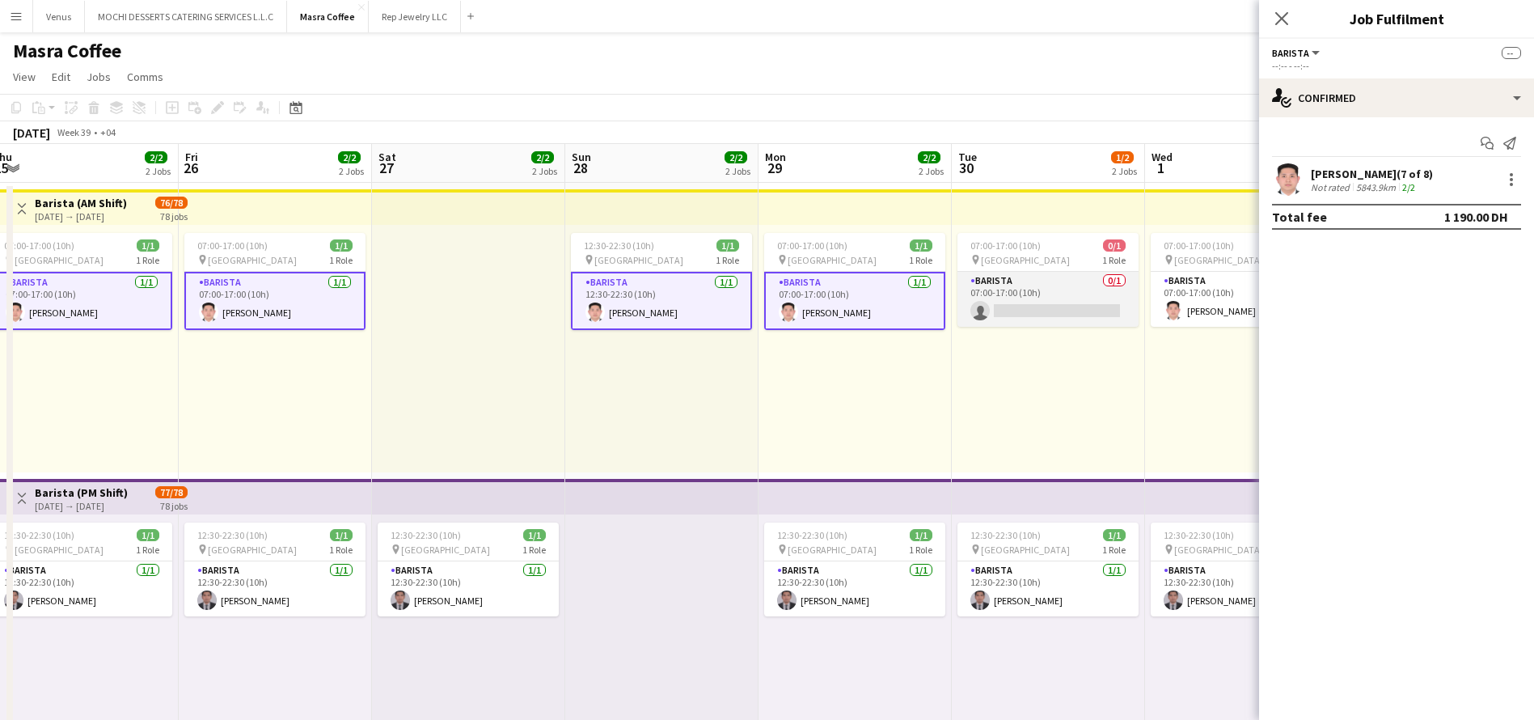
click at [1013, 304] on app-card-role "Barista 0/1 07:00-17:00 (10h) single-neutral-actions" at bounding box center [1047, 299] width 181 height 55
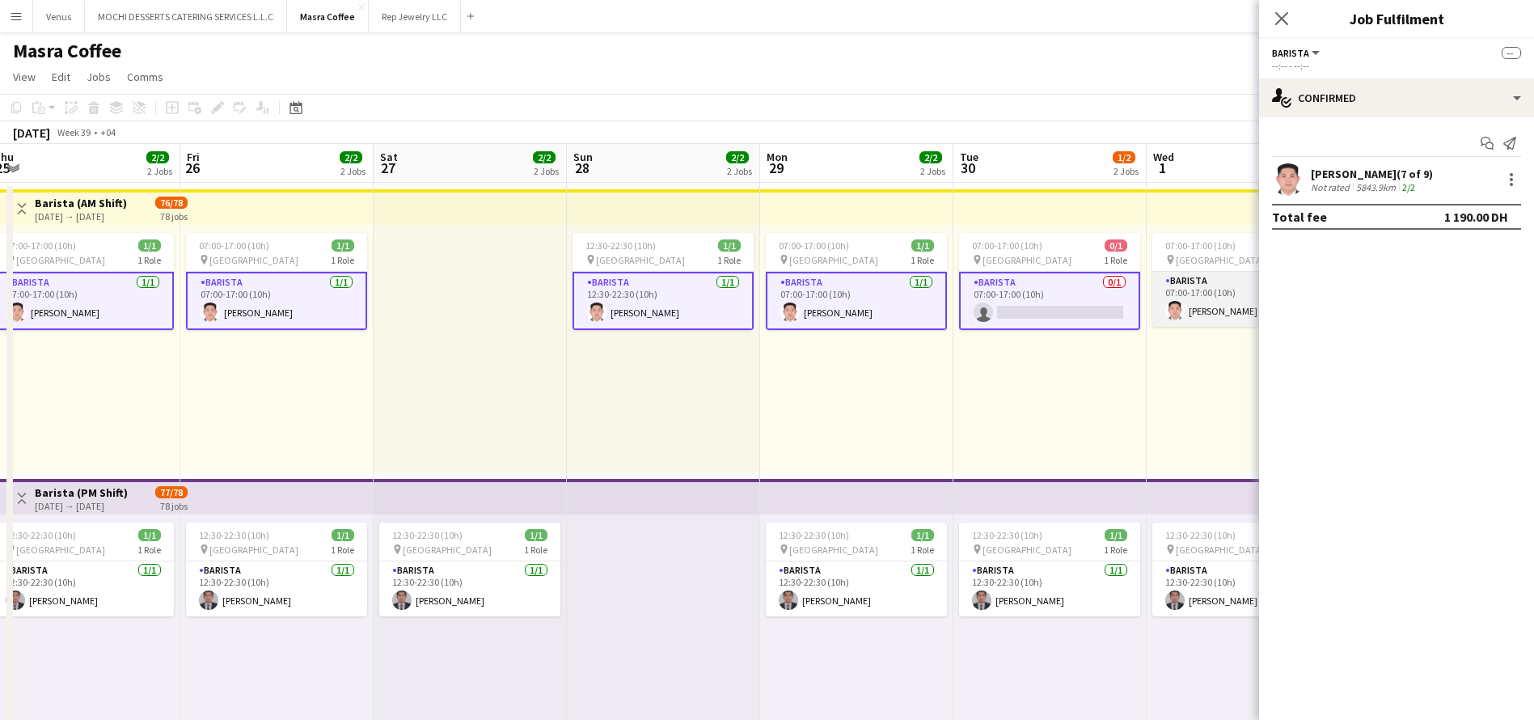
click at [1172, 290] on app-card-role "Barista [DATE] 07:00-17:00 (10h) [PERSON_NAME]" at bounding box center [1242, 299] width 181 height 55
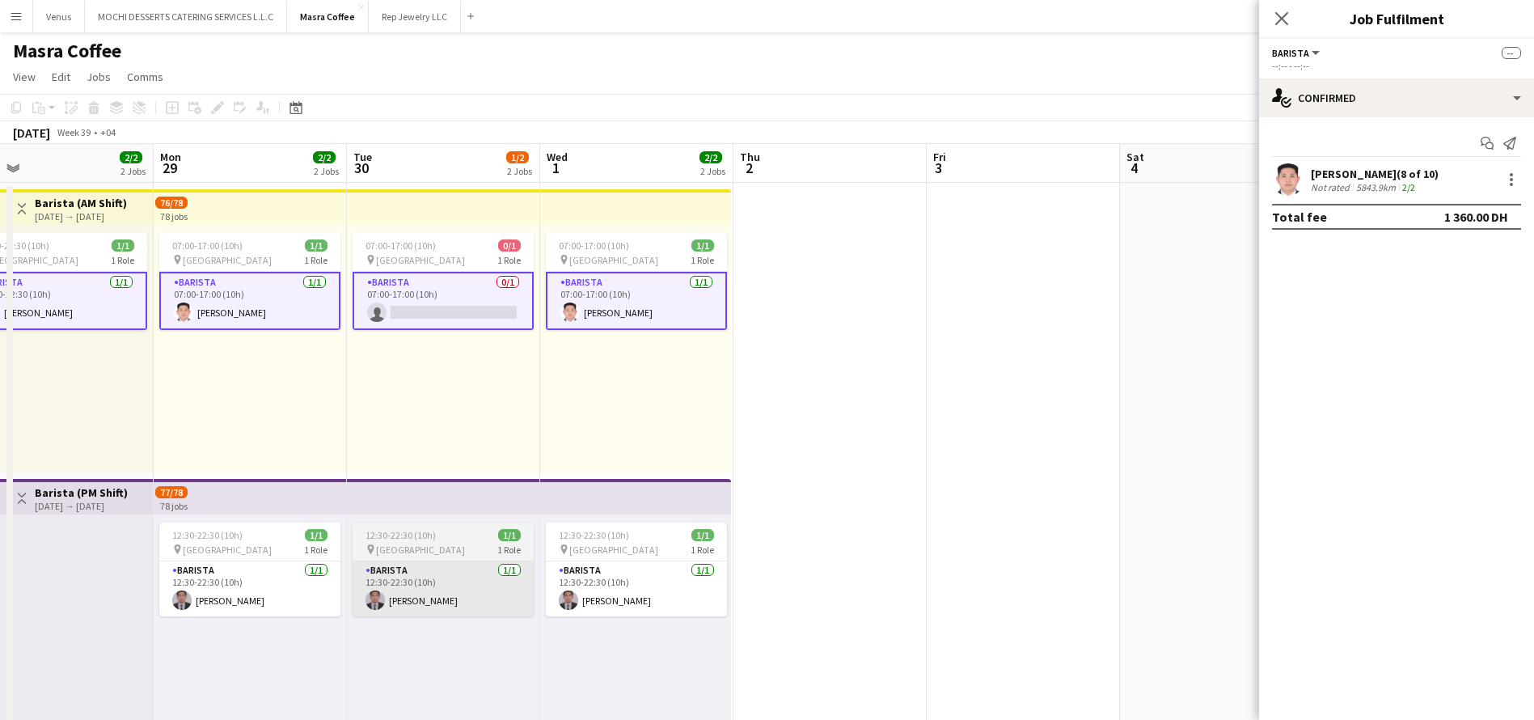
scroll to position [0, 644]
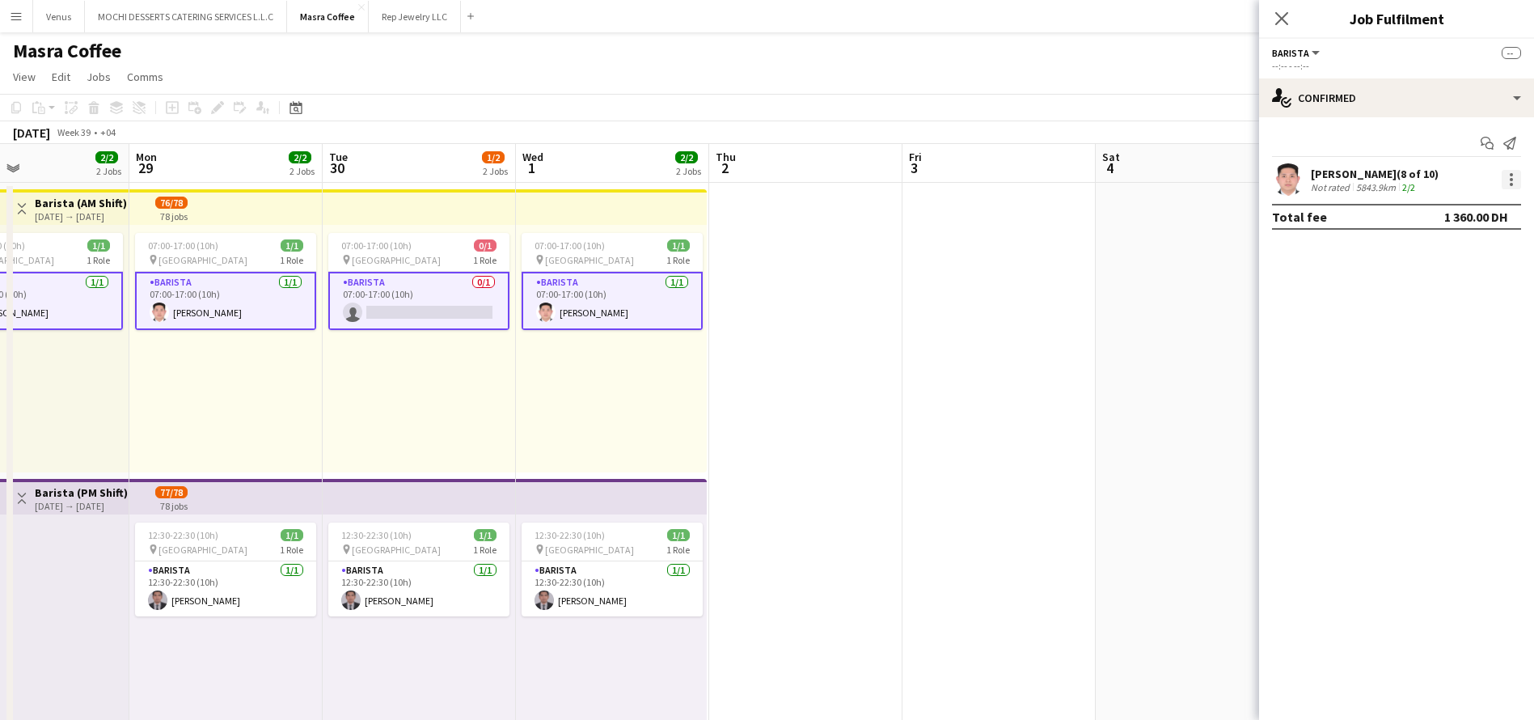
click at [1517, 181] on div at bounding box center [1510, 179] width 19 height 19
click at [1444, 323] on span "Remove" at bounding box center [1432, 326] width 49 height 14
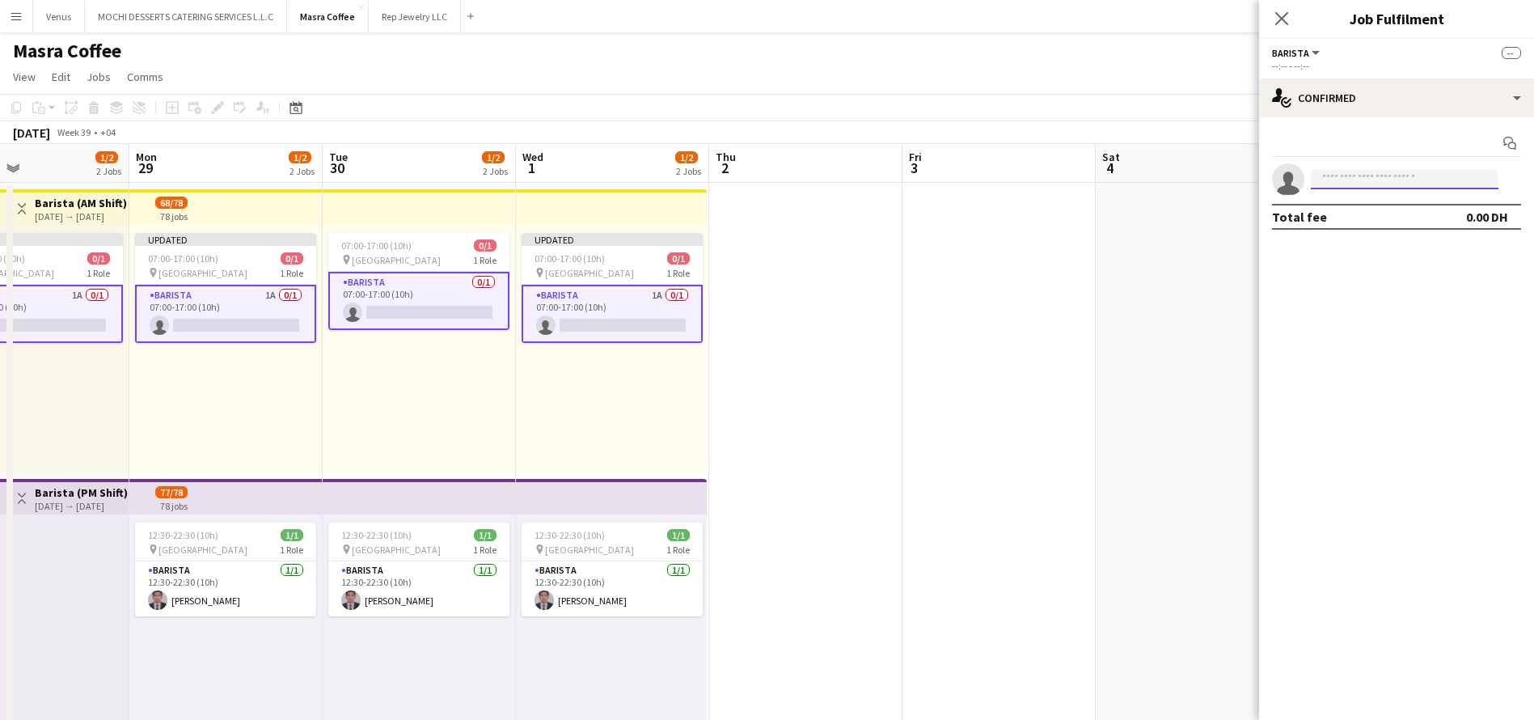
click at [1412, 182] on input at bounding box center [1405, 179] width 188 height 19
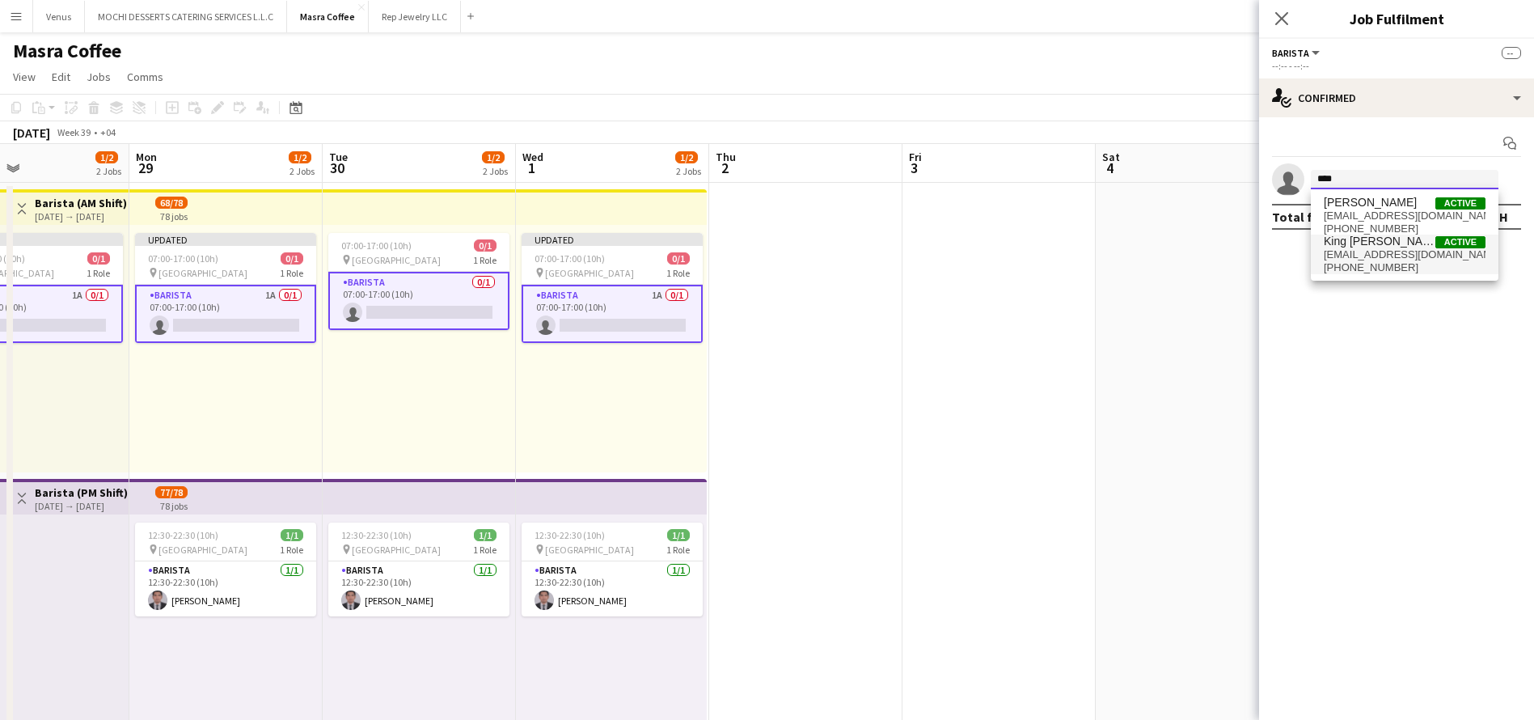
type input "****"
click at [1405, 256] on span "[EMAIL_ADDRESS][DOMAIN_NAME]" at bounding box center [1405, 254] width 162 height 13
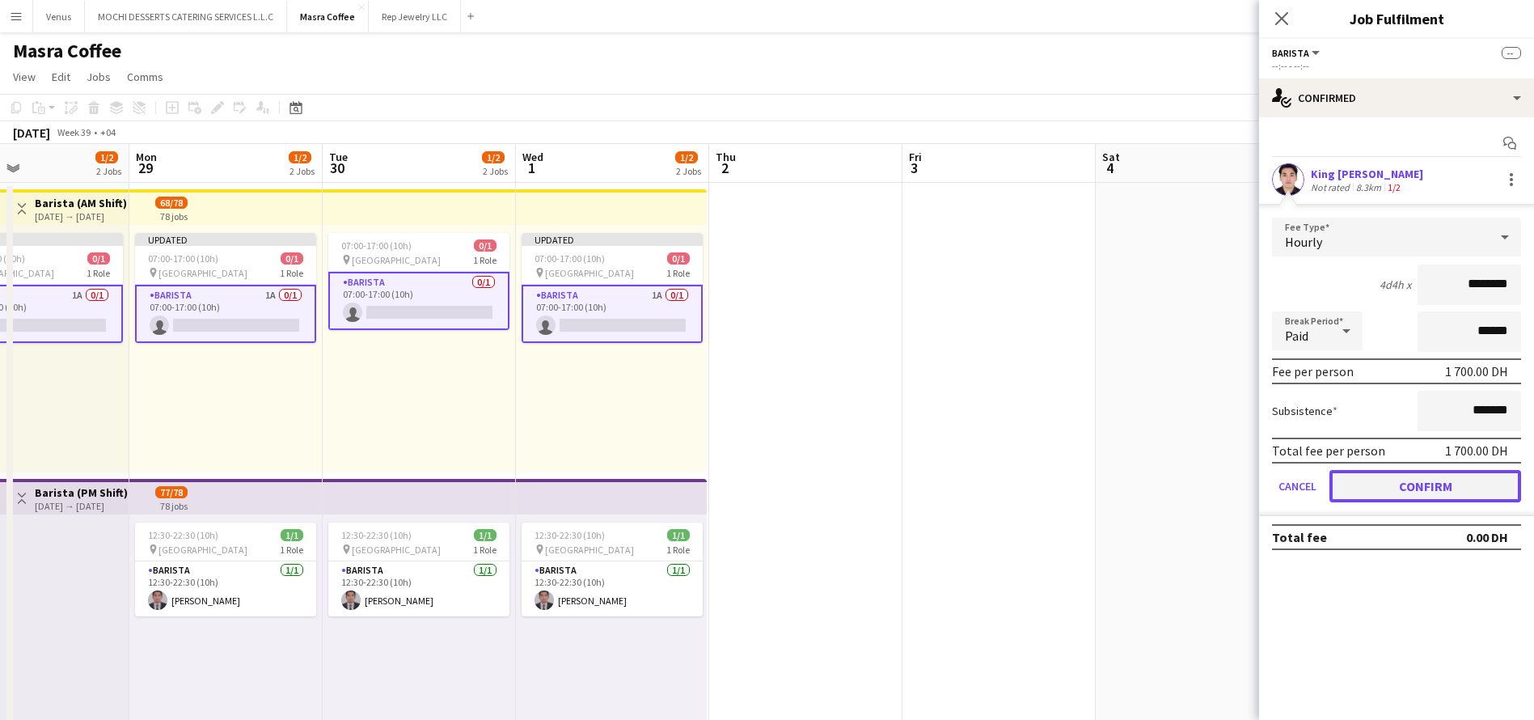
click at [1427, 477] on button "Confirm" at bounding box center [1425, 486] width 192 height 32
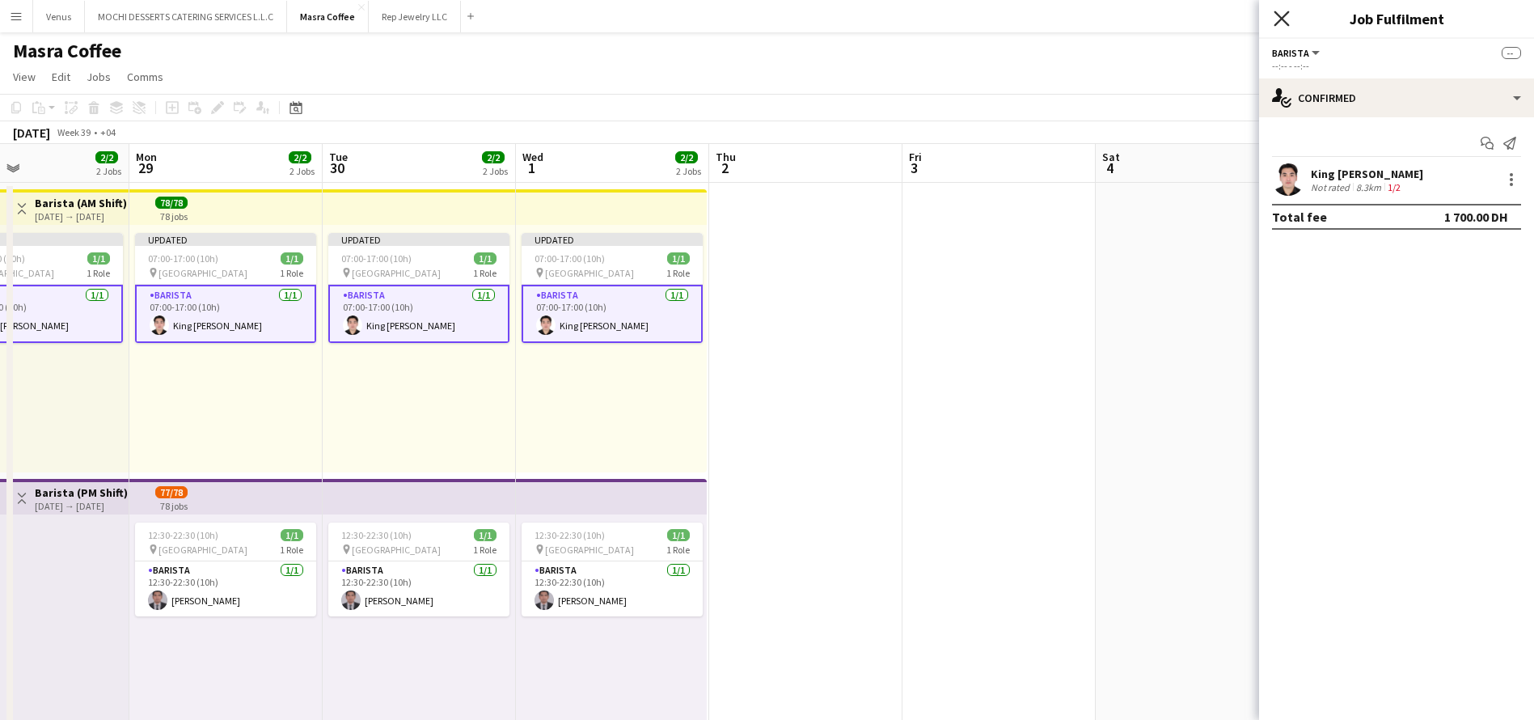
click at [1283, 24] on icon "Close pop-in" at bounding box center [1280, 18] width 15 height 15
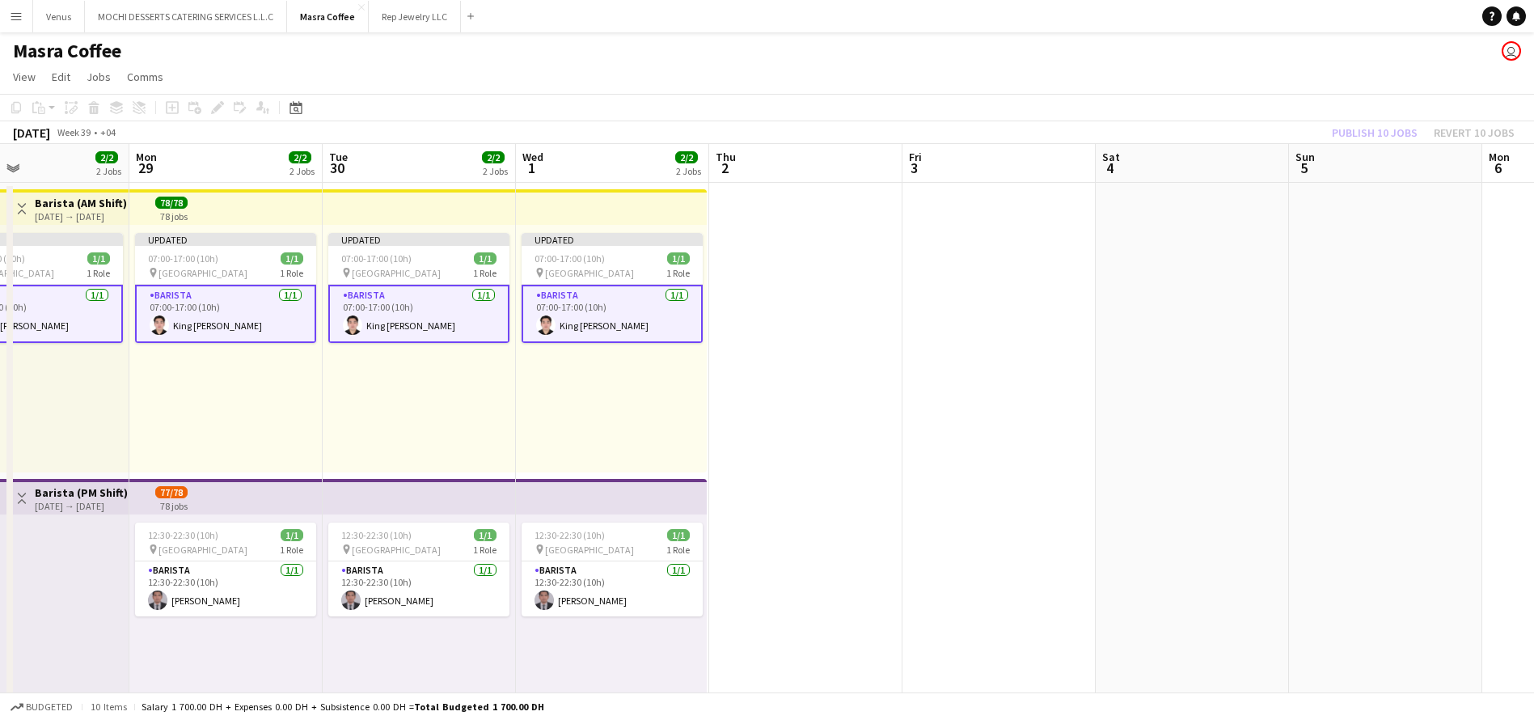
click at [1398, 130] on div "Publish 10 jobs Revert 10 jobs" at bounding box center [1423, 132] width 222 height 21
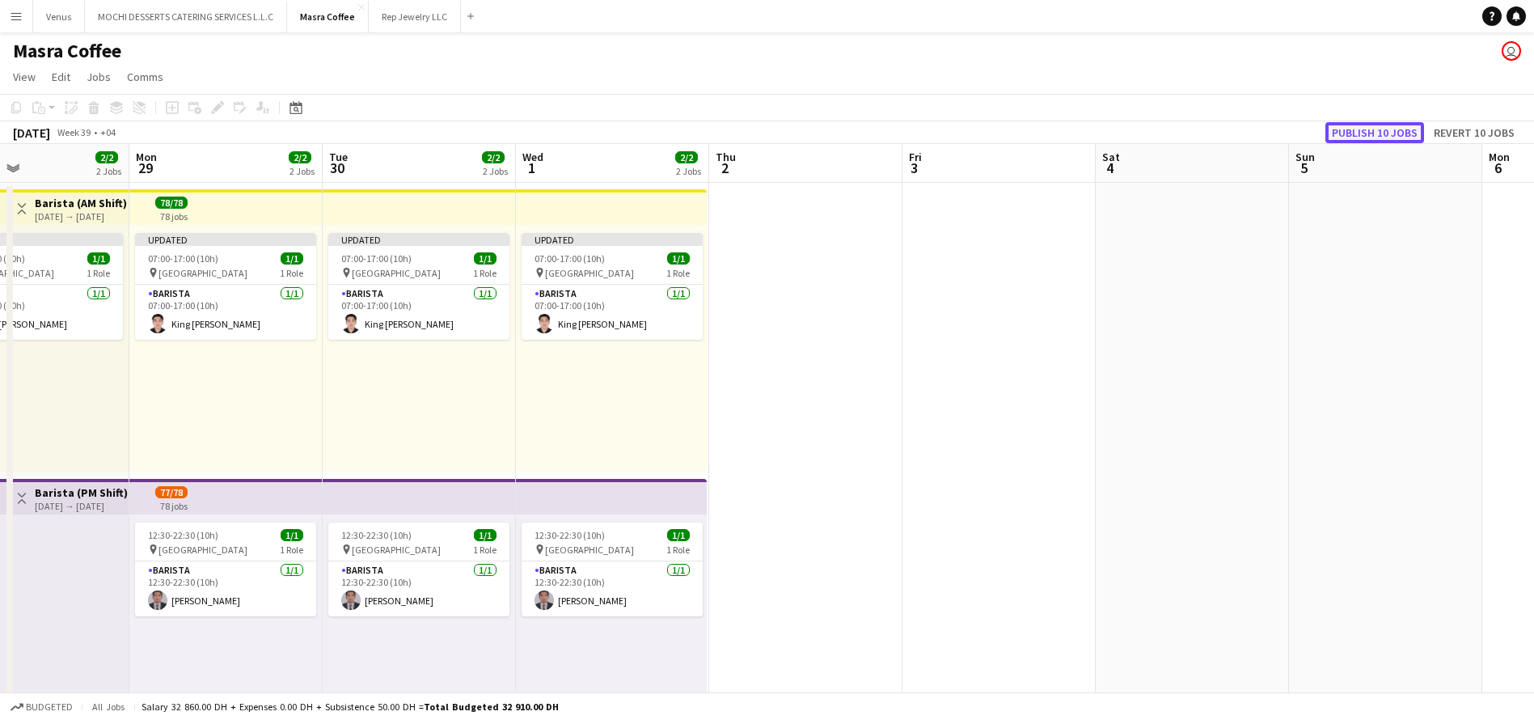
click at [1396, 133] on button "Publish 10 jobs" at bounding box center [1374, 132] width 99 height 21
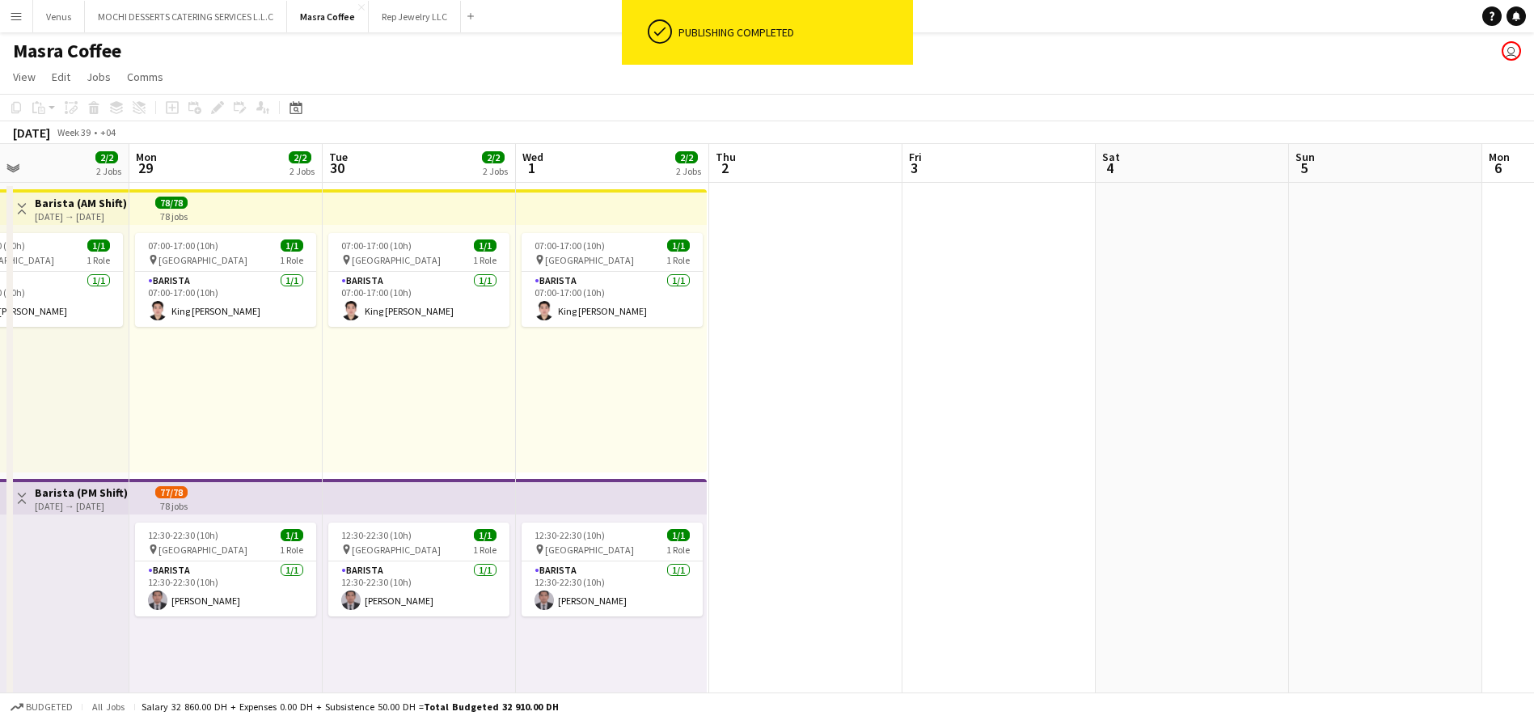
click at [832, 175] on app-board-header-date "Thu 2" at bounding box center [805, 163] width 193 height 39
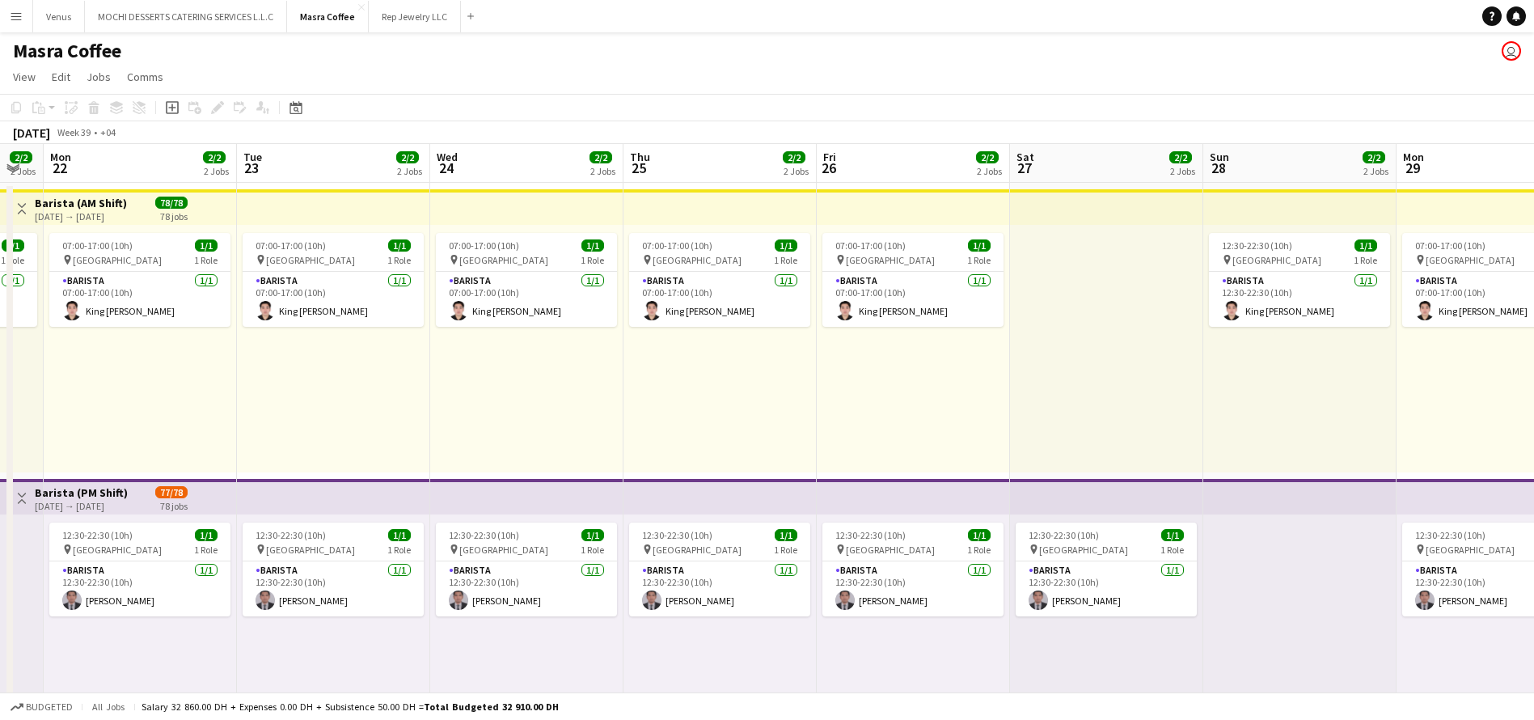
scroll to position [0, 397]
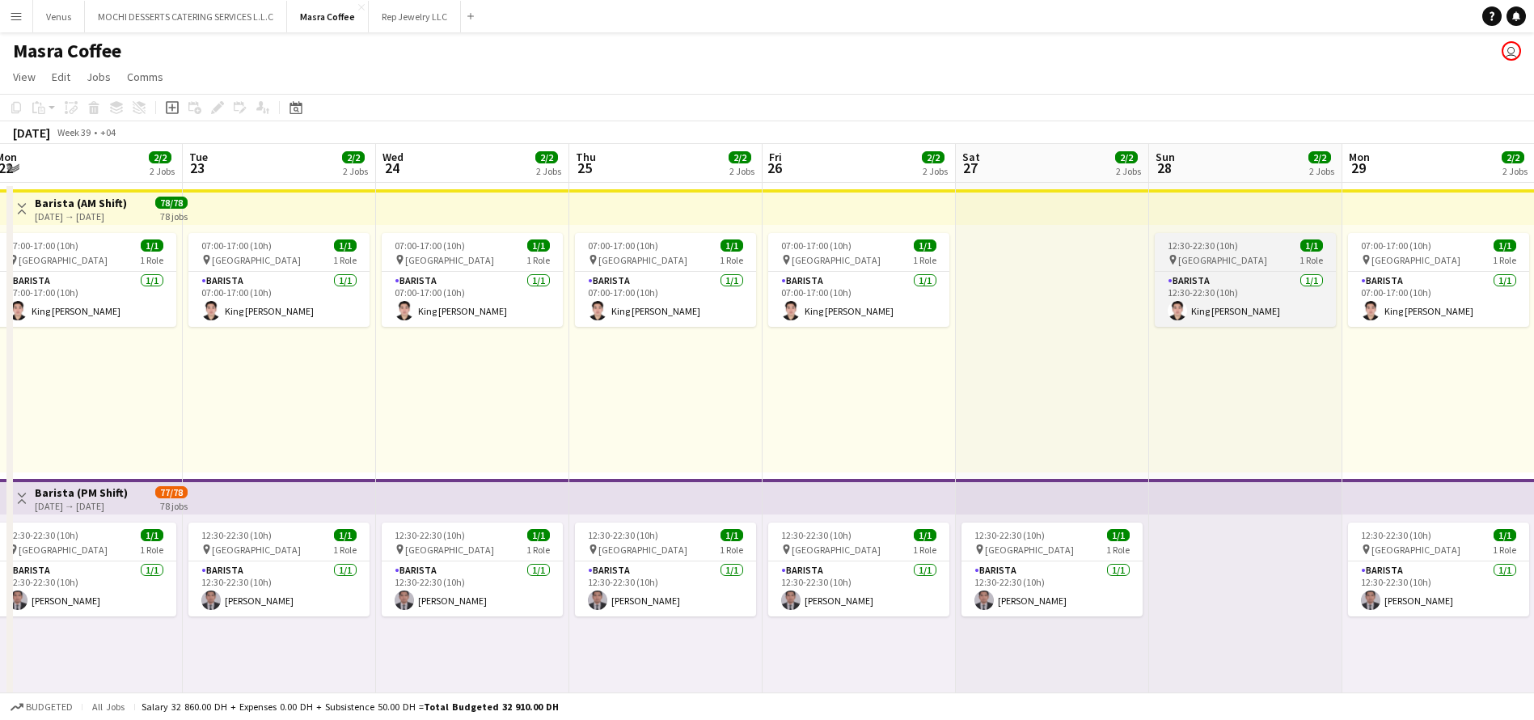
click at [1212, 260] on span "[GEOGRAPHIC_DATA]" at bounding box center [1222, 260] width 89 height 12
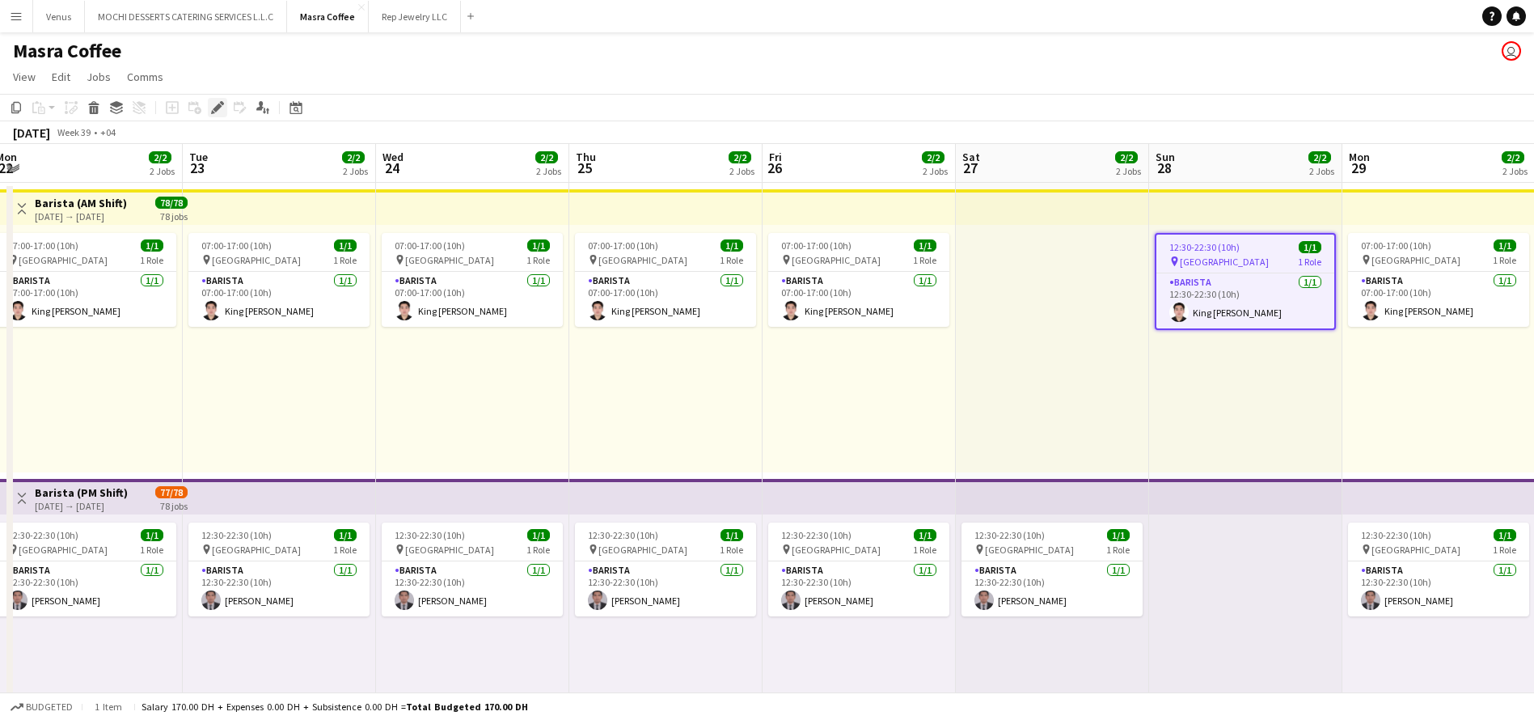
click at [218, 103] on icon at bounding box center [217, 107] width 9 height 9
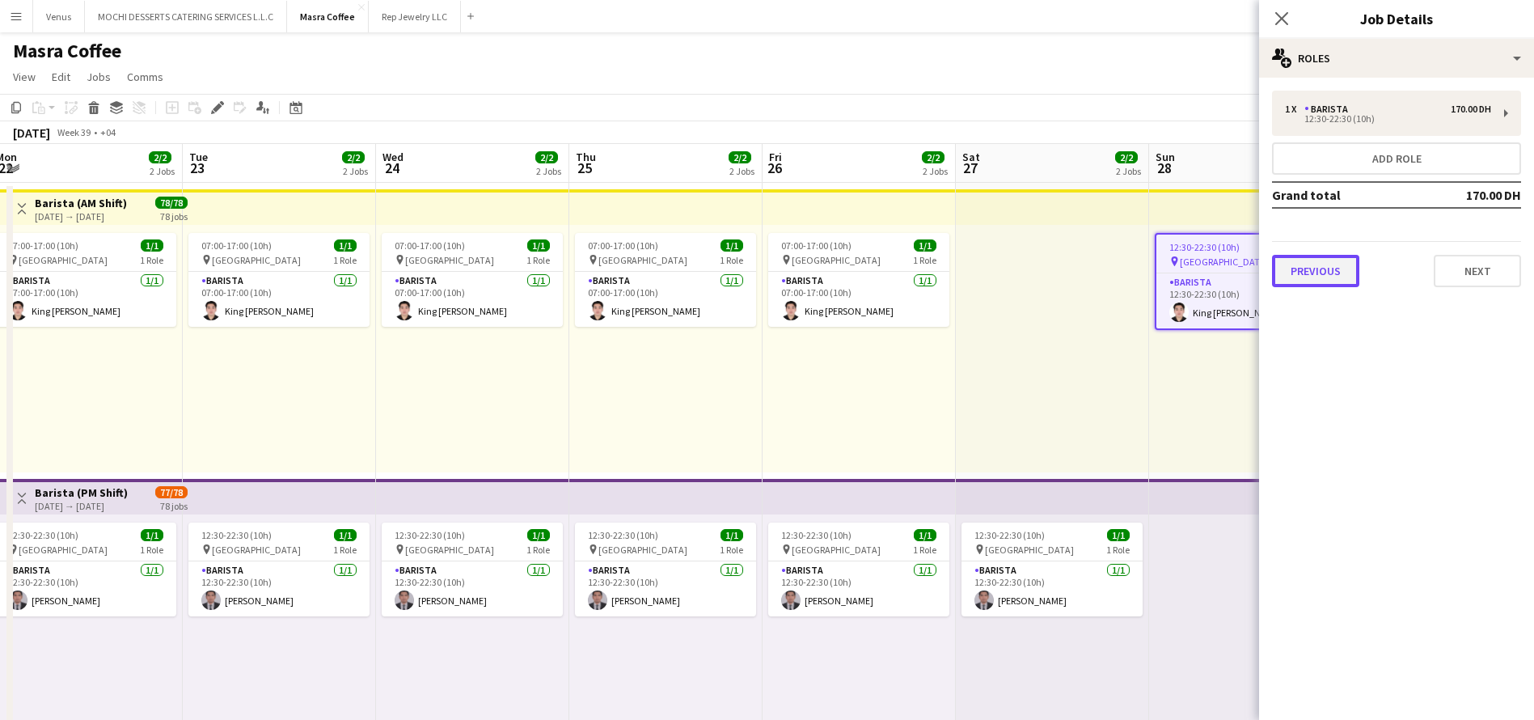
click at [1323, 272] on button "Previous" at bounding box center [1315, 271] width 87 height 32
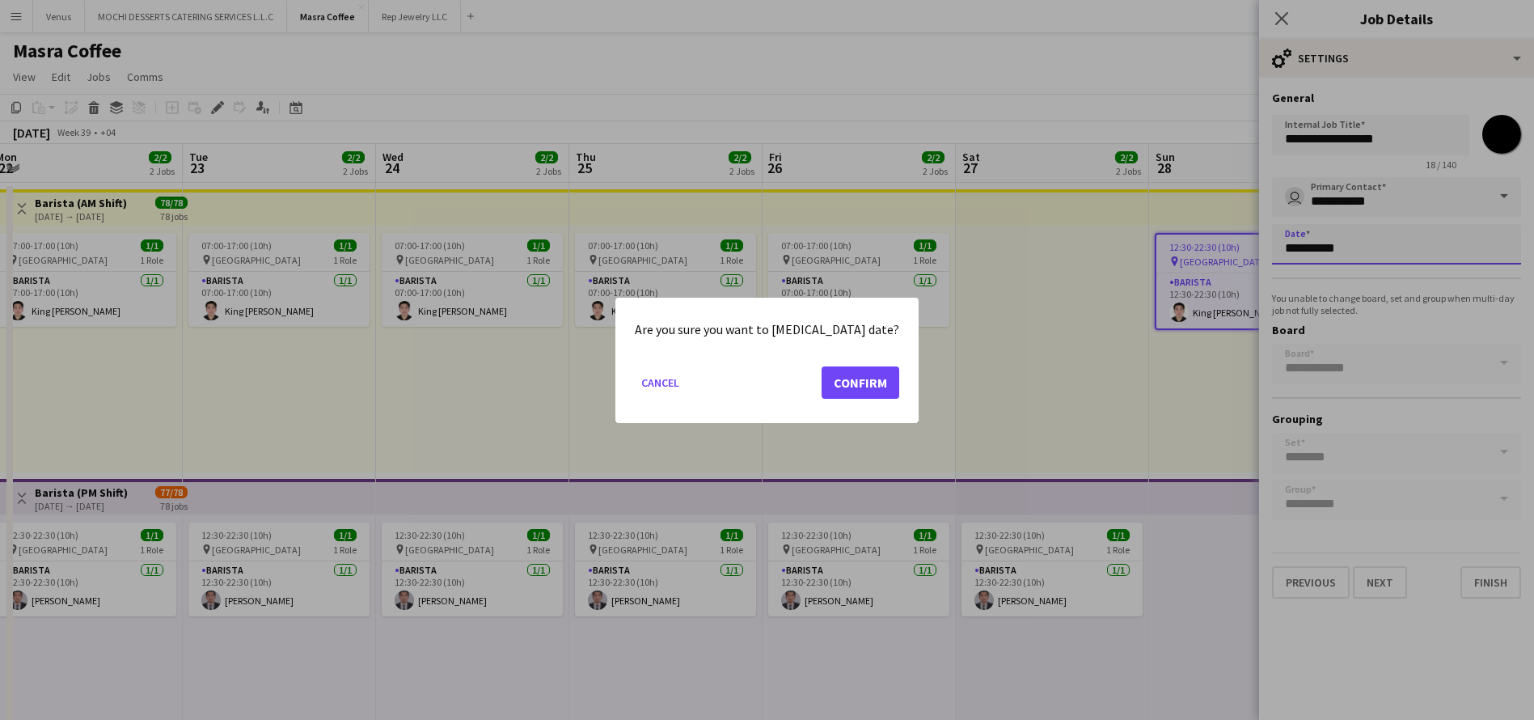
click at [1374, 250] on body "Menu Boards Boards Boards All jobs Status Workforce Workforce My Workforce Recr…" at bounding box center [767, 542] width 1534 height 1085
click at [845, 381] on button "Confirm" at bounding box center [860, 381] width 78 height 32
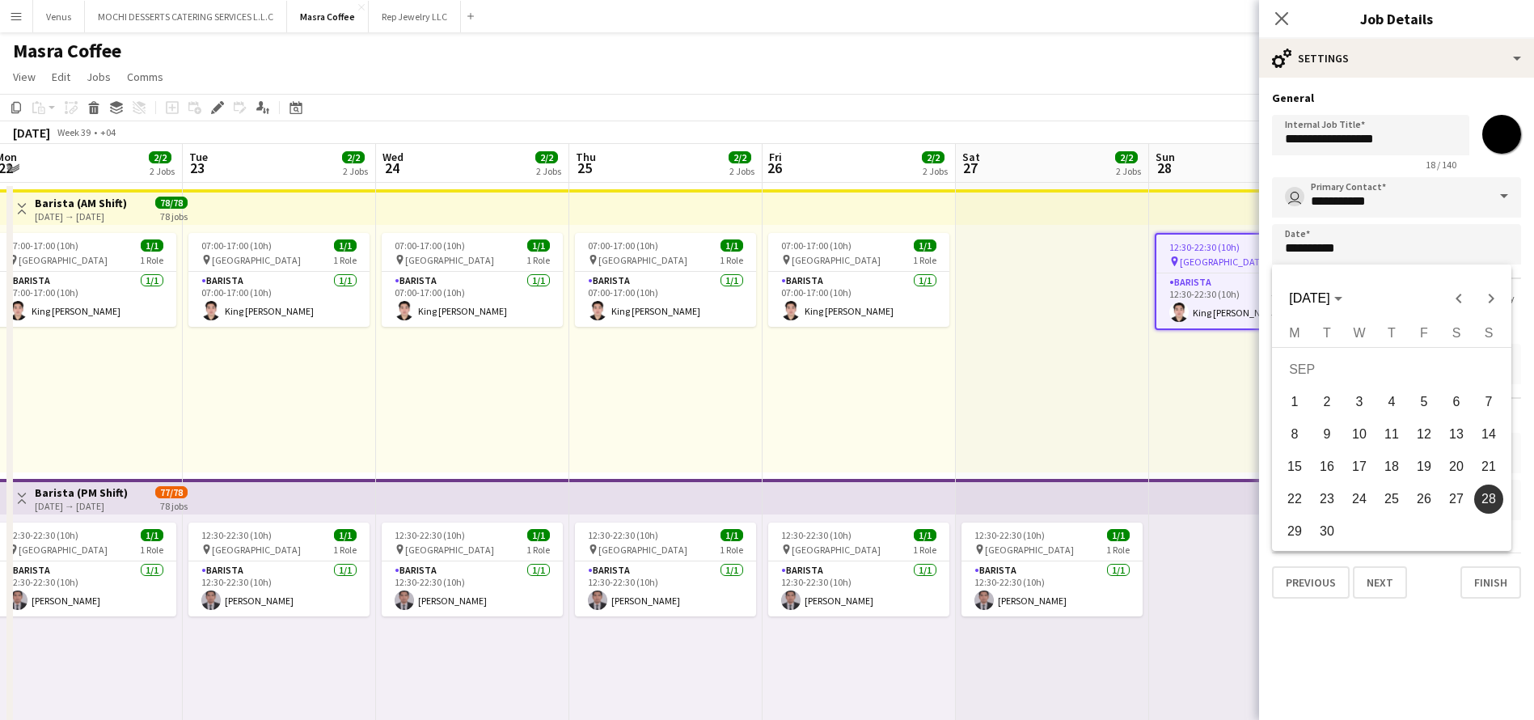
click at [1462, 488] on span "27" at bounding box center [1456, 498] width 29 height 29
type input "**********"
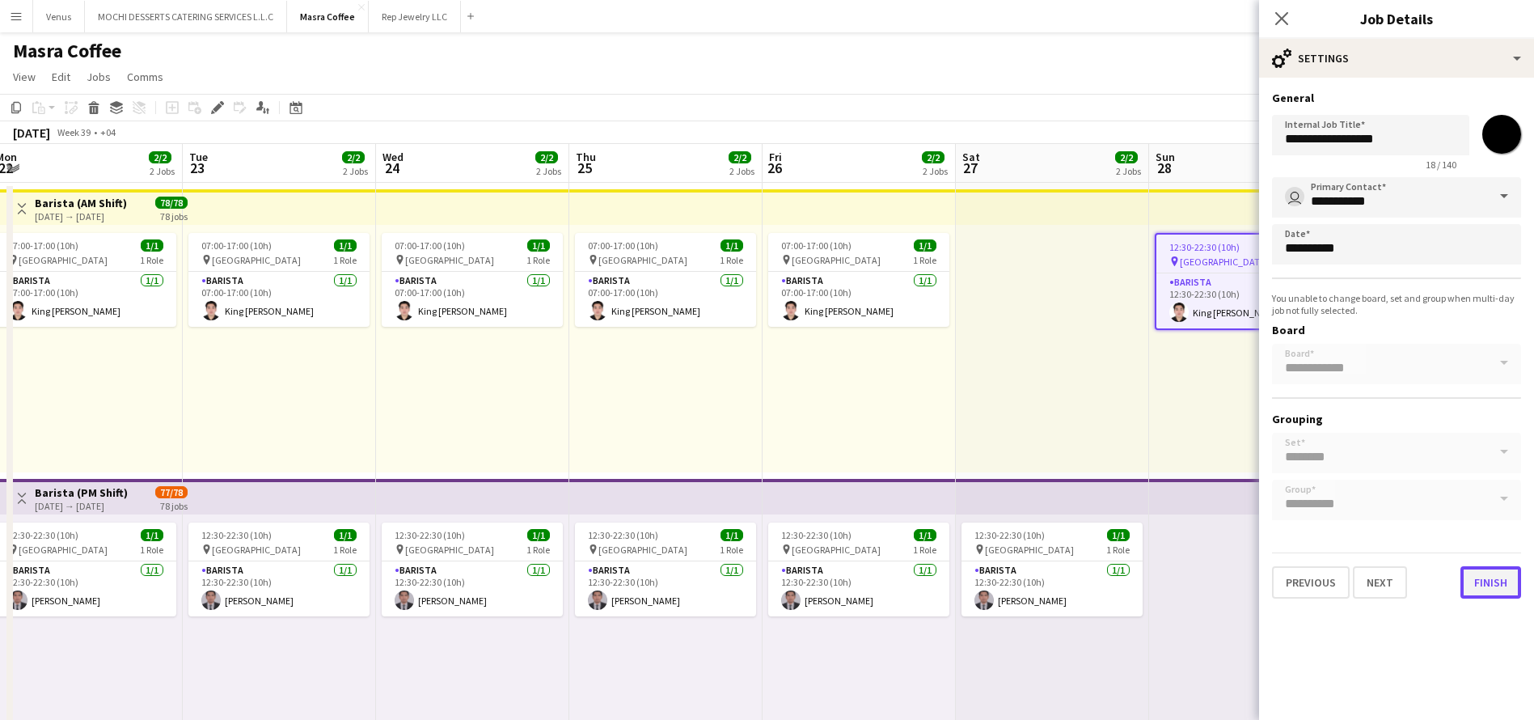
click at [1489, 581] on button "Finish" at bounding box center [1490, 582] width 61 height 32
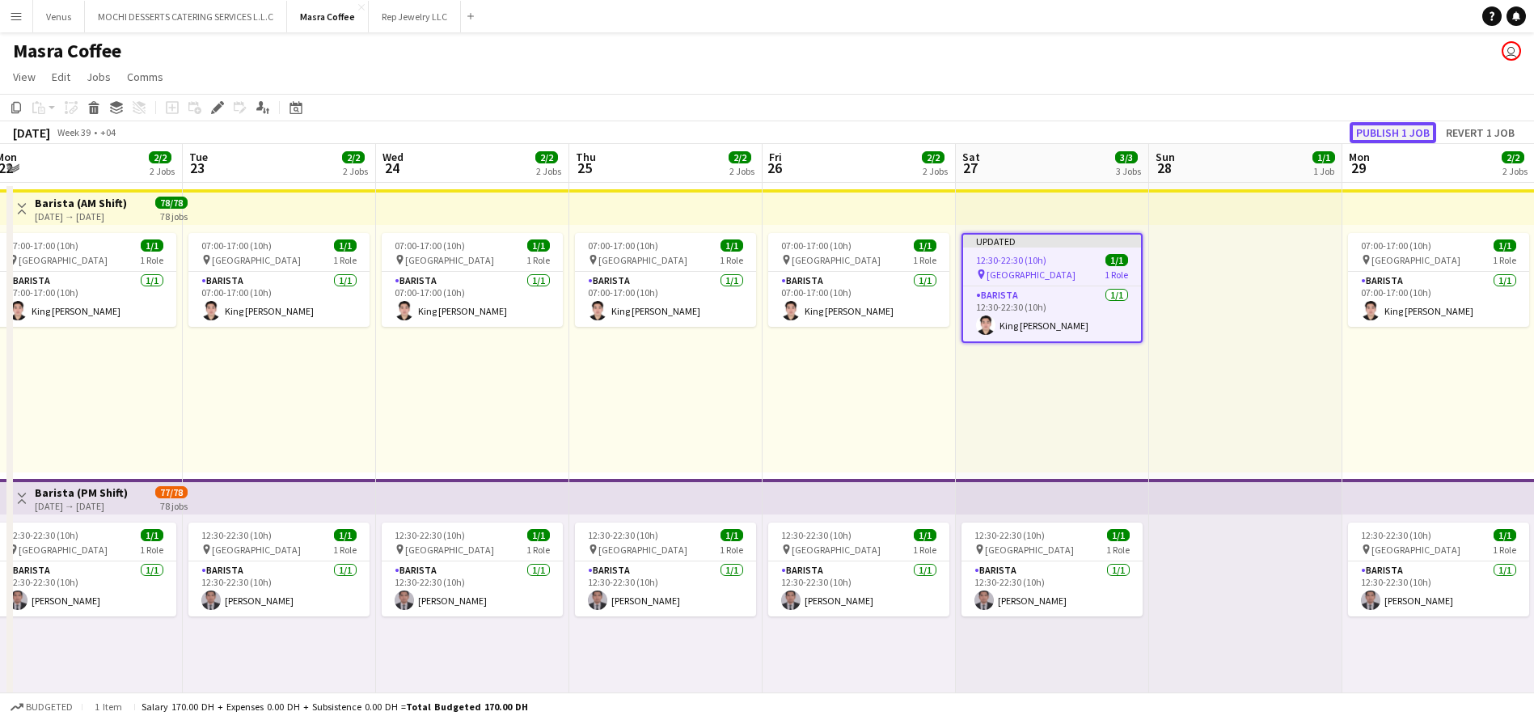
click at [1395, 134] on button "Publish 1 job" at bounding box center [1392, 132] width 87 height 21
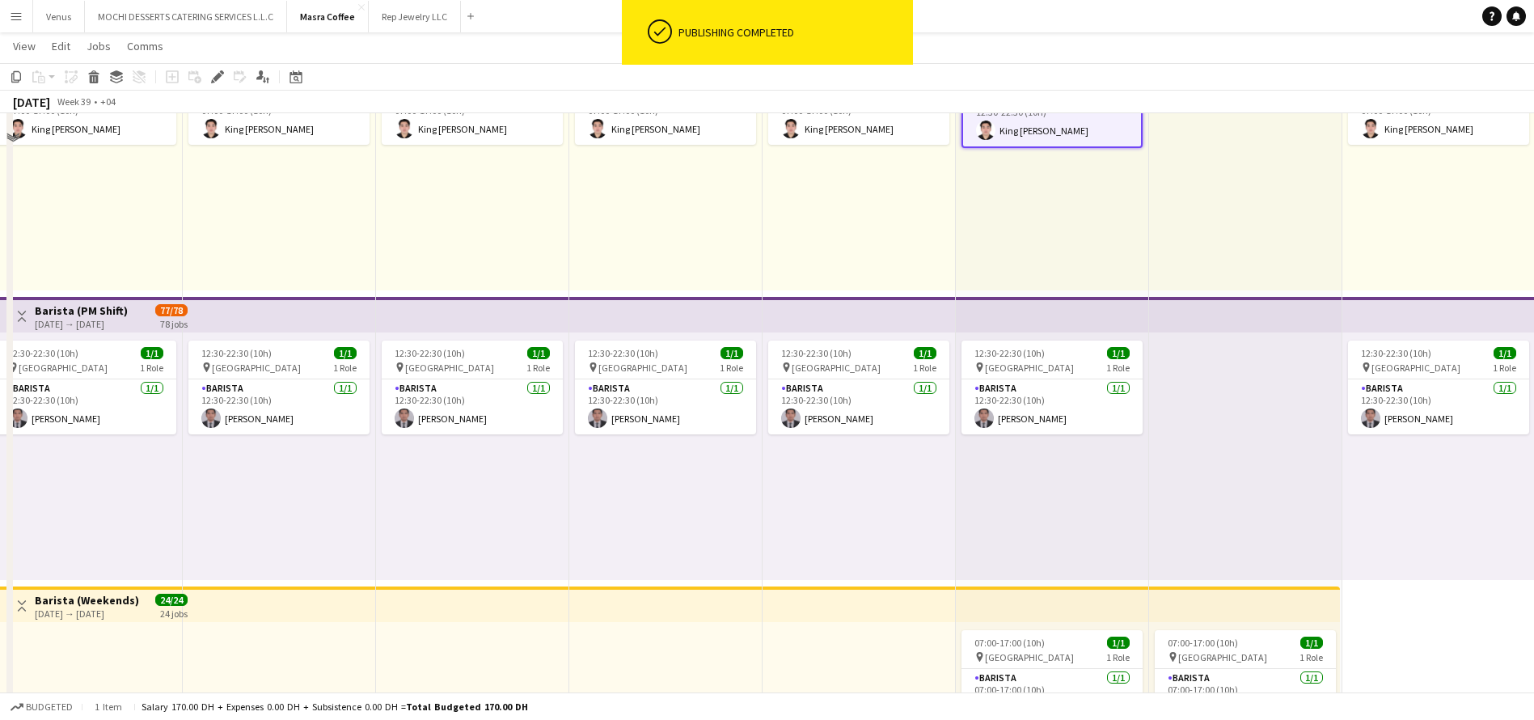
scroll to position [243, 0]
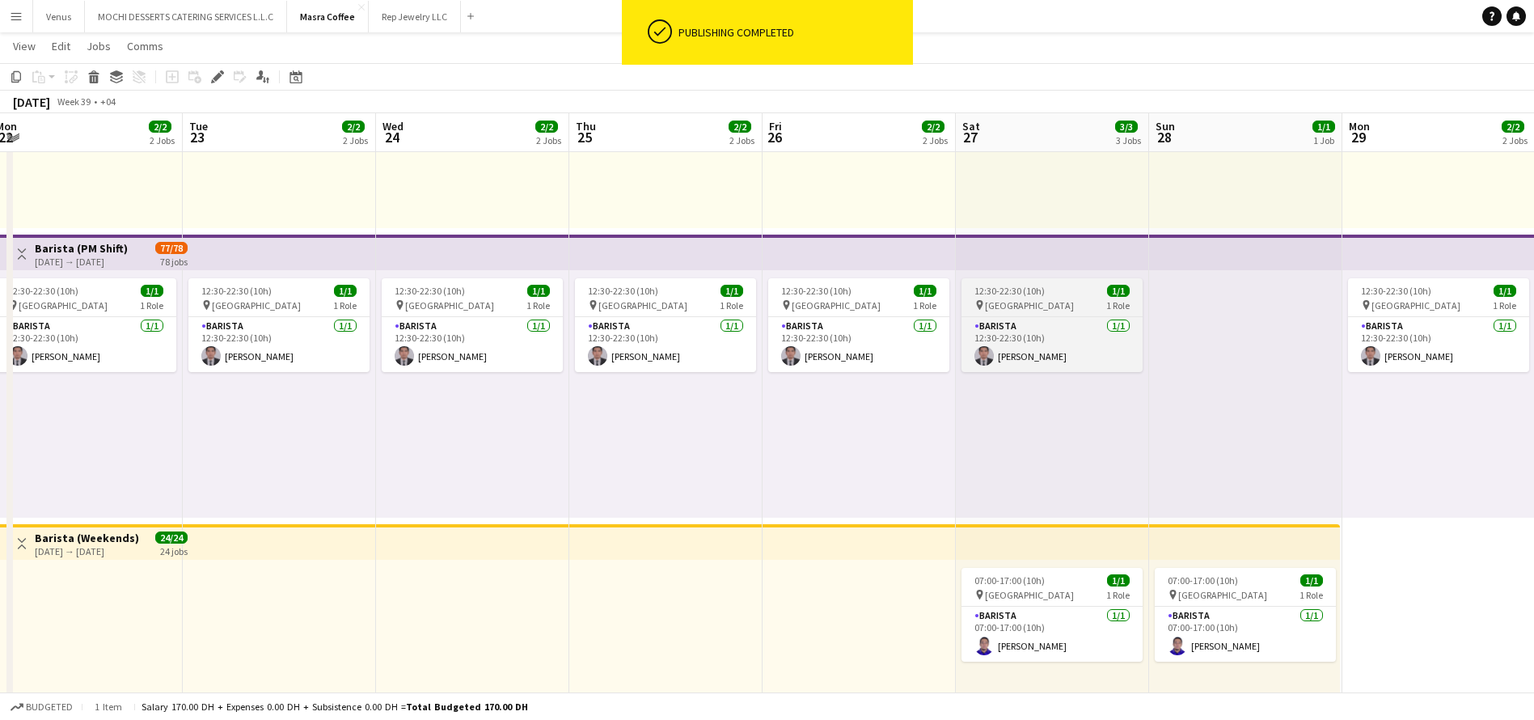
click at [1045, 294] on div "12:30-22:30 (10h) 1/1" at bounding box center [1051, 291] width 181 height 12
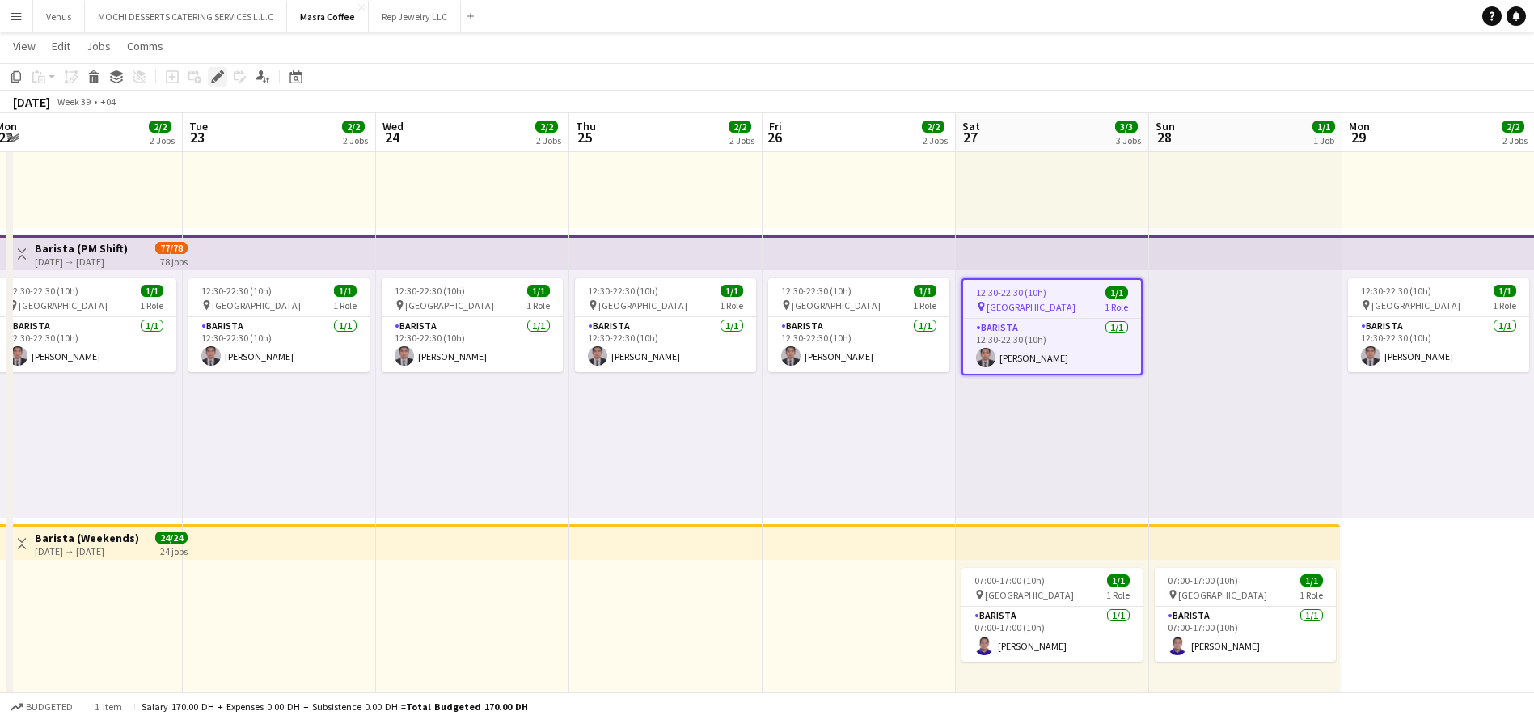
click at [213, 78] on icon "Edit" at bounding box center [217, 76] width 13 height 13
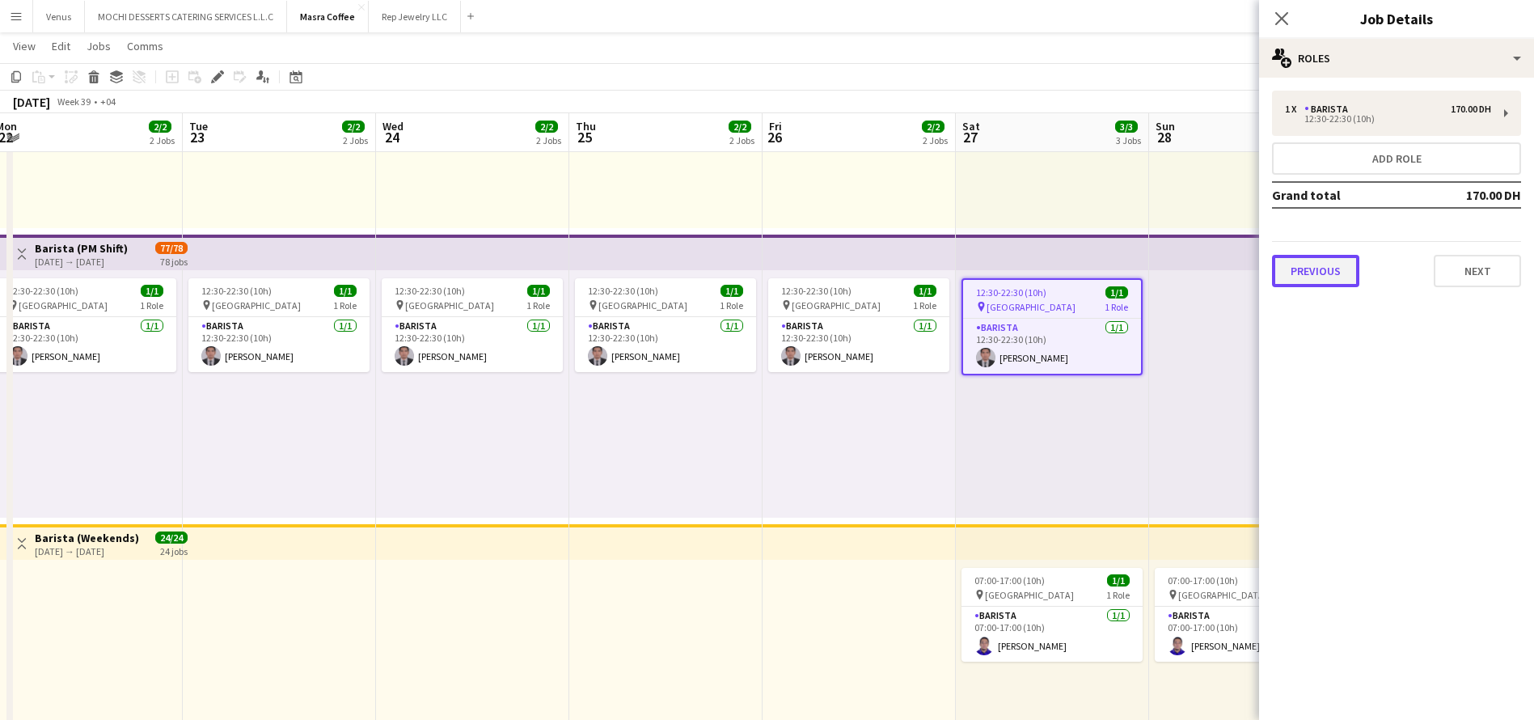
click at [1316, 267] on button "Previous" at bounding box center [1315, 271] width 87 height 32
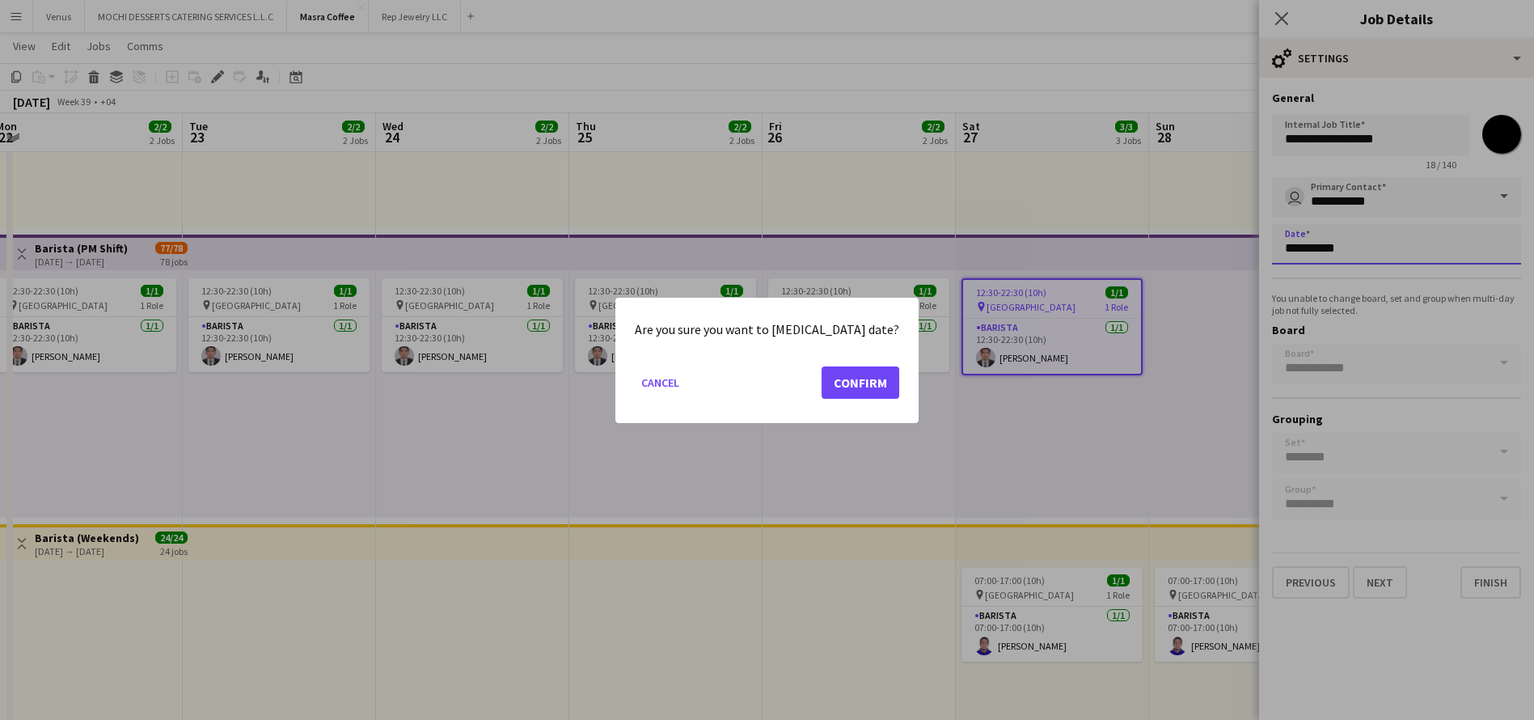
scroll to position [0, 0]
click at [1370, 248] on body "Menu Boards Boards Boards All jobs Status Workforce Workforce My Workforce Recr…" at bounding box center [767, 298] width 1534 height 1083
click at [849, 380] on button "Confirm" at bounding box center [860, 381] width 78 height 32
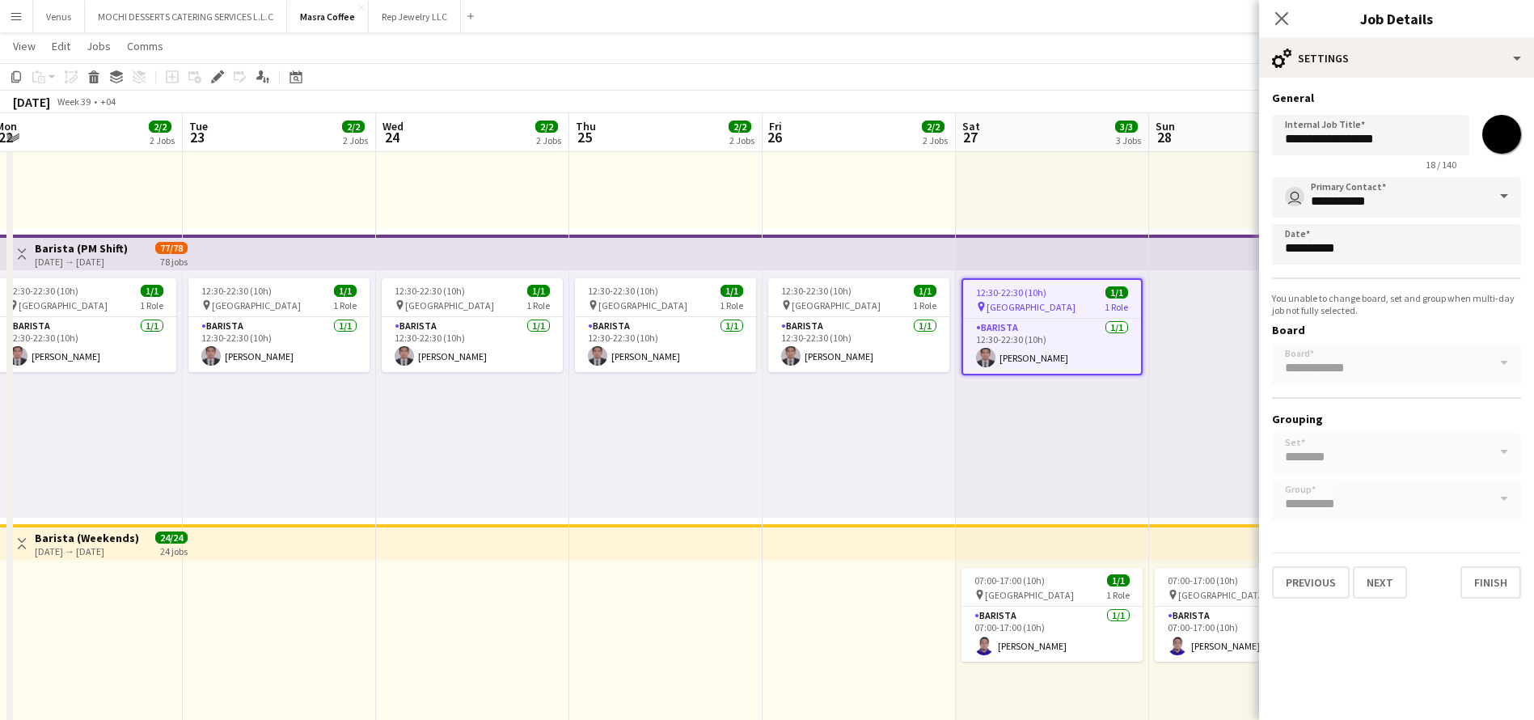
scroll to position [243, 0]
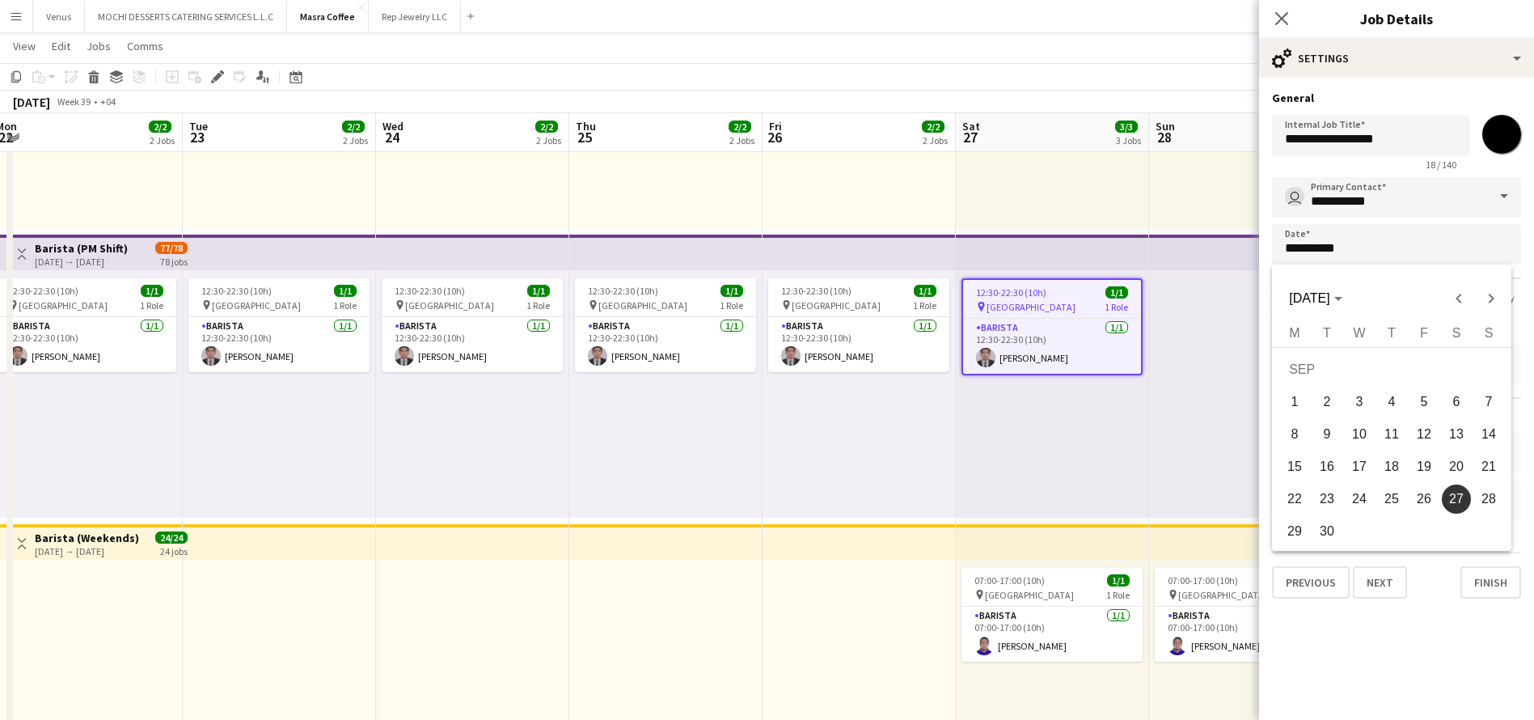
click at [1501, 495] on span "28" at bounding box center [1488, 498] width 29 height 29
type input "**********"
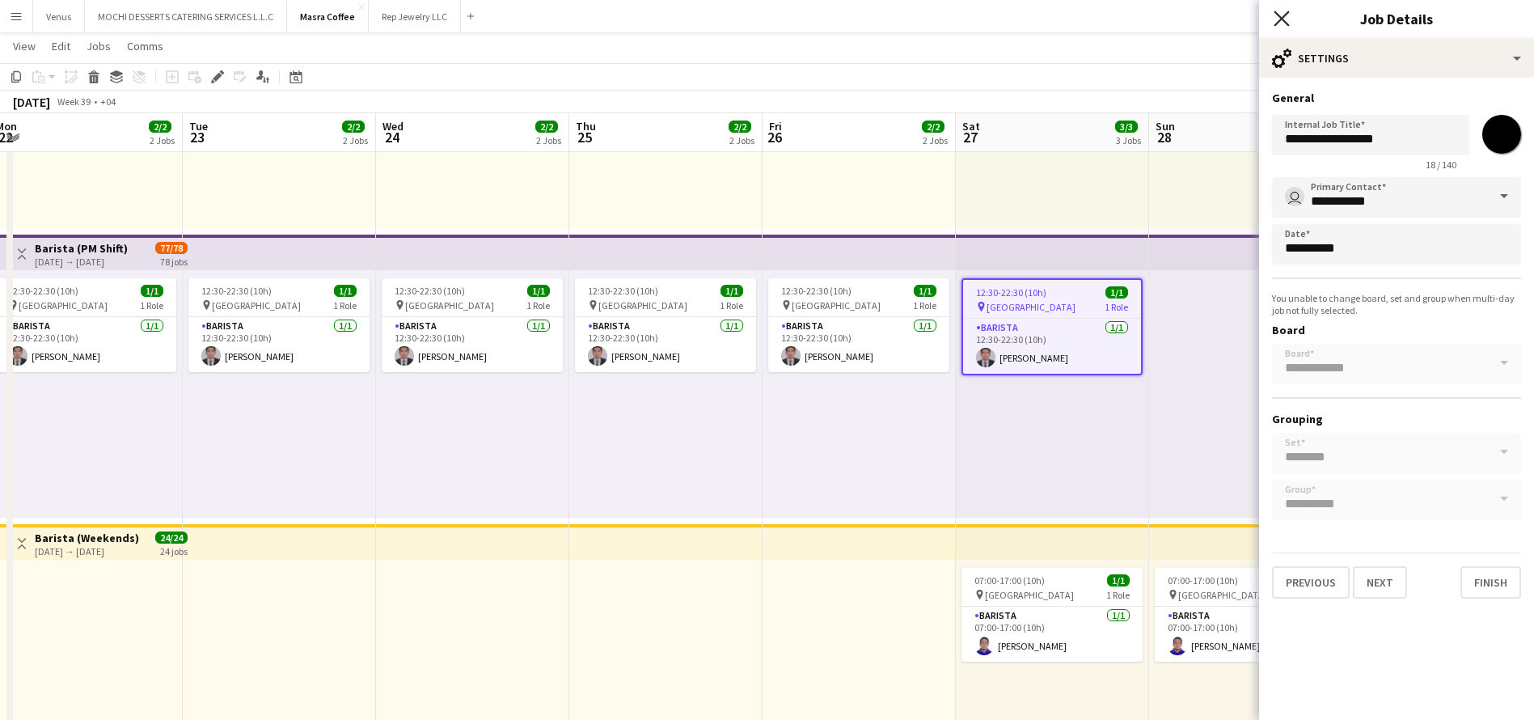
click at [1282, 21] on icon "Close pop-in" at bounding box center [1280, 18] width 15 height 15
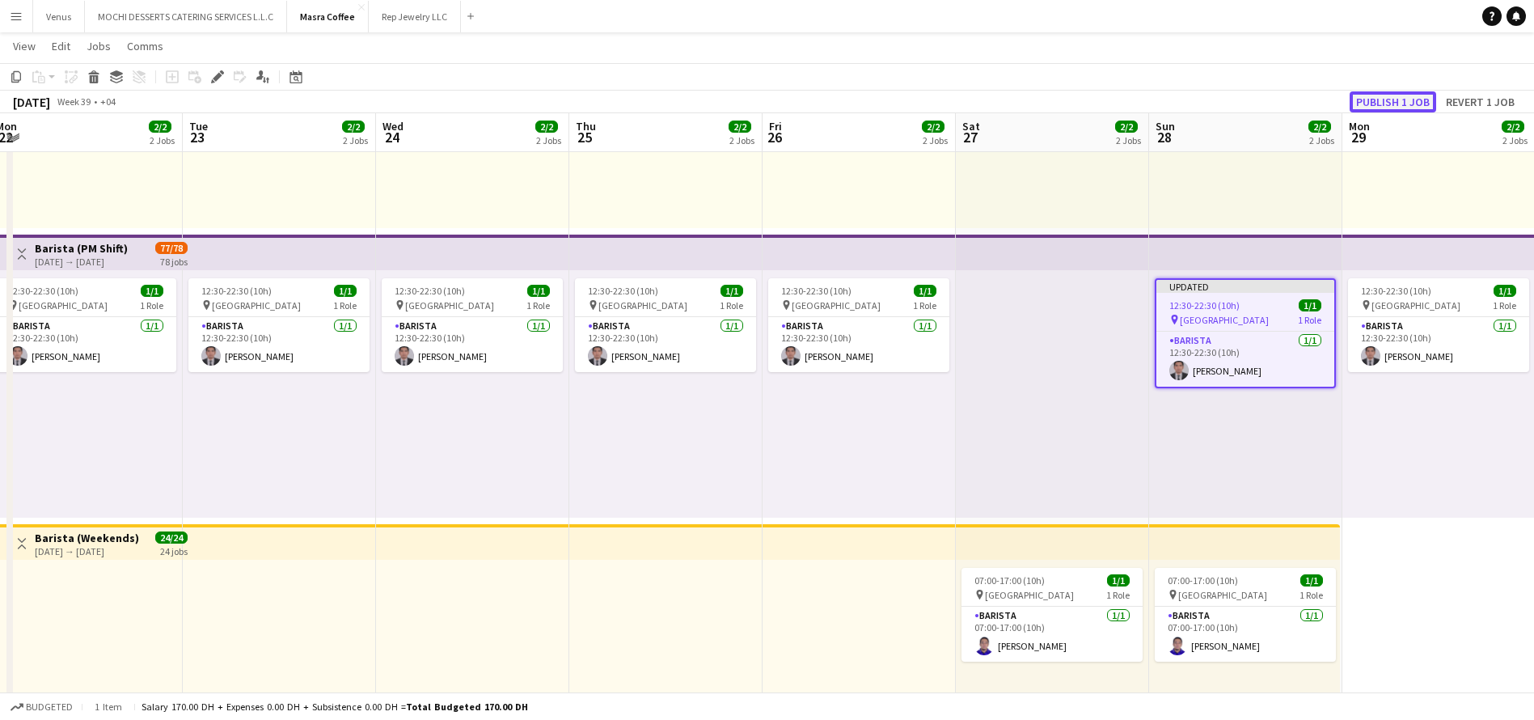
click at [1407, 103] on button "Publish 1 job" at bounding box center [1392, 101] width 87 height 21
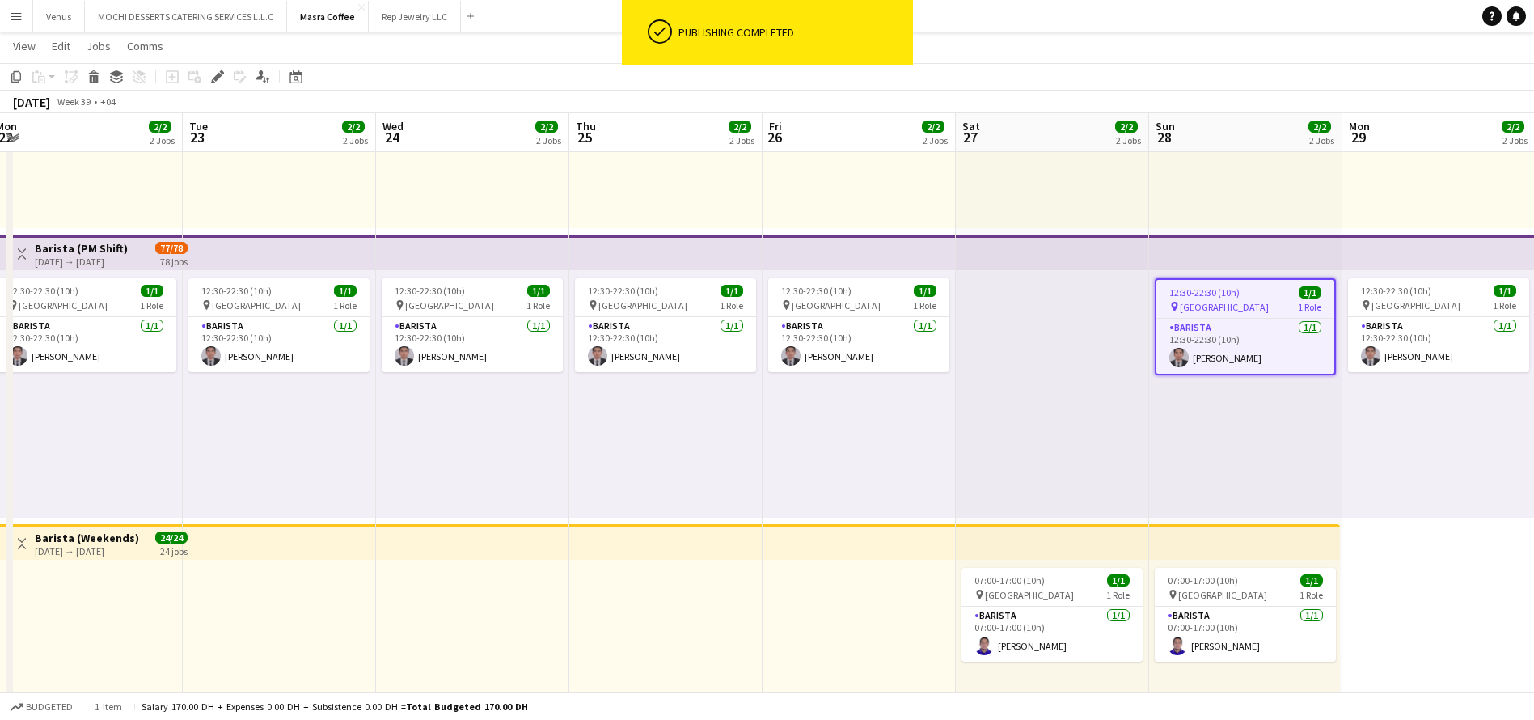
click at [1233, 292] on span "12:30-22:30 (10h)" at bounding box center [1204, 292] width 70 height 12
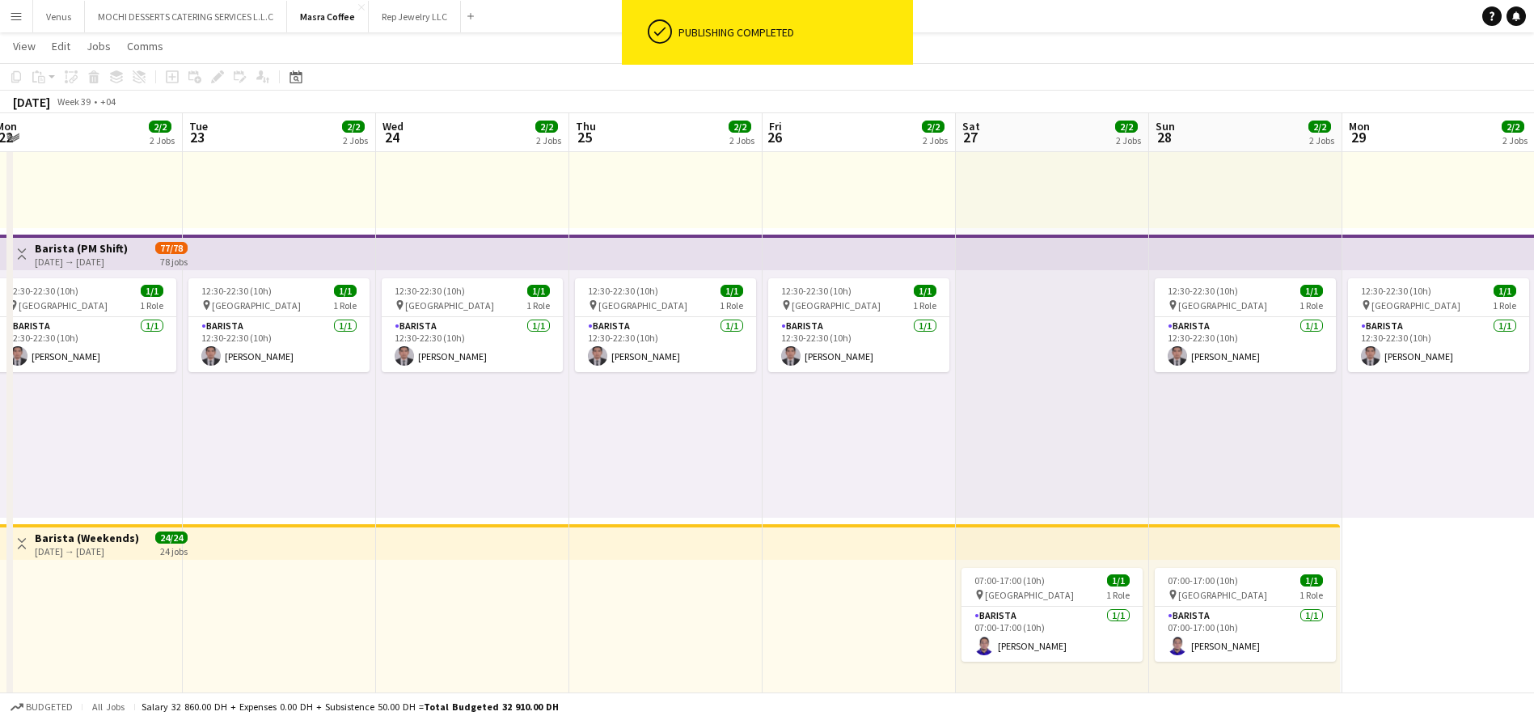
click at [1238, 277] on div "12:30-22:30 (10h) 1/1 pin Al Serkal Avenue 1 Role Barista [DATE] 12:30-22:30 (1…" at bounding box center [1245, 393] width 193 height 247
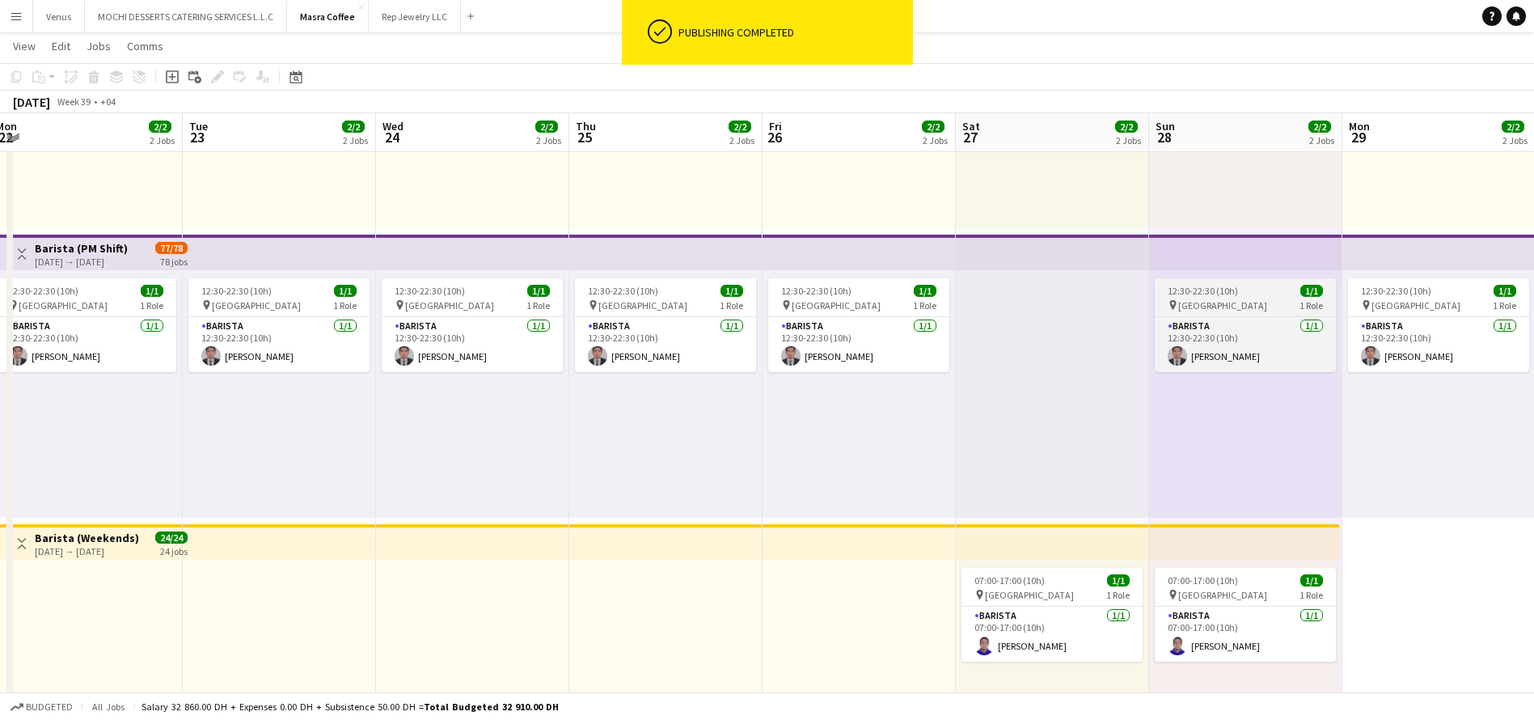
click at [1227, 287] on span "12:30-22:30 (10h)" at bounding box center [1203, 291] width 70 height 12
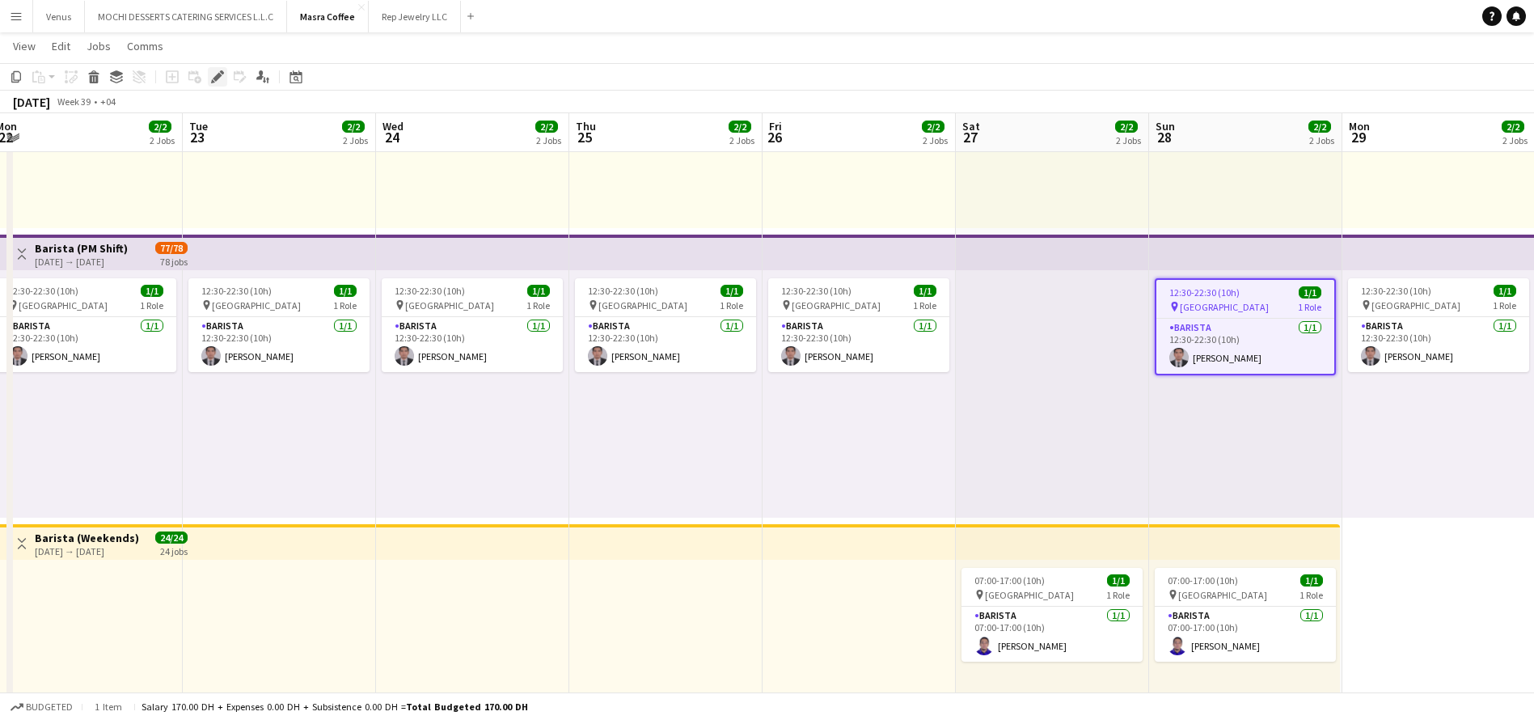
click at [217, 78] on icon at bounding box center [217, 77] width 9 height 9
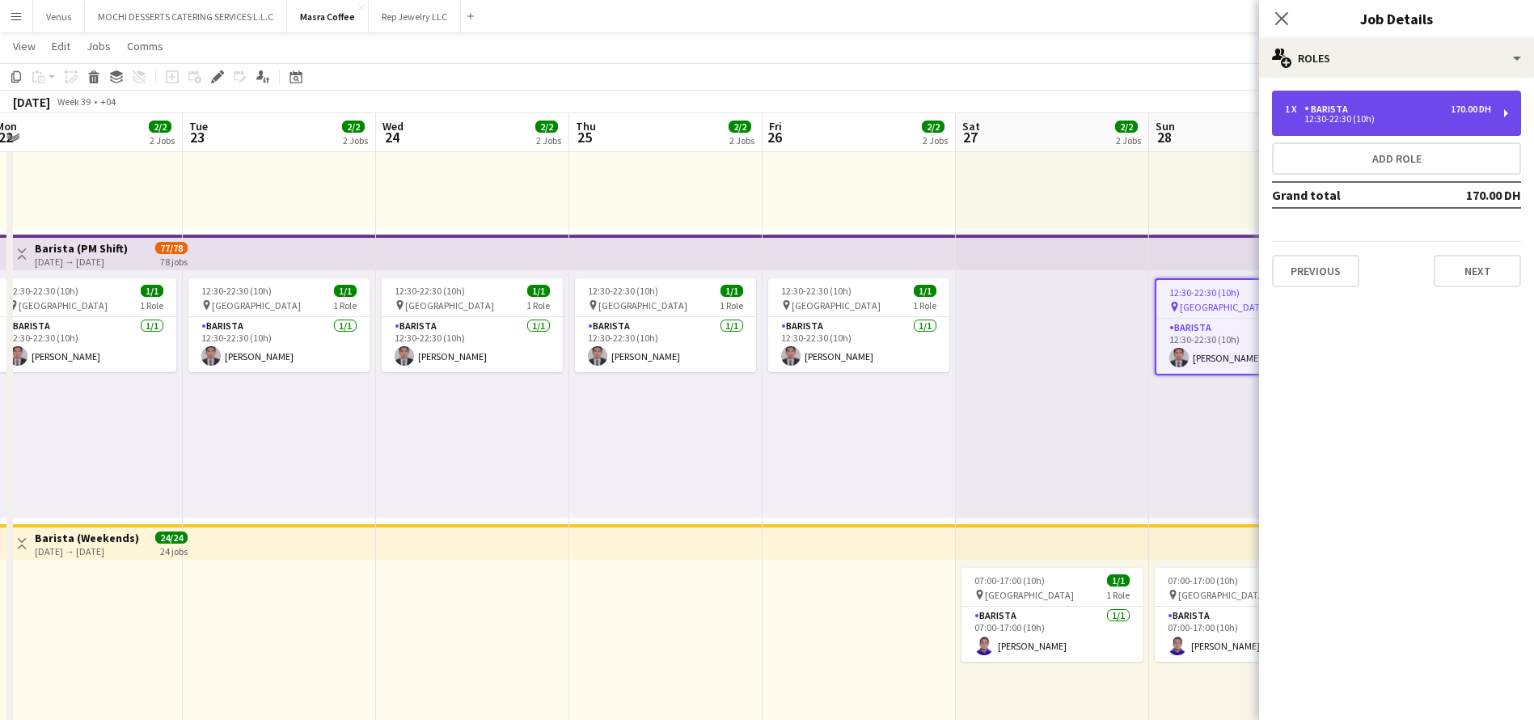
click at [1508, 113] on div "1 x Barista 170.00 DH 12:30-22:30 (10h)" at bounding box center [1396, 113] width 249 height 45
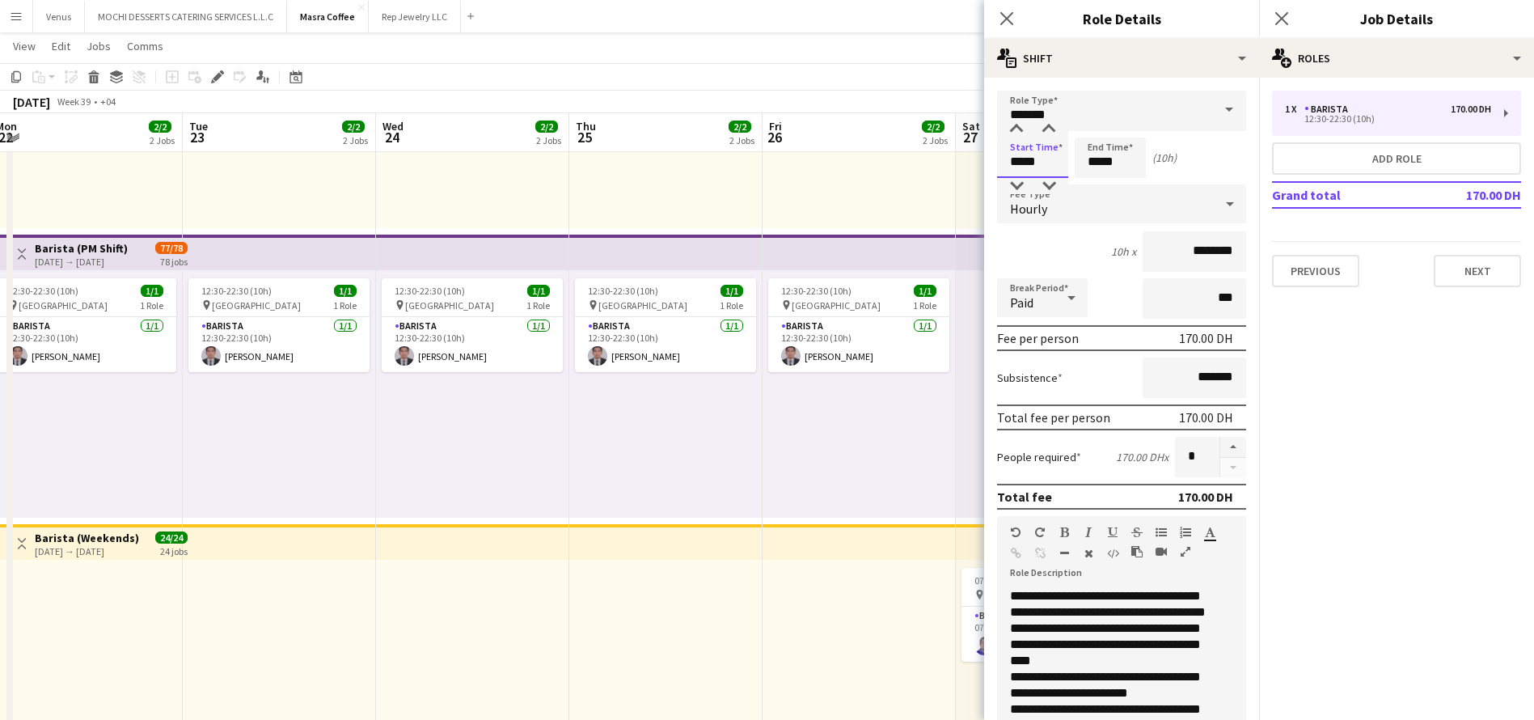
click at [1001, 165] on input "*****" at bounding box center [1032, 157] width 71 height 40
drag, startPoint x: 1020, startPoint y: 162, endPoint x: 1007, endPoint y: 162, distance: 13.7
click at [1007, 162] on input "*****" at bounding box center [1032, 157] width 71 height 40
type input "*****"
drag, startPoint x: 1099, startPoint y: 164, endPoint x: 1083, endPoint y: 164, distance: 15.4
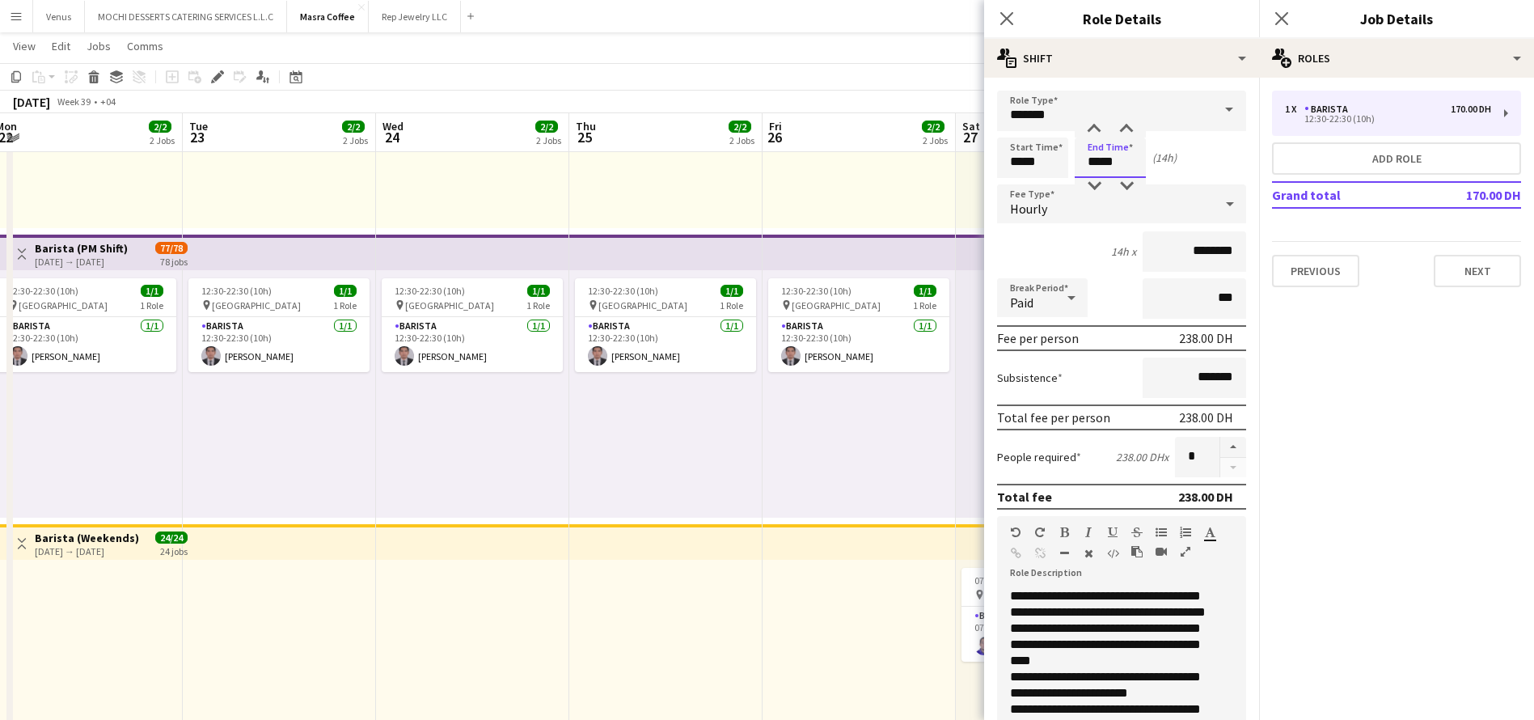
click at [1083, 164] on input "*****" at bounding box center [1110, 157] width 71 height 40
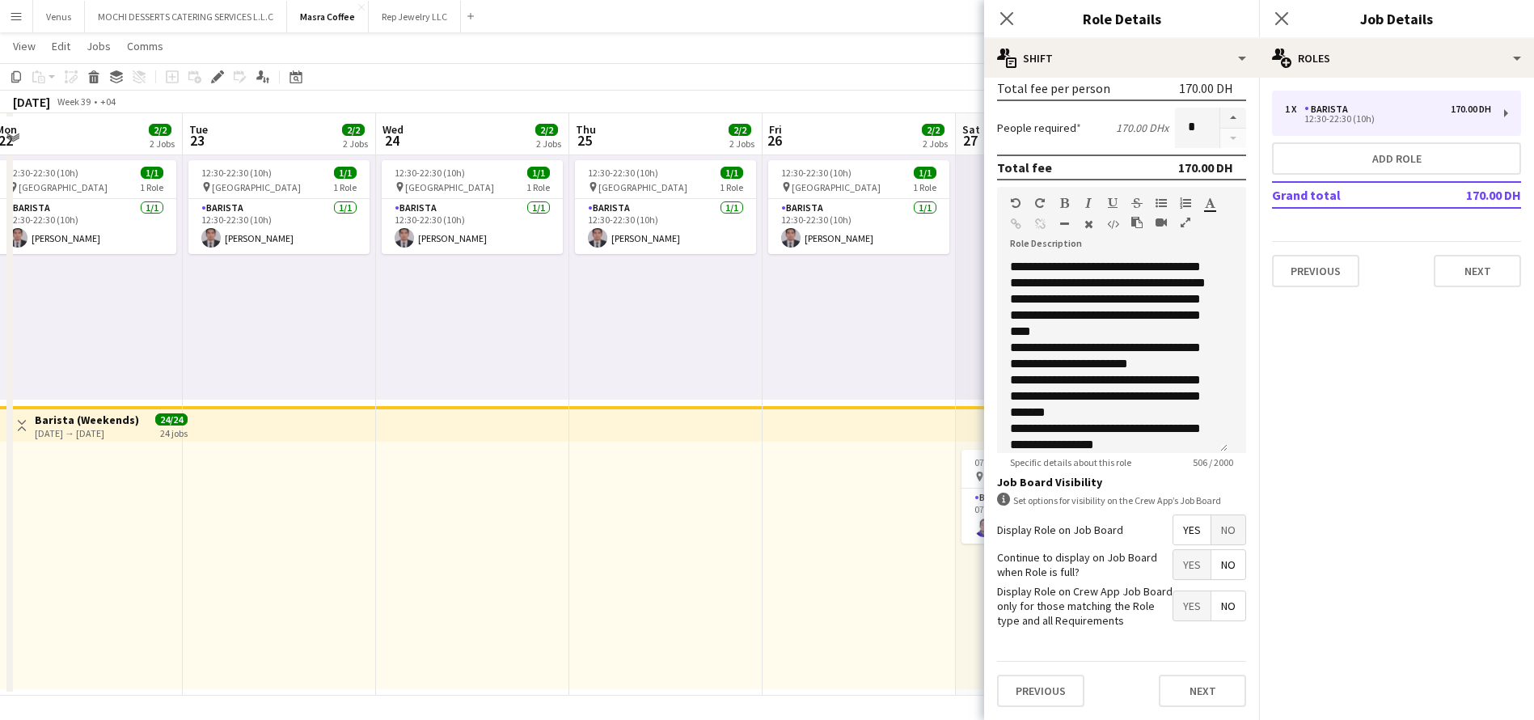
scroll to position [364, 0]
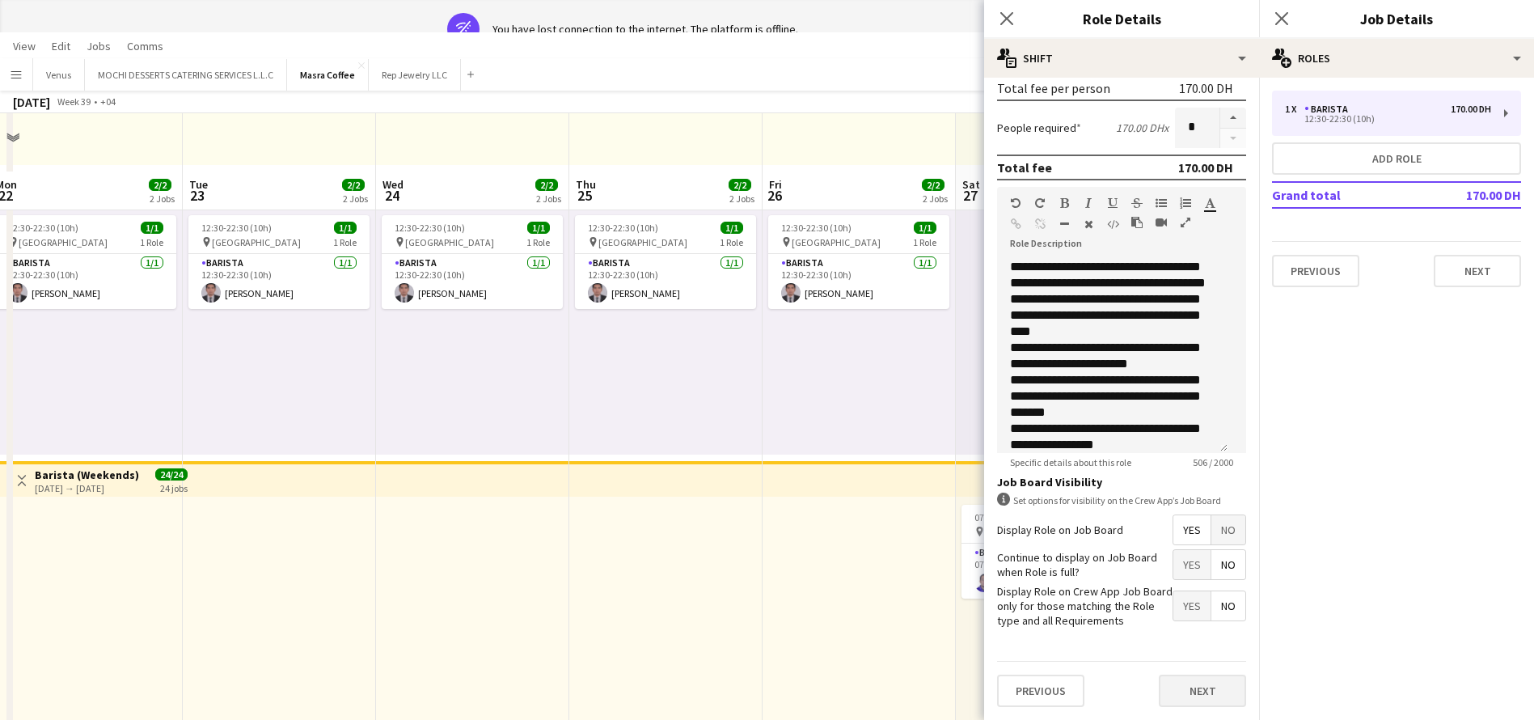
type input "*****"
click at [1164, 678] on button "Next" at bounding box center [1202, 690] width 87 height 32
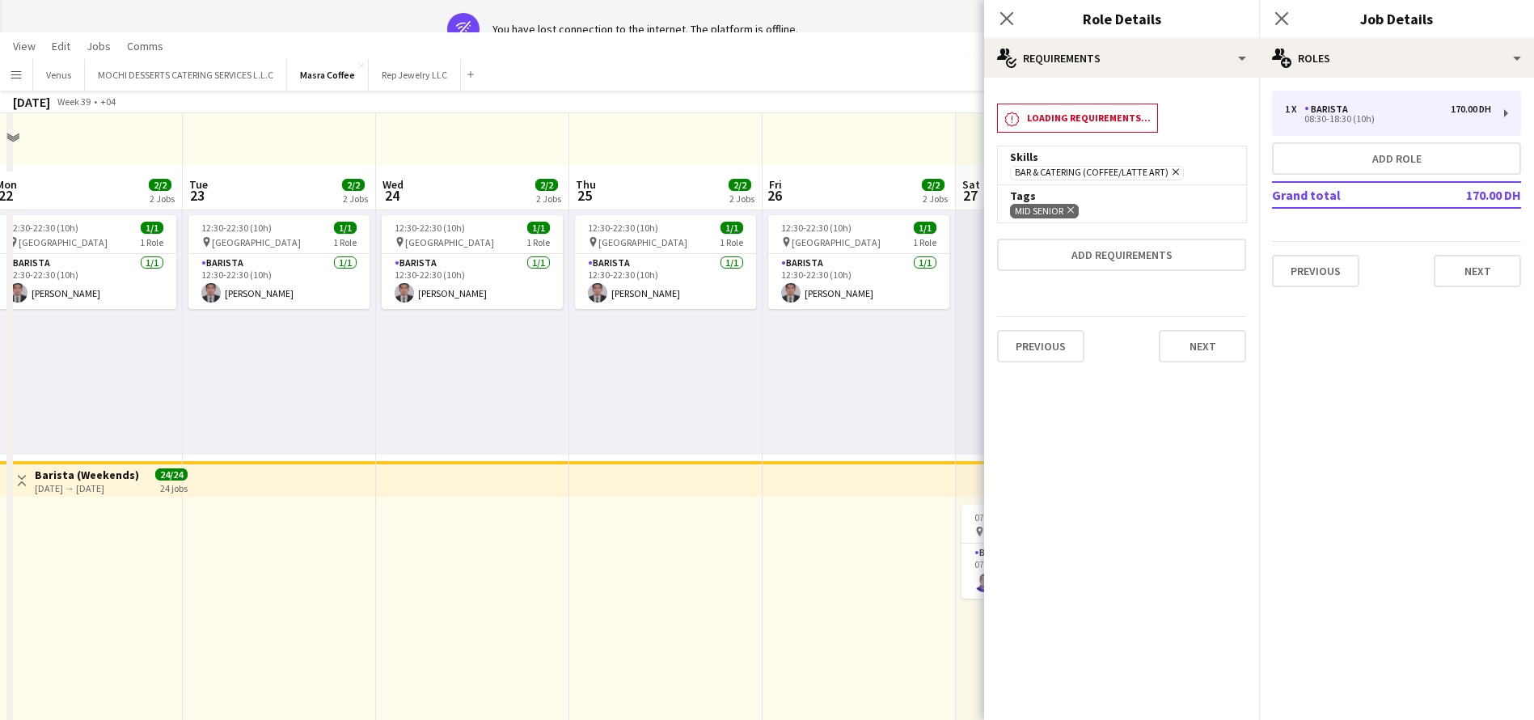
scroll to position [0, 0]
click at [1210, 351] on button "Next" at bounding box center [1202, 346] width 87 height 32
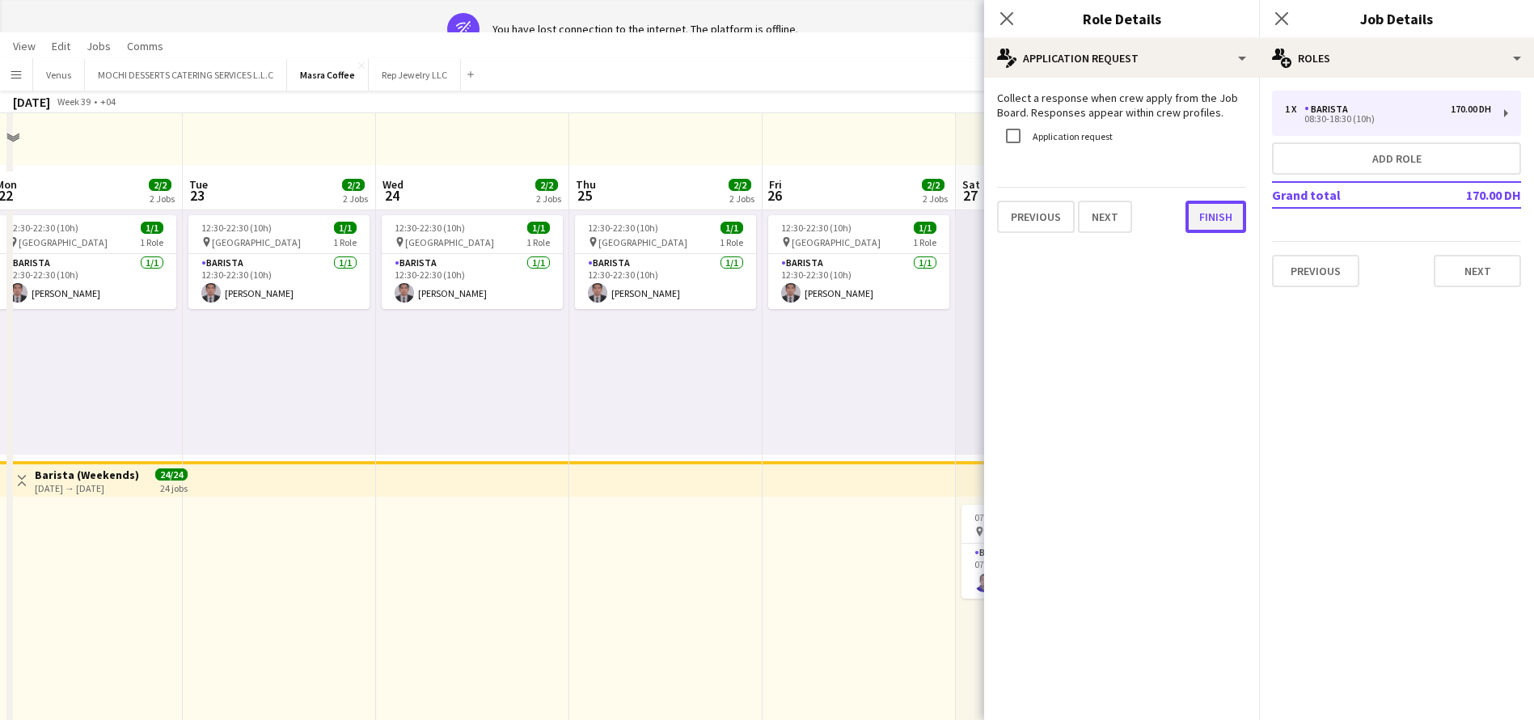
click at [1195, 239] on div "Collect a response when crew apply from the Job Board. Responses appear within …" at bounding box center [1121, 162] width 275 height 168
click at [1211, 220] on button "Finish" at bounding box center [1215, 217] width 61 height 32
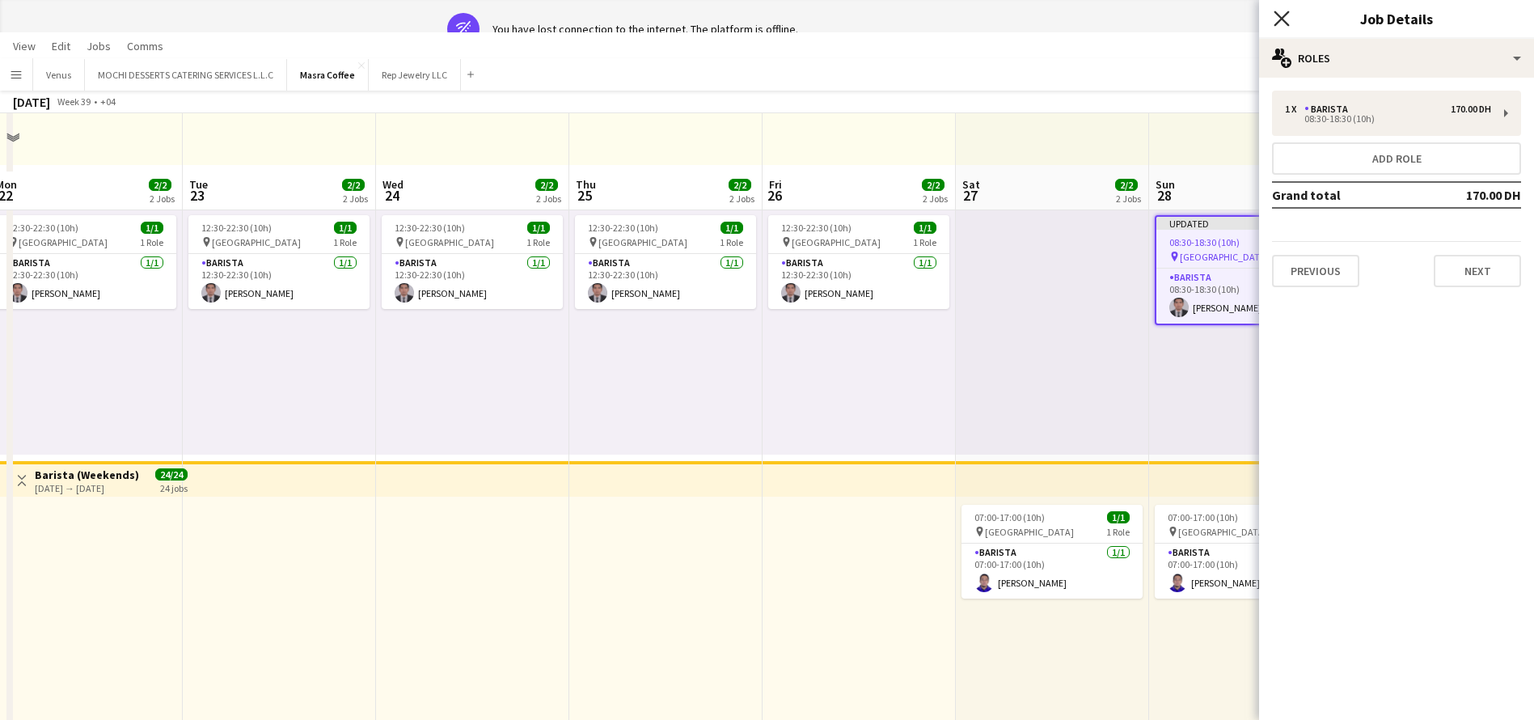
click at [1289, 15] on icon "Close pop-in" at bounding box center [1280, 18] width 15 height 15
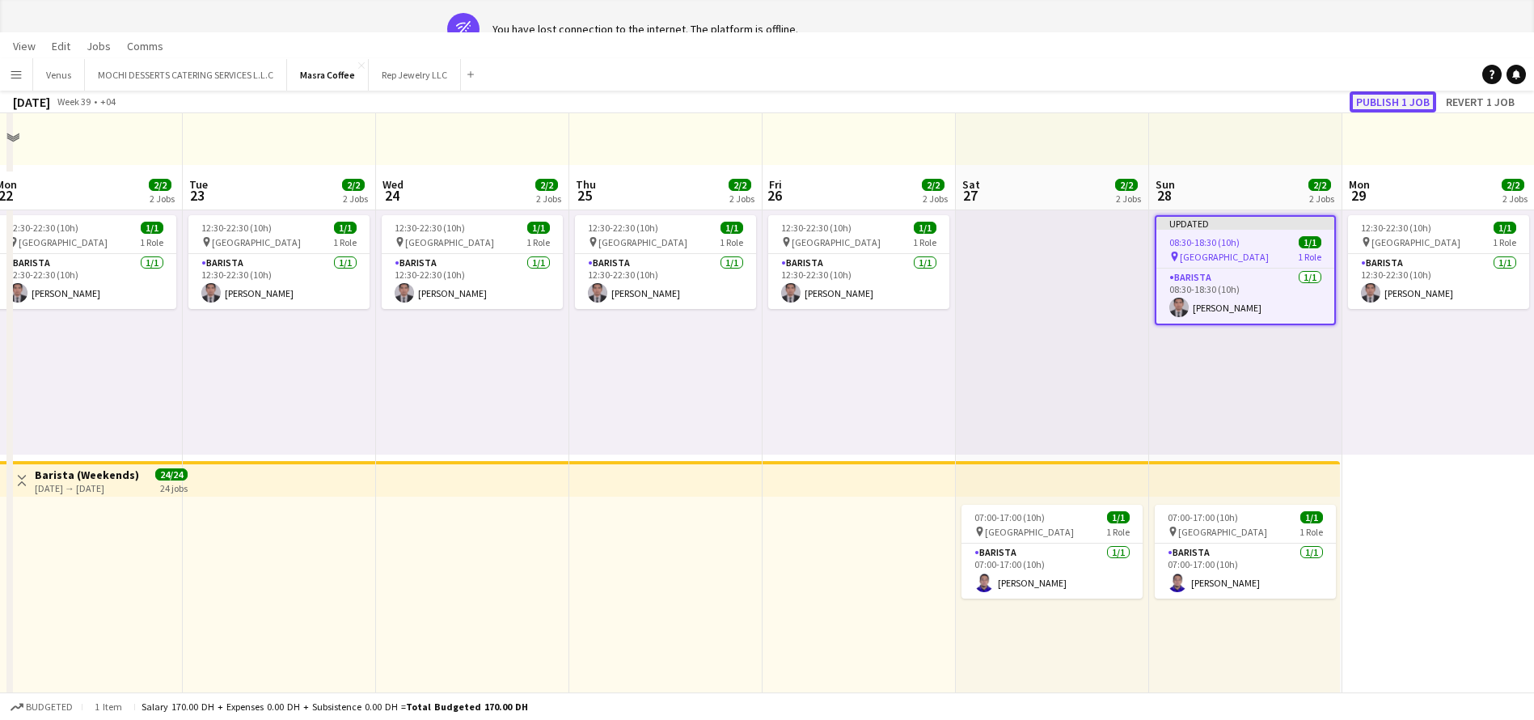
click at [1387, 103] on button "Publish 1 job" at bounding box center [1392, 101] width 87 height 21
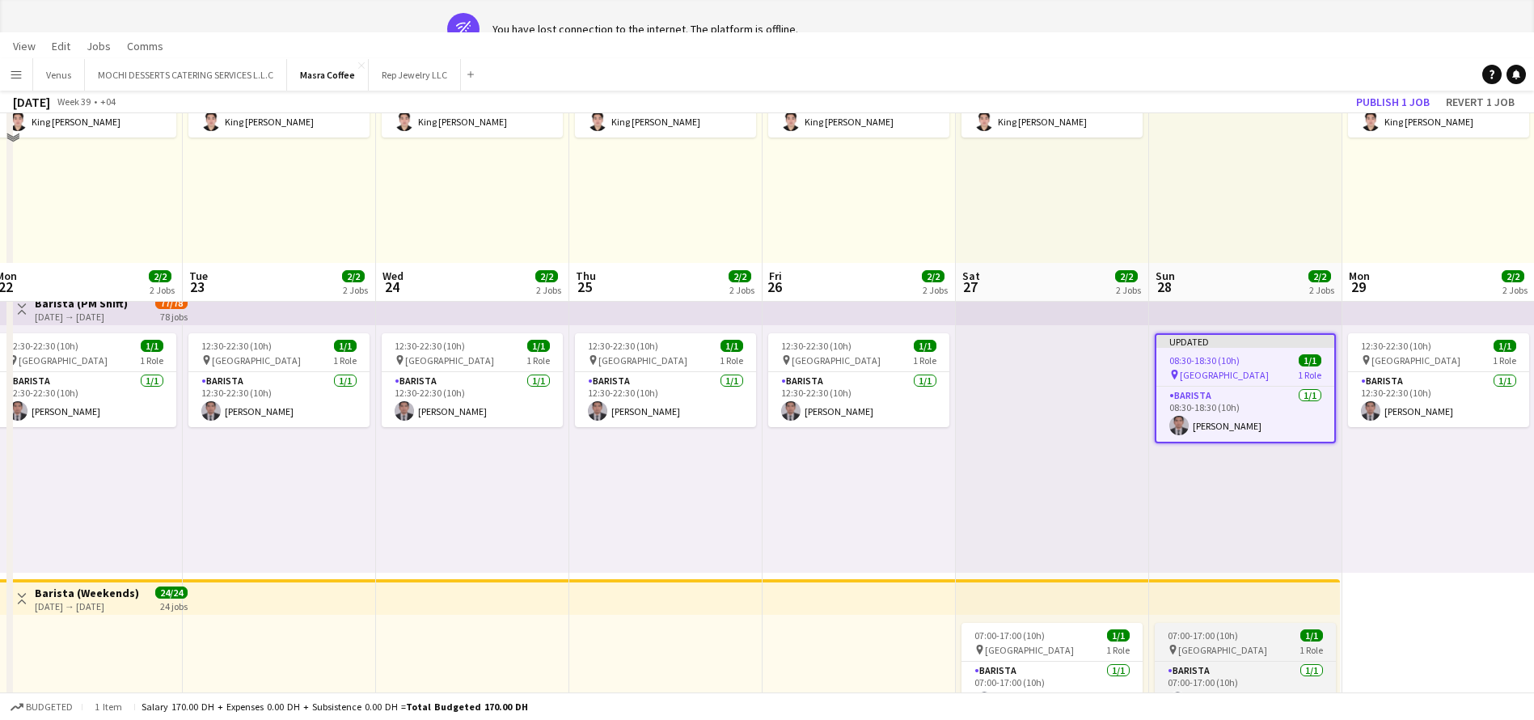
scroll to position [283, 0]
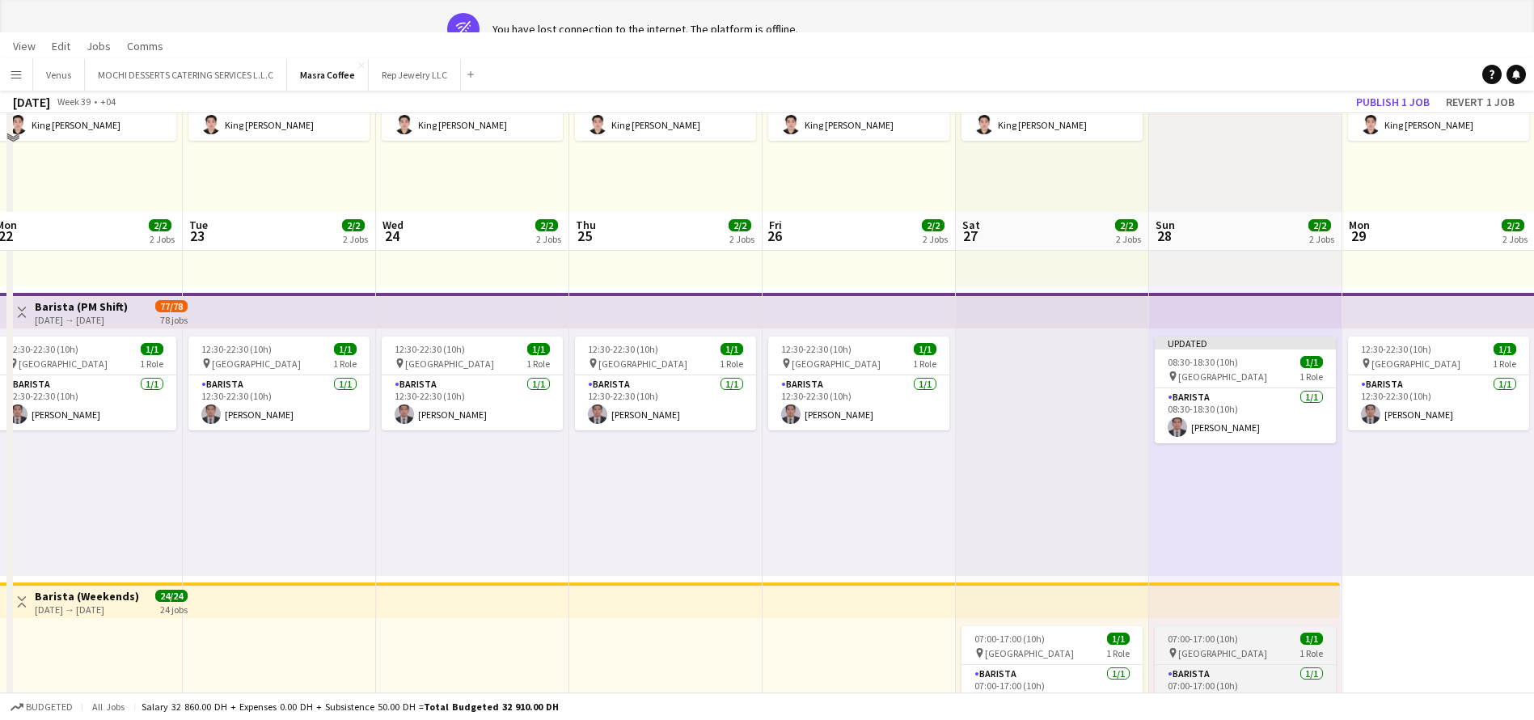
click at [1244, 642] on div "07:00-17:00 (10h) 1/1" at bounding box center [1245, 638] width 181 height 12
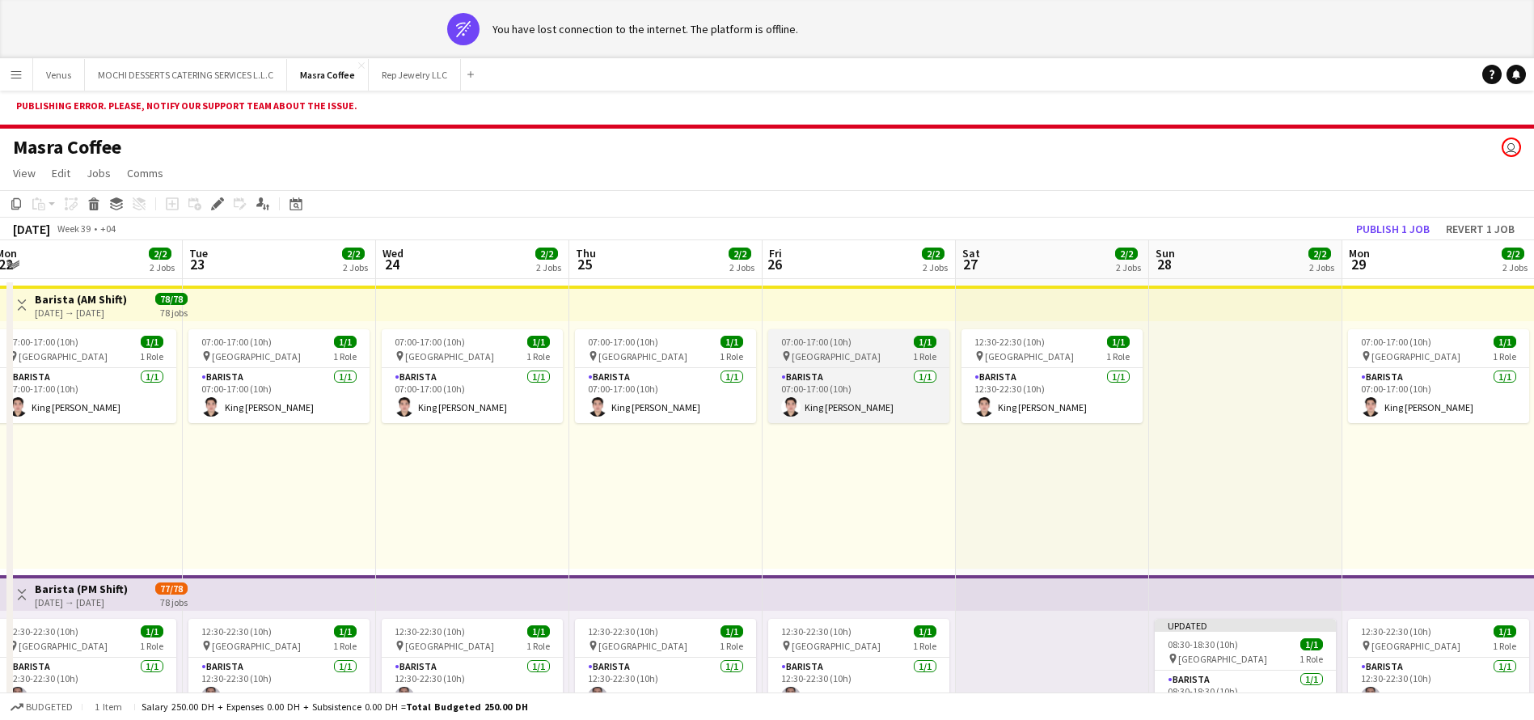
scroll to position [0, 0]
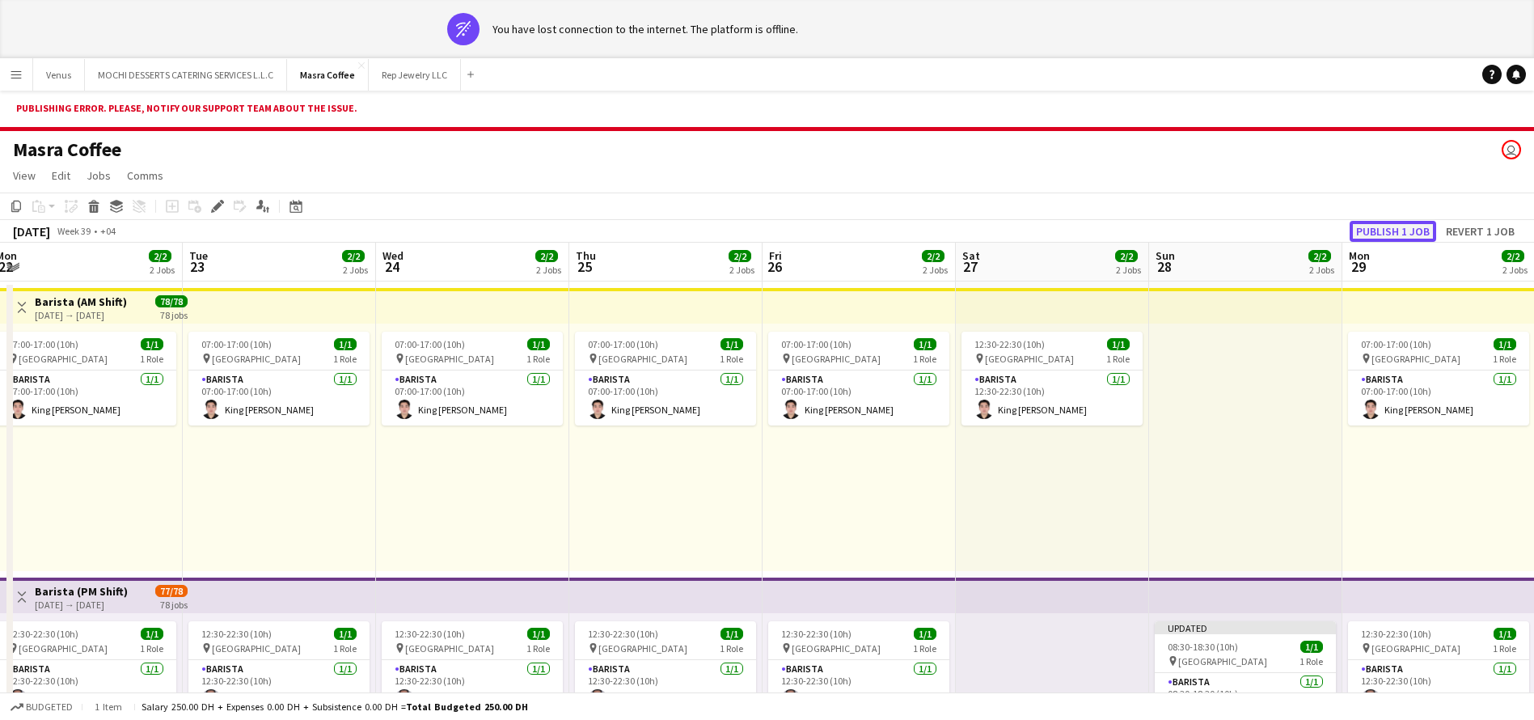
click at [1410, 231] on button "Publish 1 job" at bounding box center [1392, 231] width 87 height 21
